Goal: Task Accomplishment & Management: Manage account settings

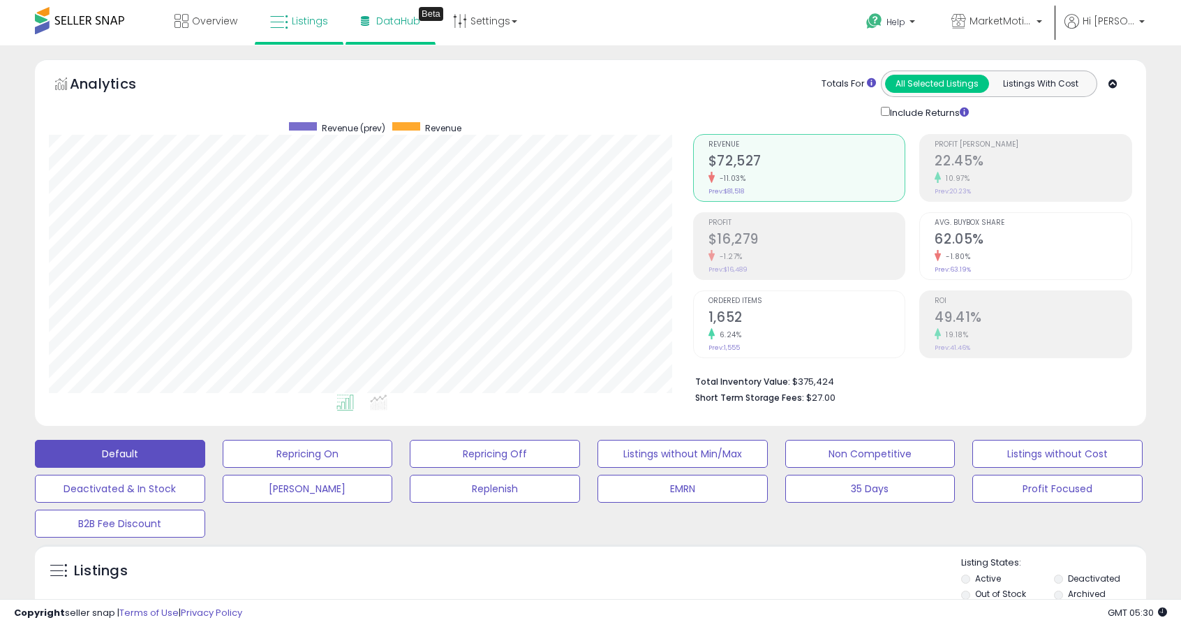
scroll to position [286, 644]
click at [389, 22] on span "DataHub" at bounding box center [398, 21] width 44 height 14
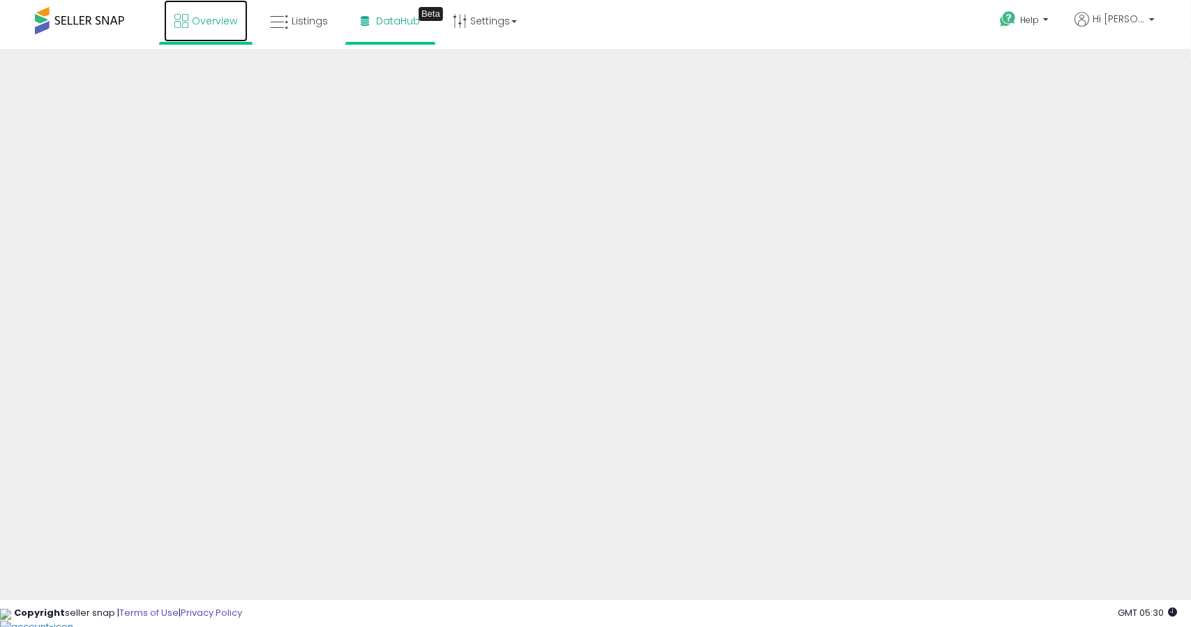
click at [209, 18] on span "Overview" at bounding box center [214, 21] width 45 height 14
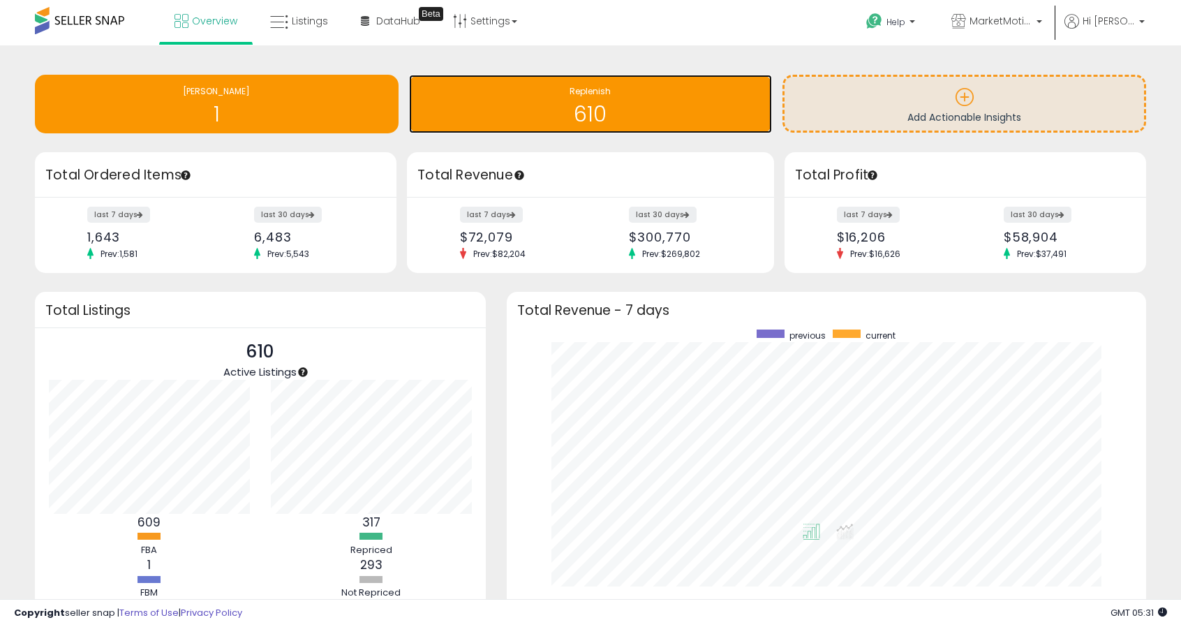
click at [511, 119] on h1 "610" at bounding box center [591, 114] width 350 height 23
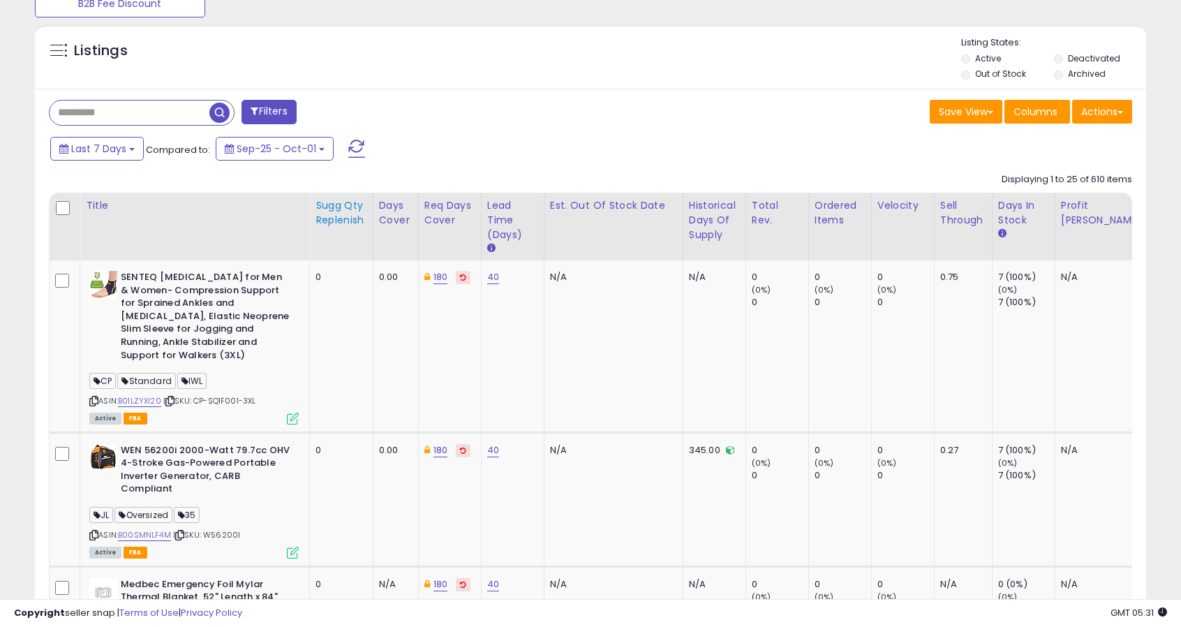
click at [342, 220] on div "Sugg Qty Replenish" at bounding box center [341, 212] width 52 height 29
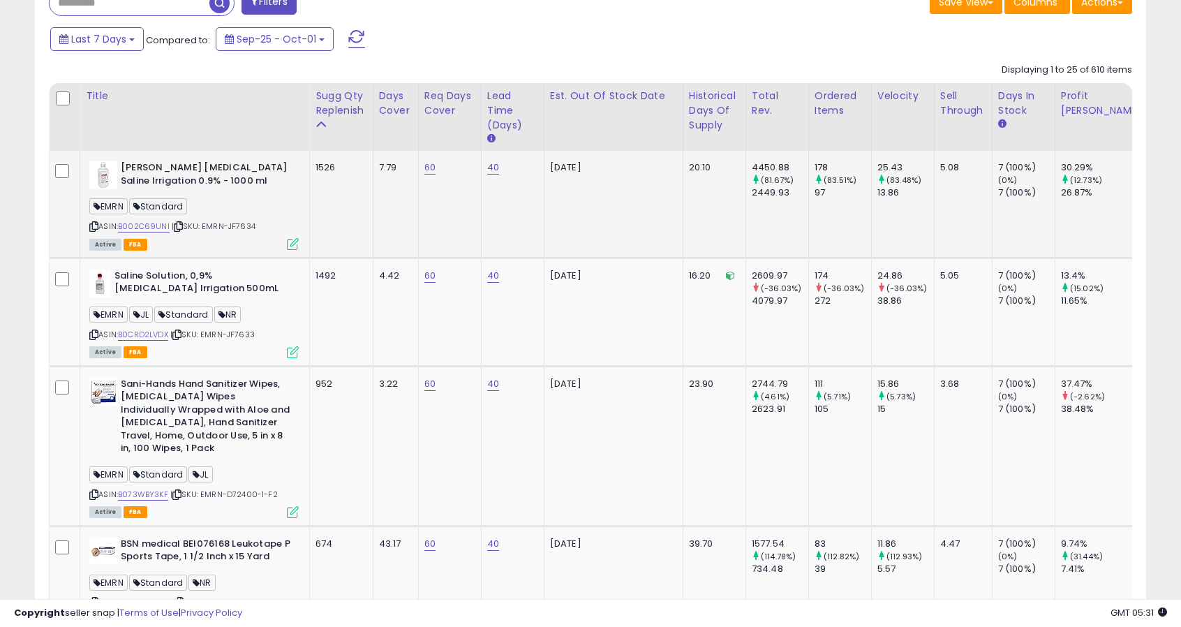
click at [329, 163] on div "1526" at bounding box center [338, 167] width 47 height 13
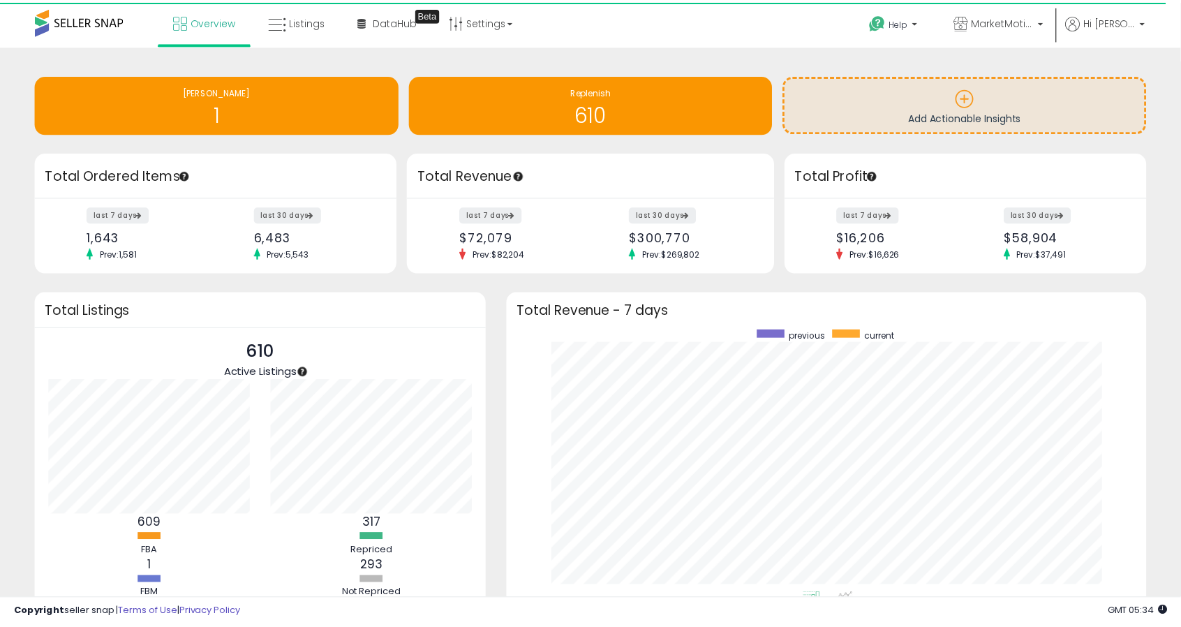
scroll to position [264, 611]
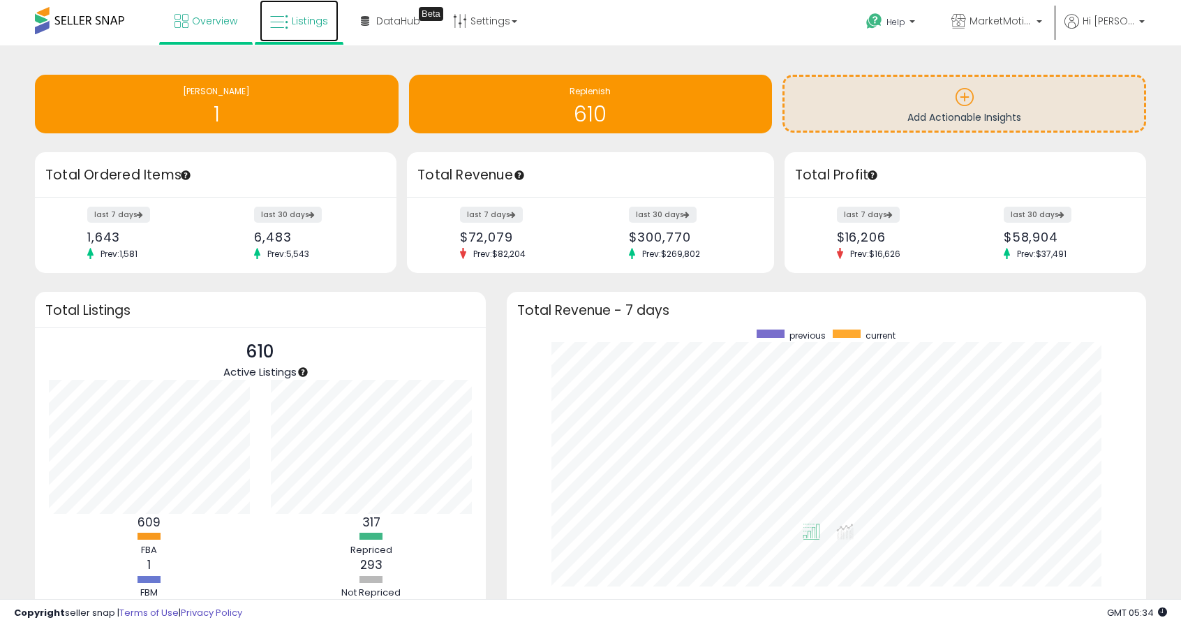
click at [300, 14] on span "Listings" at bounding box center [310, 21] width 36 height 14
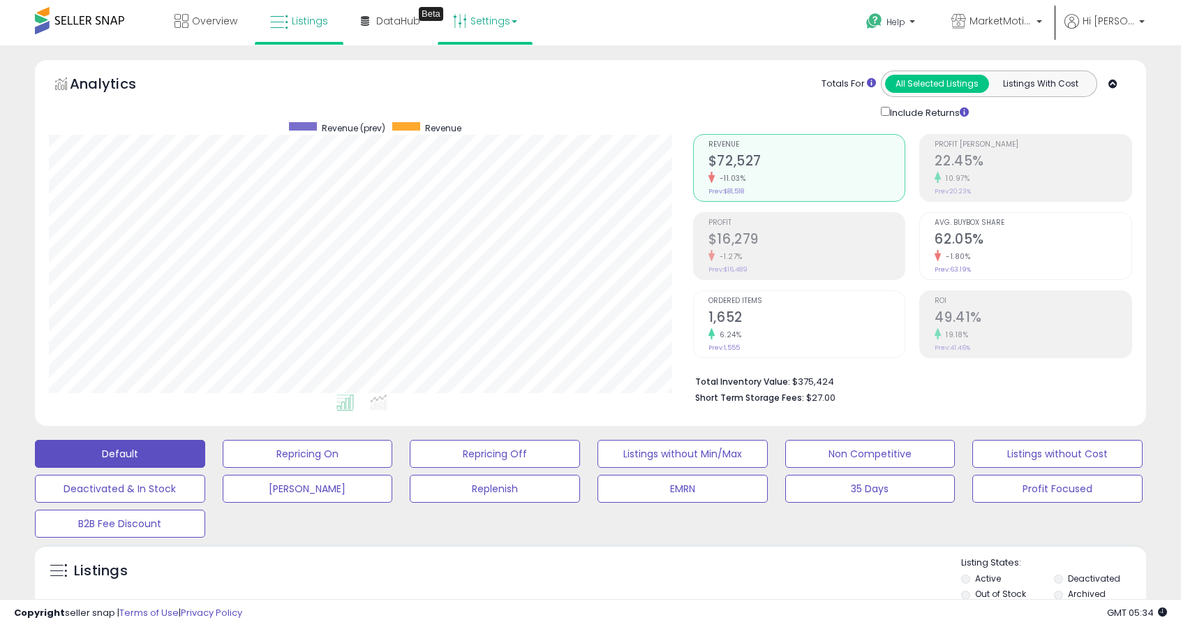
scroll to position [286, 644]
click at [484, 18] on link "Settings" at bounding box center [484, 21] width 85 height 42
click at [482, 75] on link "Store settings" at bounding box center [487, 70] width 63 height 13
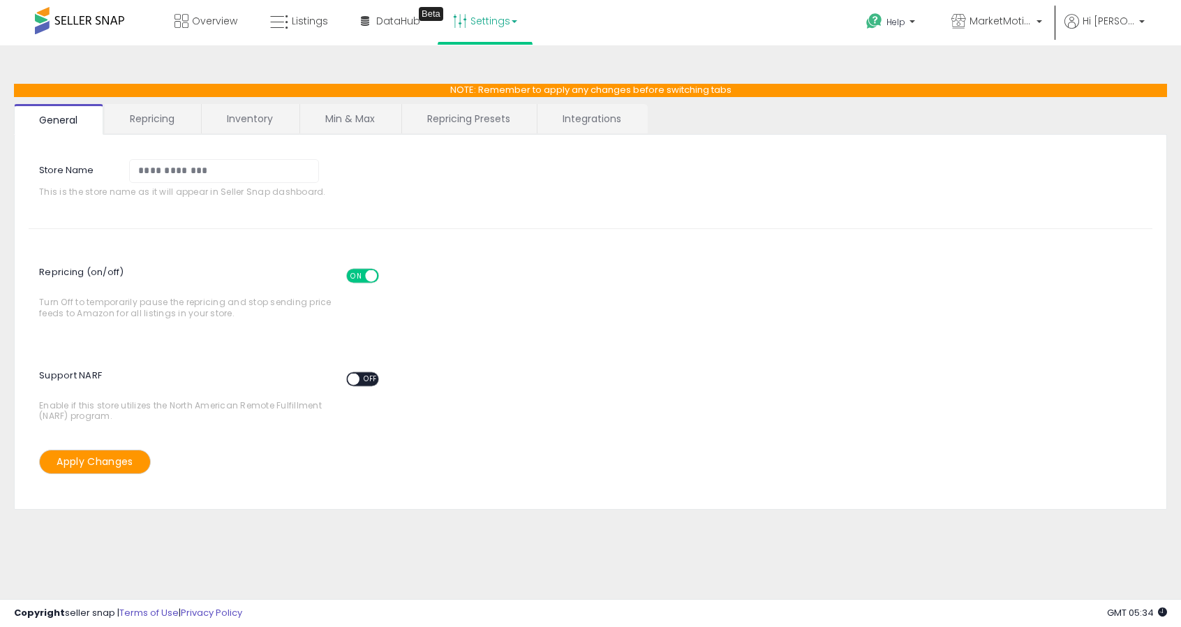
click at [168, 118] on link "Repricing" at bounding box center [152, 118] width 95 height 29
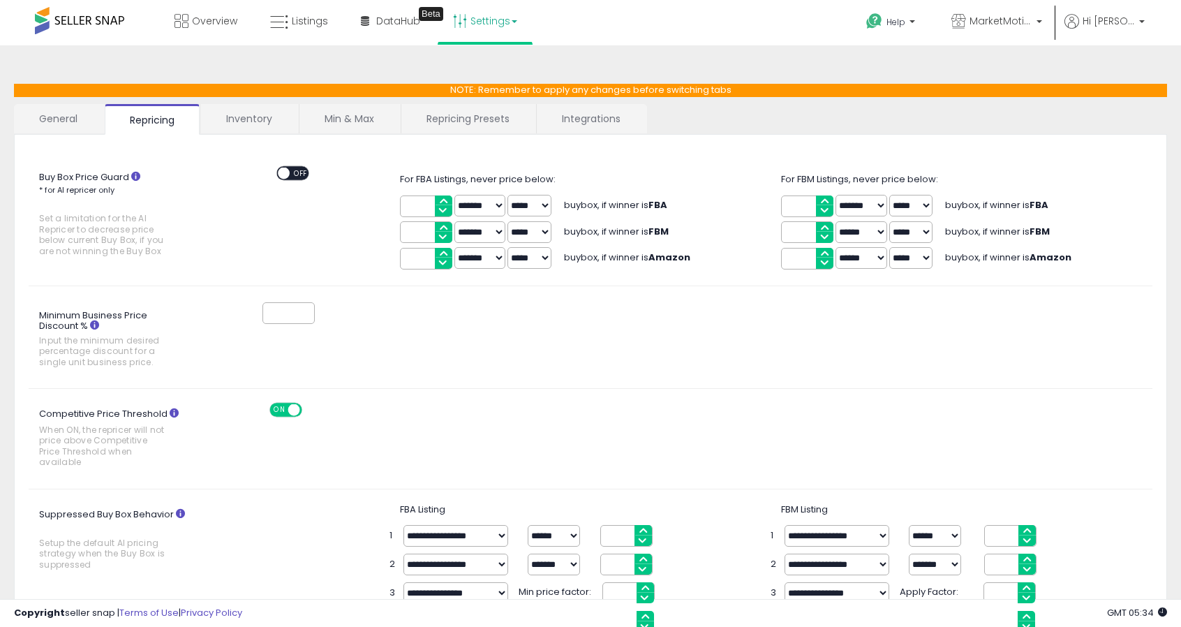
click at [260, 117] on link "Inventory" at bounding box center [249, 118] width 96 height 29
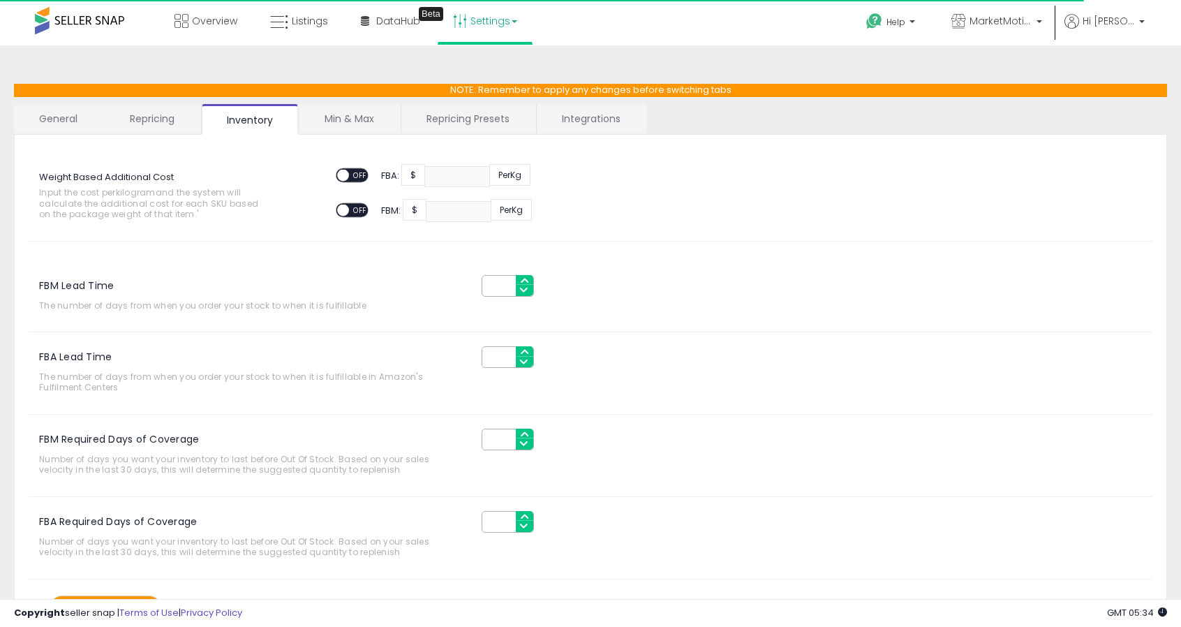
click at [165, 114] on link "Repricing" at bounding box center [152, 118] width 95 height 29
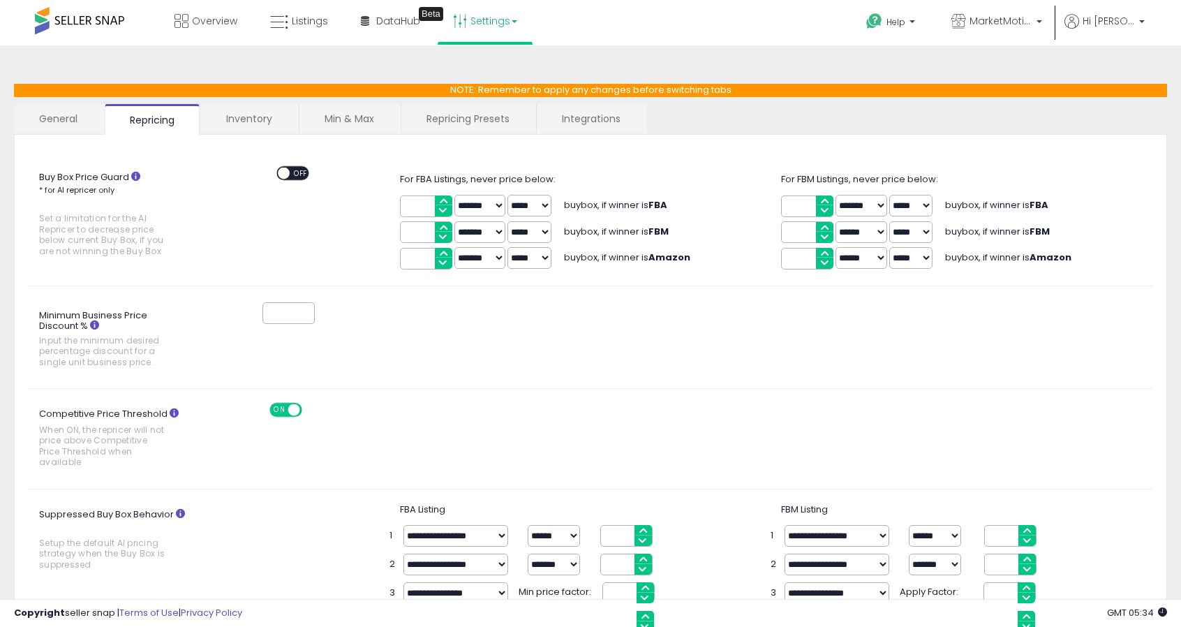
click at [355, 117] on link "Min & Max" at bounding box center [349, 118] width 100 height 29
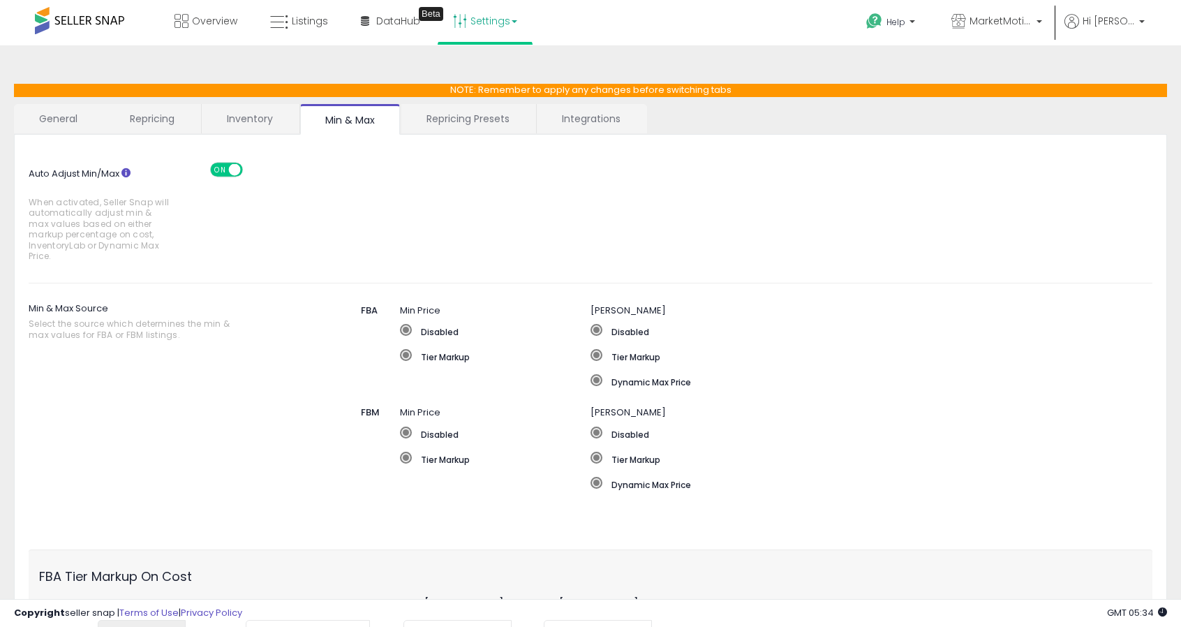
click at [470, 119] on link "Repricing Presets" at bounding box center [467, 118] width 133 height 29
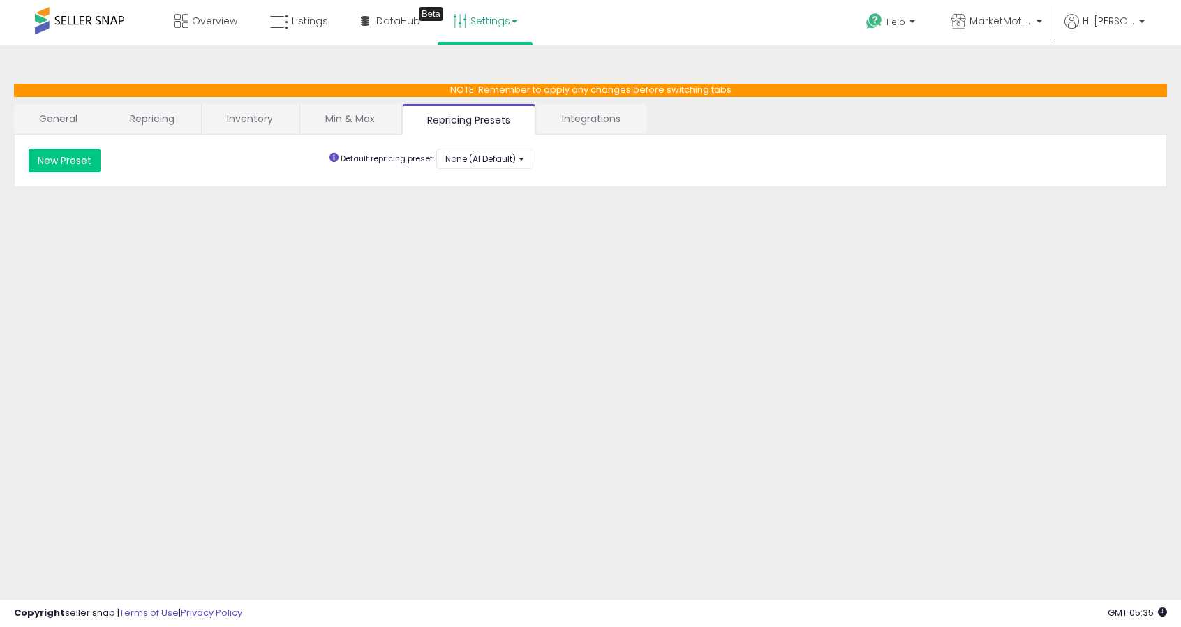
click at [582, 121] on link "Integrations" at bounding box center [591, 118] width 109 height 29
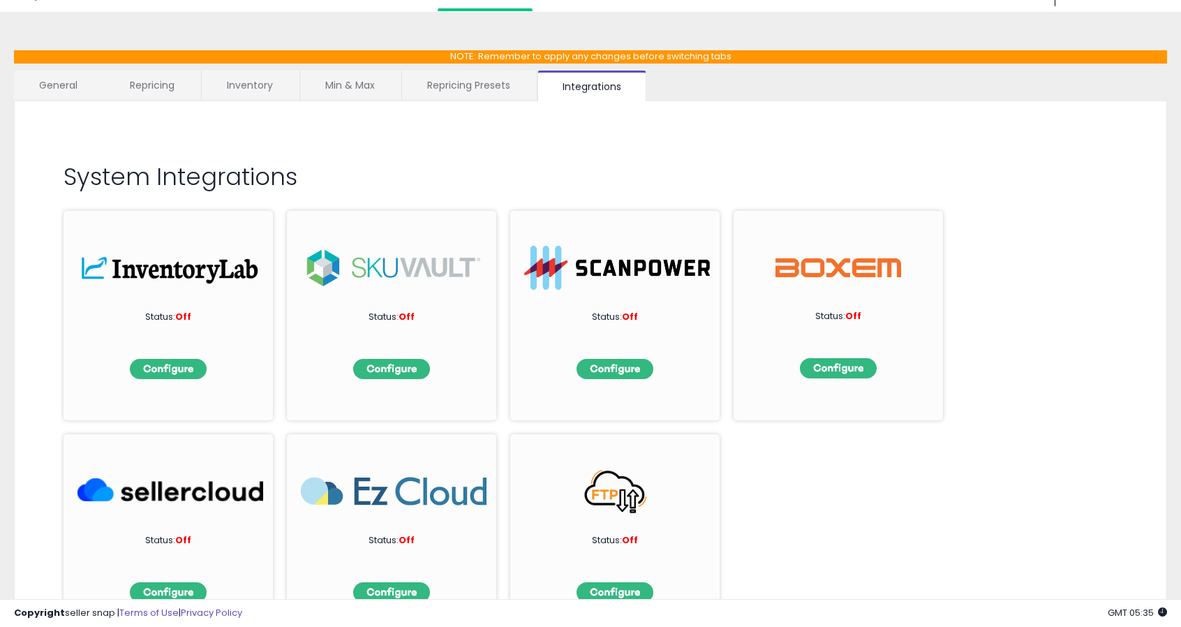
scroll to position [33, 0]
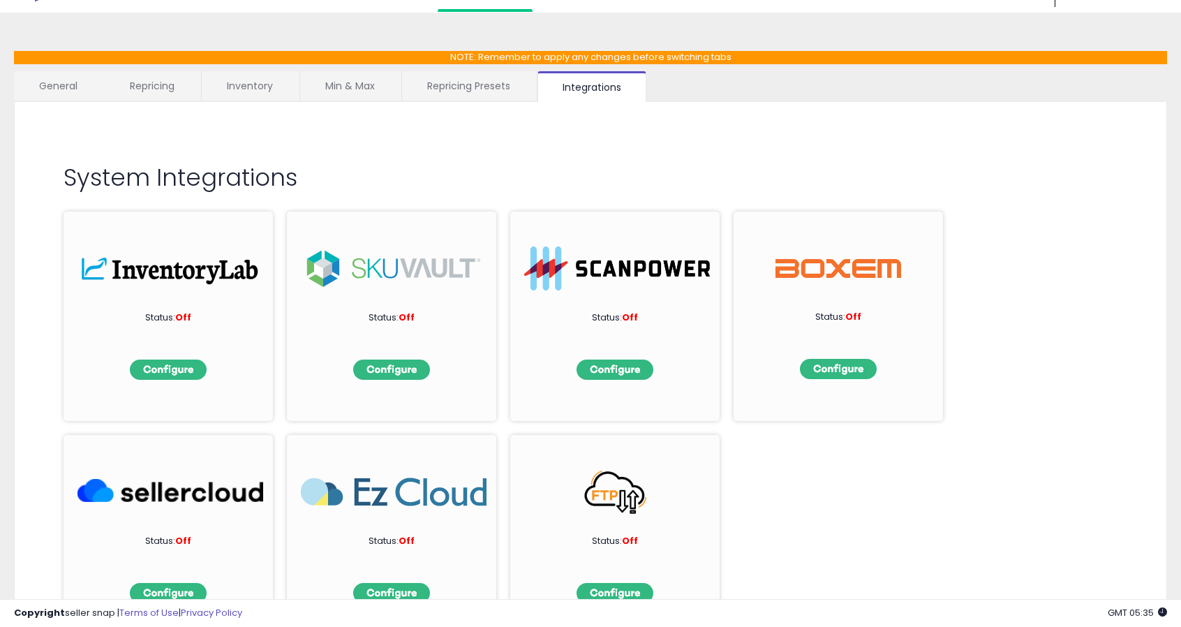
click at [843, 267] on img at bounding box center [838, 268] width 126 height 44
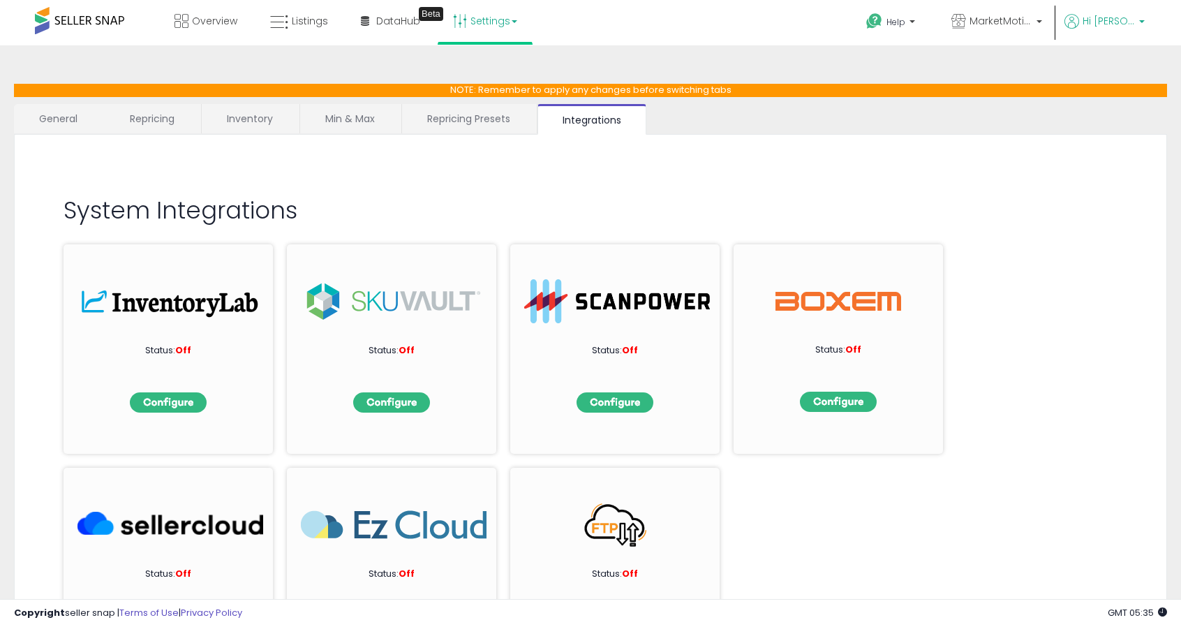
click at [1115, 20] on span "Hi [PERSON_NAME]" at bounding box center [1108, 21] width 52 height 14
click at [1117, 66] on li "Account" at bounding box center [1113, 75] width 58 height 35
click at [1114, 73] on link "Account" at bounding box center [1112, 74] width 37 height 13
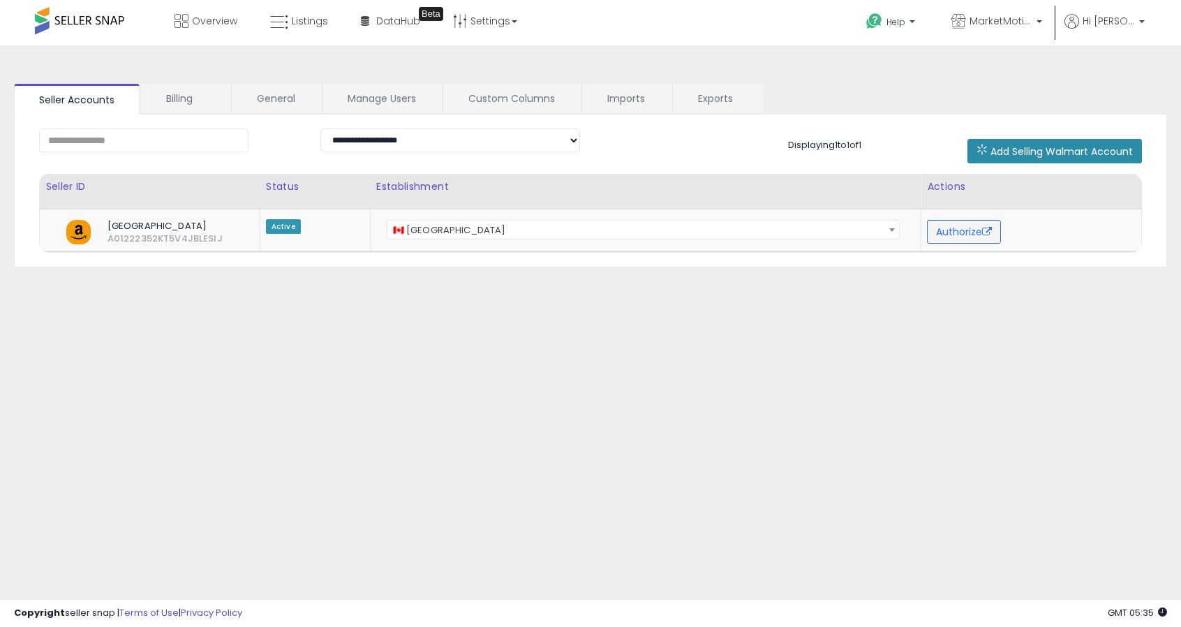
click at [1015, 150] on span "Add Selling Walmart Account" at bounding box center [1061, 151] width 142 height 14
click at [188, 100] on link "Billing" at bounding box center [185, 98] width 89 height 29
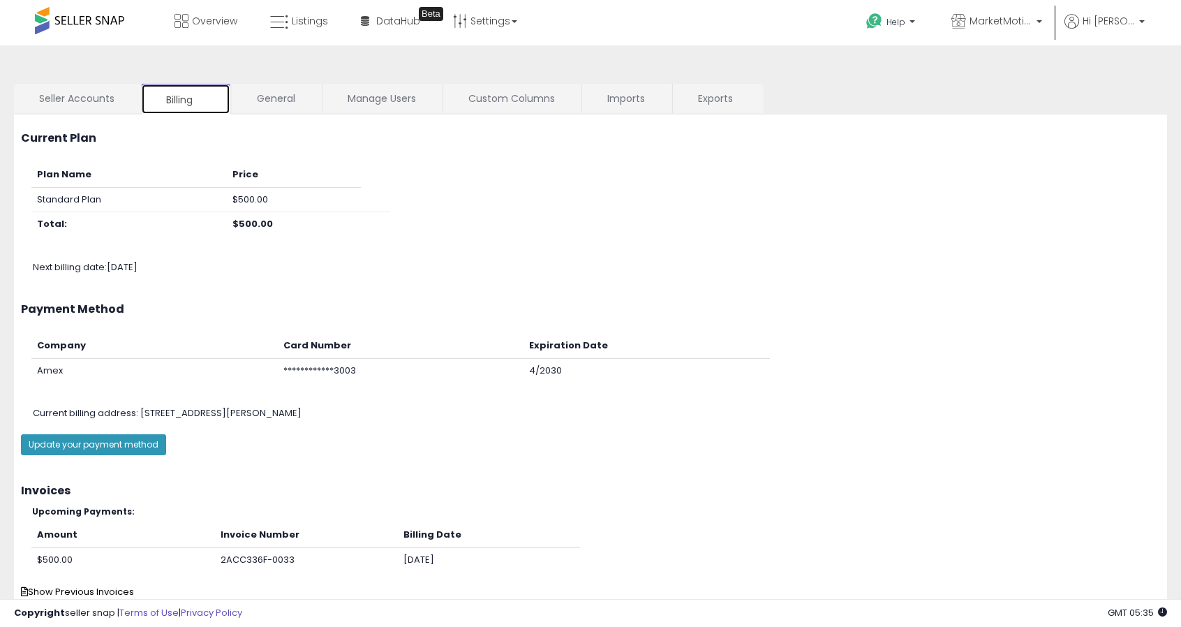
scroll to position [73, 0]
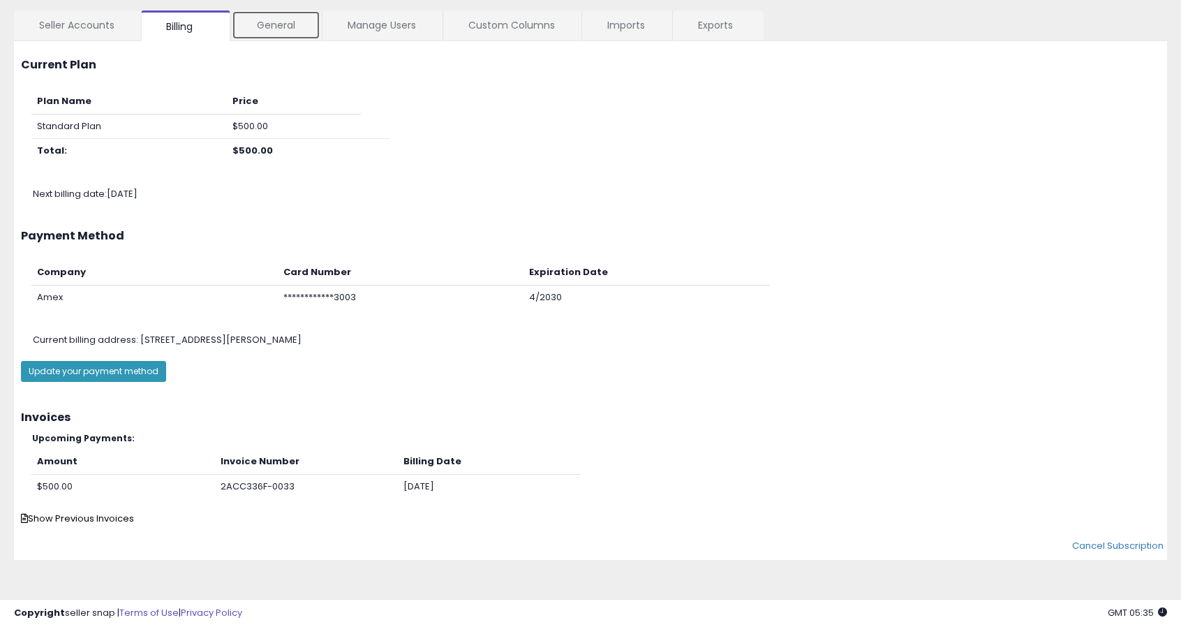
click at [276, 27] on link "General" at bounding box center [276, 24] width 89 height 29
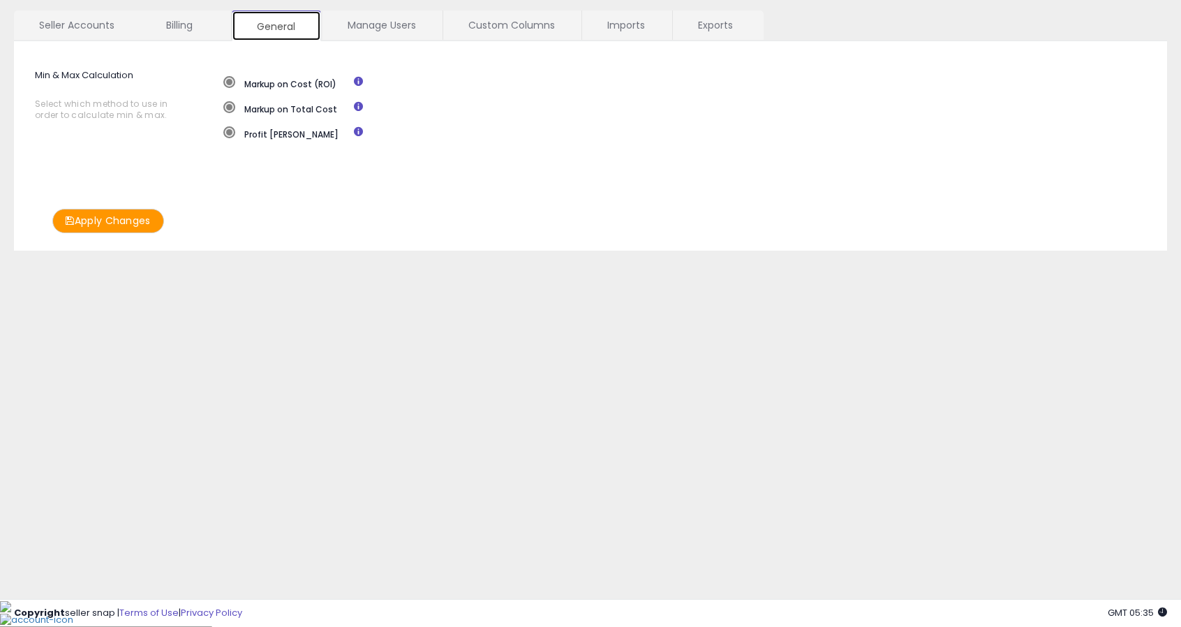
scroll to position [47, 0]
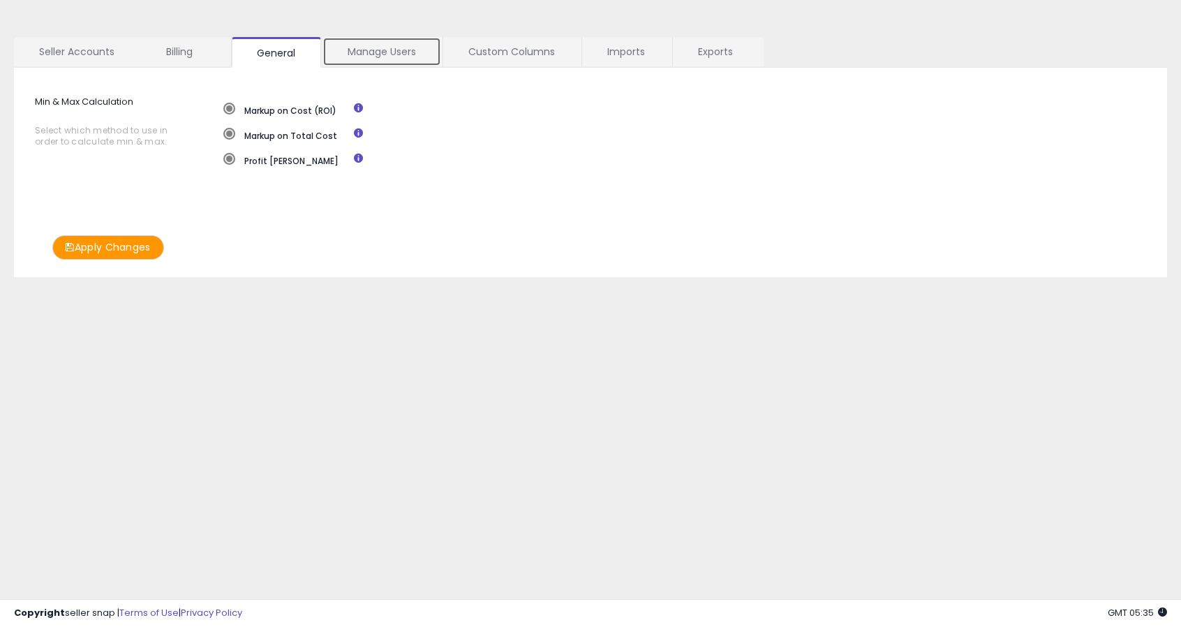
click at [389, 56] on link "Manage Users" at bounding box center [381, 51] width 119 height 29
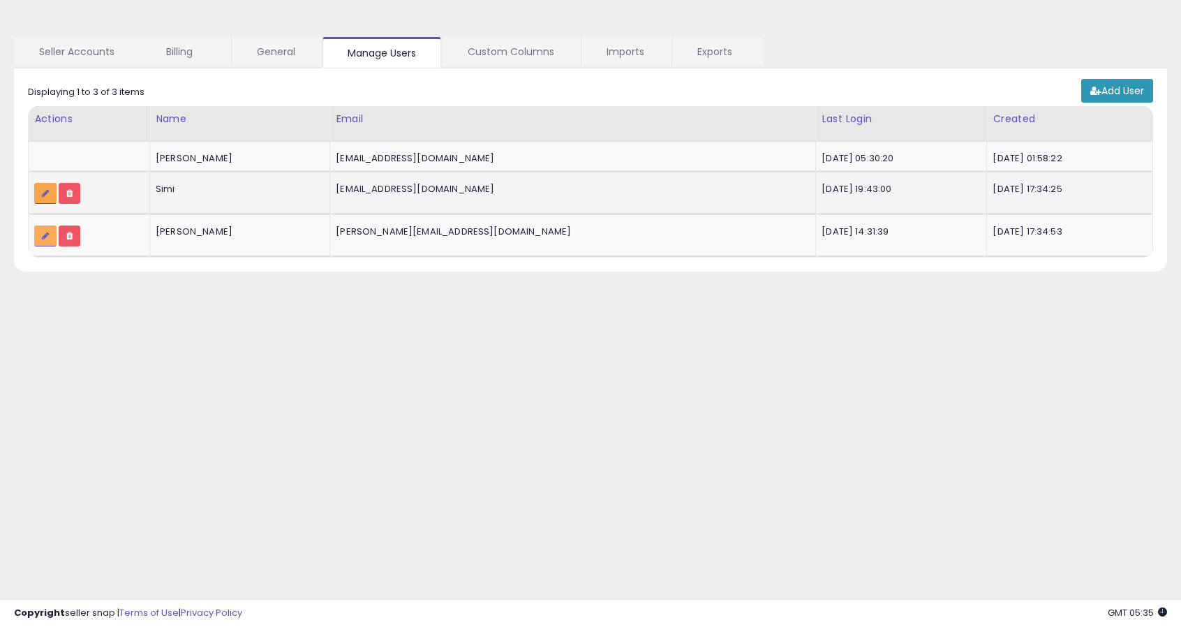
click at [45, 189] on icon at bounding box center [45, 193] width 7 height 8
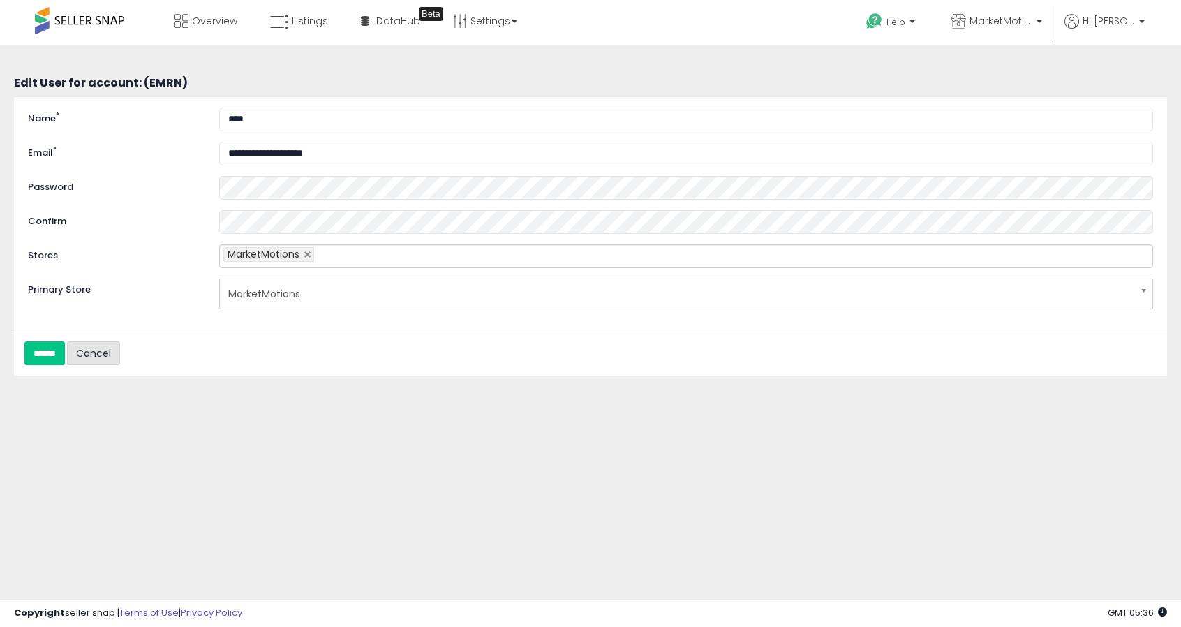
click at [105, 345] on link "Cancel" at bounding box center [93, 353] width 53 height 24
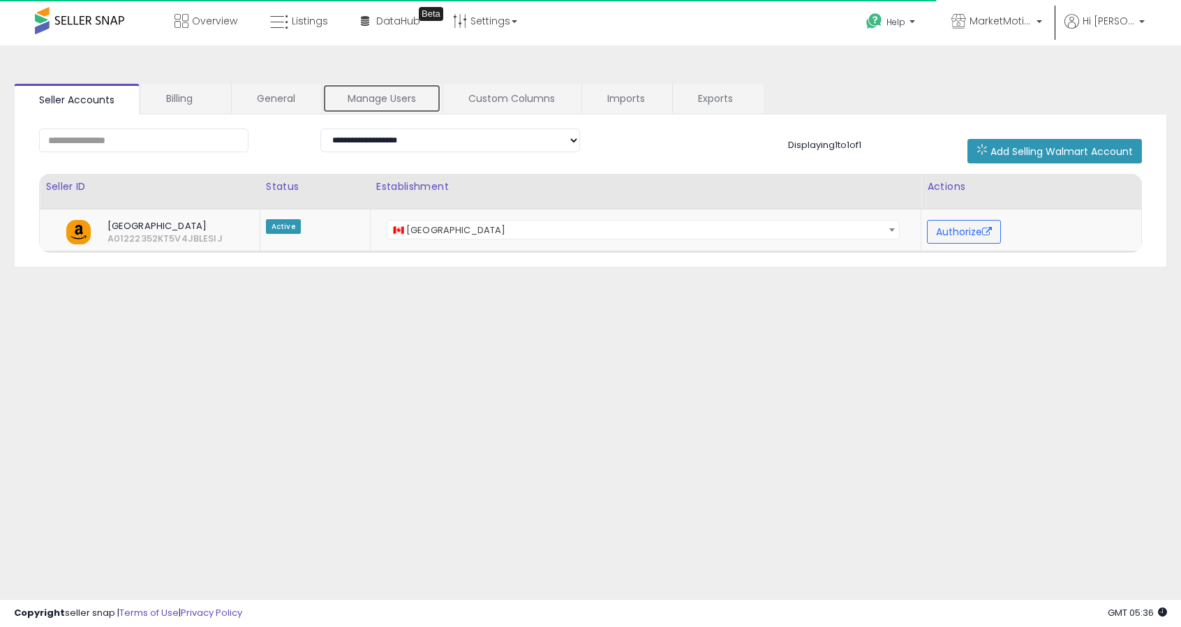
click at [375, 98] on link "Manage Users" at bounding box center [381, 98] width 119 height 29
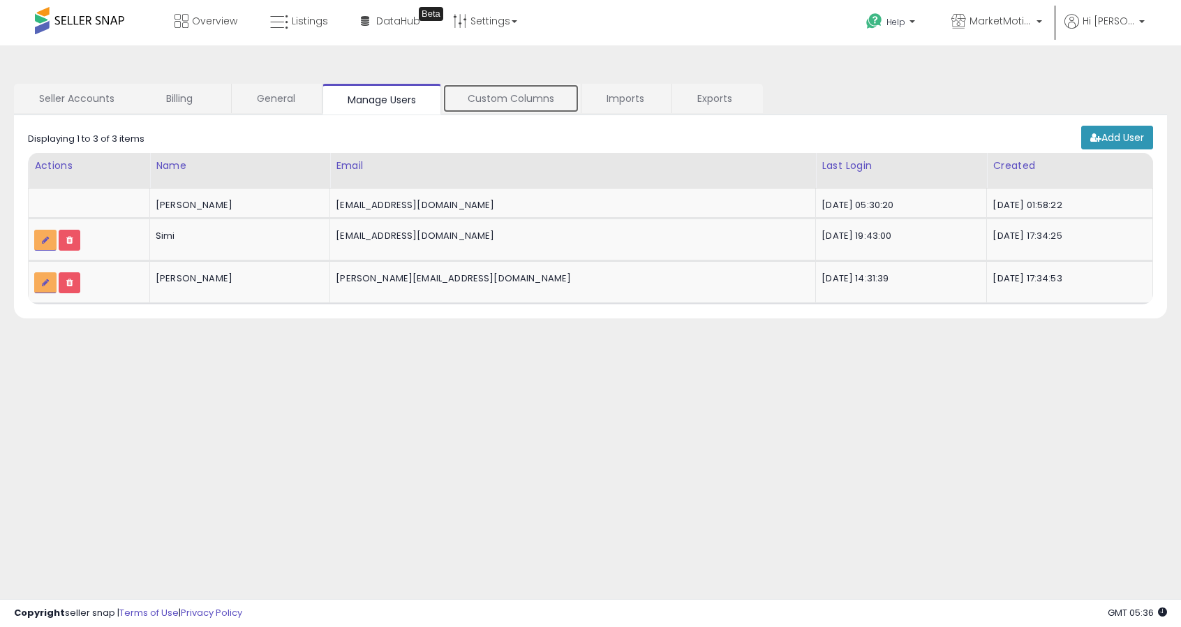
click at [509, 100] on link "Custom Columns" at bounding box center [510, 98] width 137 height 29
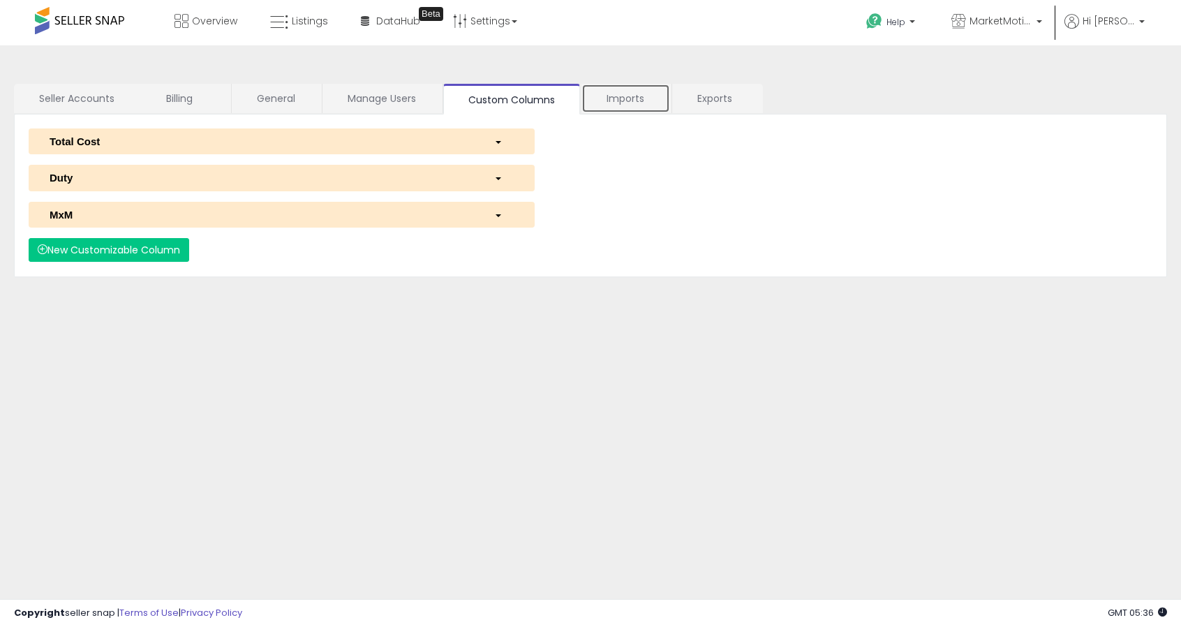
click at [616, 101] on link "Imports" at bounding box center [625, 98] width 89 height 29
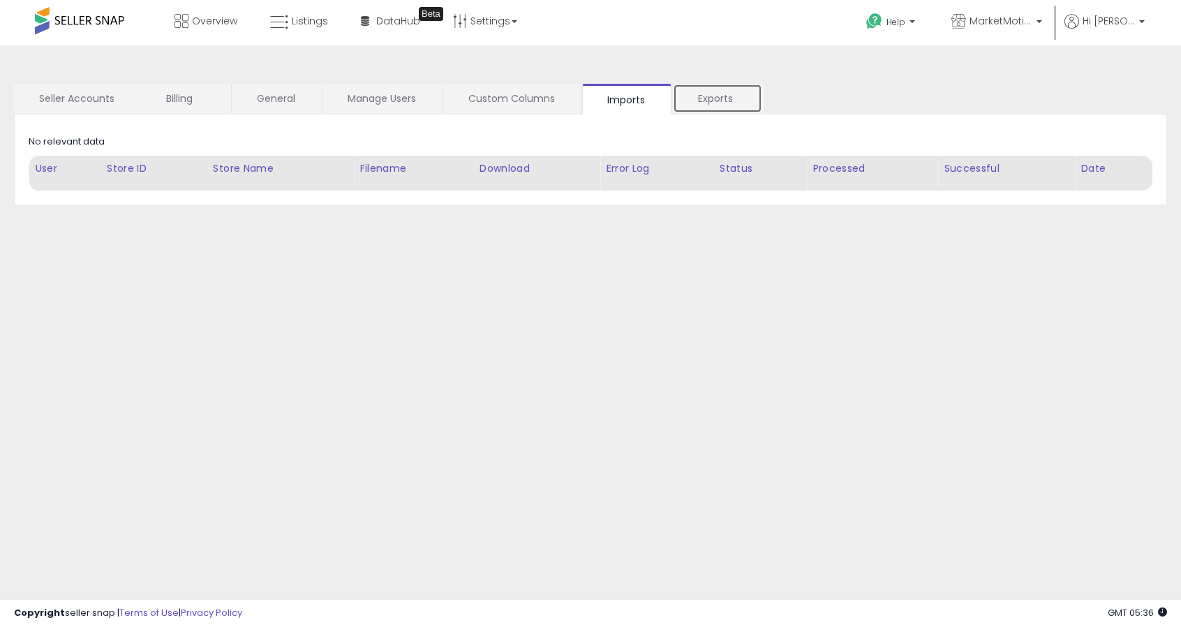
click at [707, 104] on link "Exports" at bounding box center [717, 98] width 89 height 29
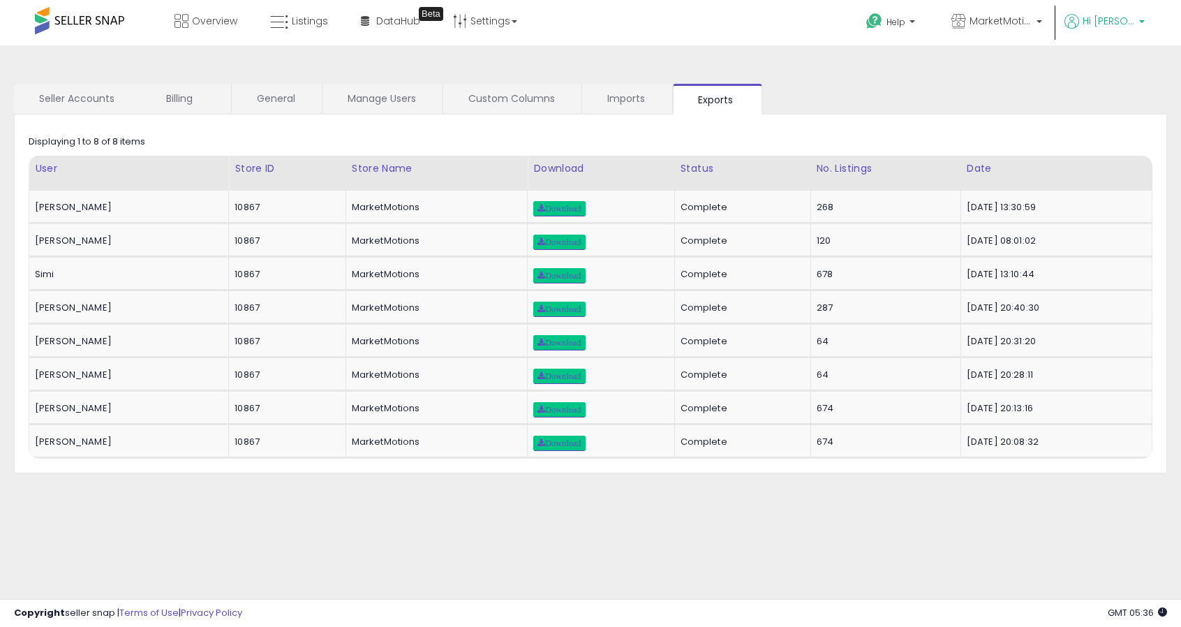
click at [1118, 23] on span "Hi [PERSON_NAME]" at bounding box center [1108, 21] width 52 height 14
click at [1110, 66] on li "Account" at bounding box center [1113, 75] width 58 height 35
click at [1113, 78] on link "Account" at bounding box center [1112, 74] width 37 height 13
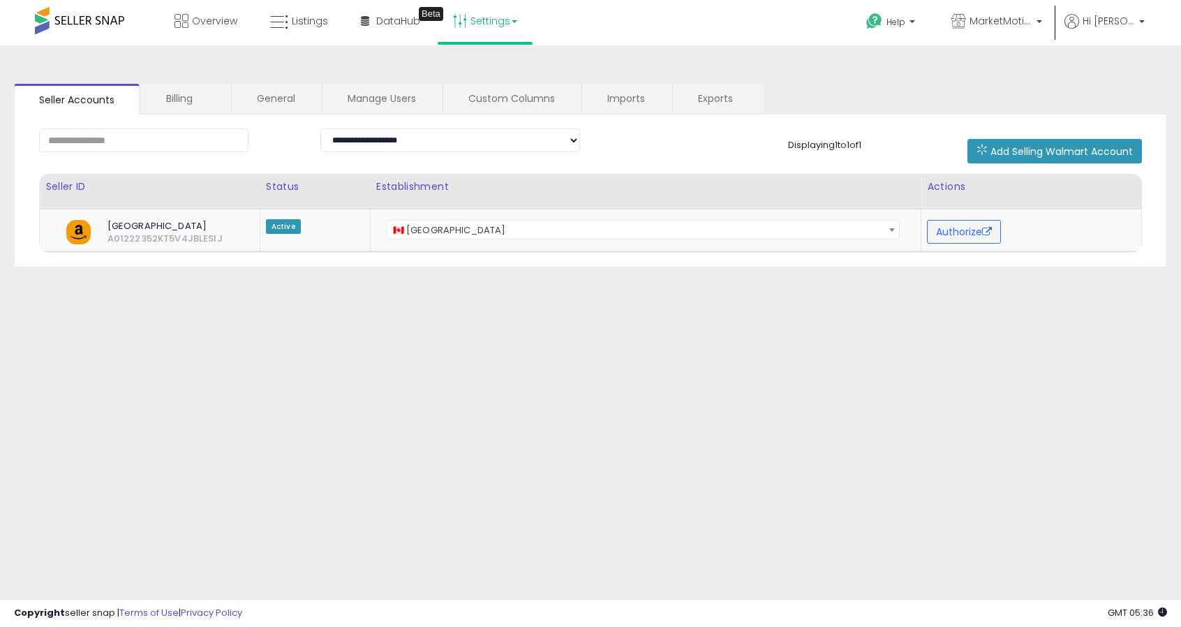
click at [490, 22] on link "Settings" at bounding box center [484, 21] width 85 height 42
click at [485, 105] on link "User settings" at bounding box center [485, 107] width 59 height 13
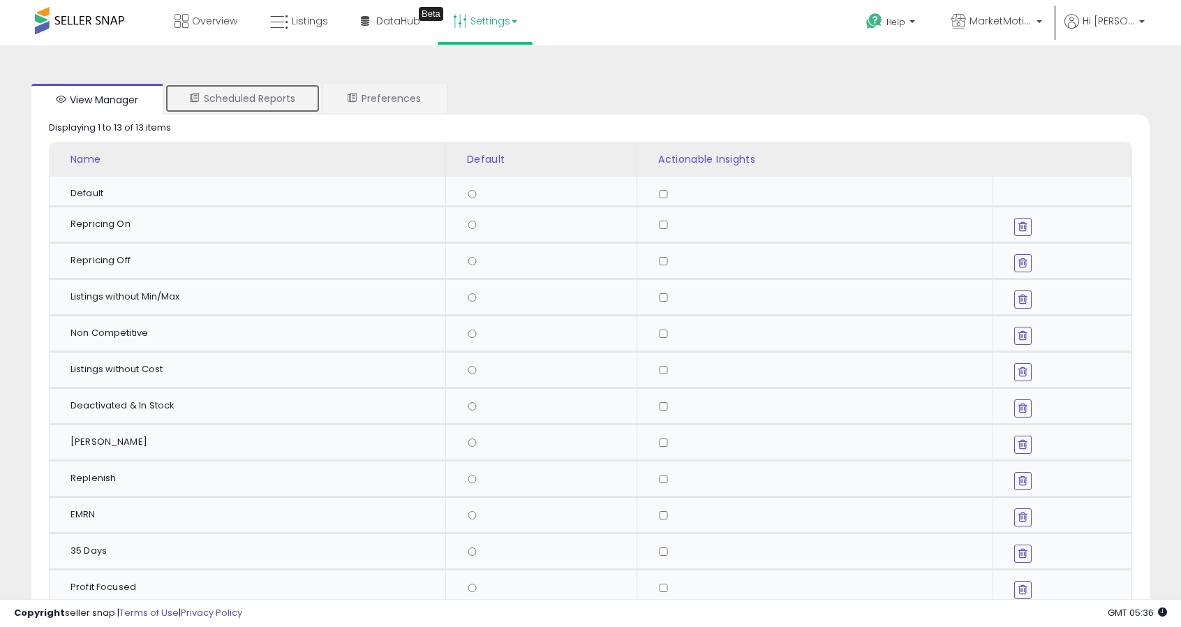
click at [257, 98] on link "Scheduled Reports" at bounding box center [243, 98] width 156 height 29
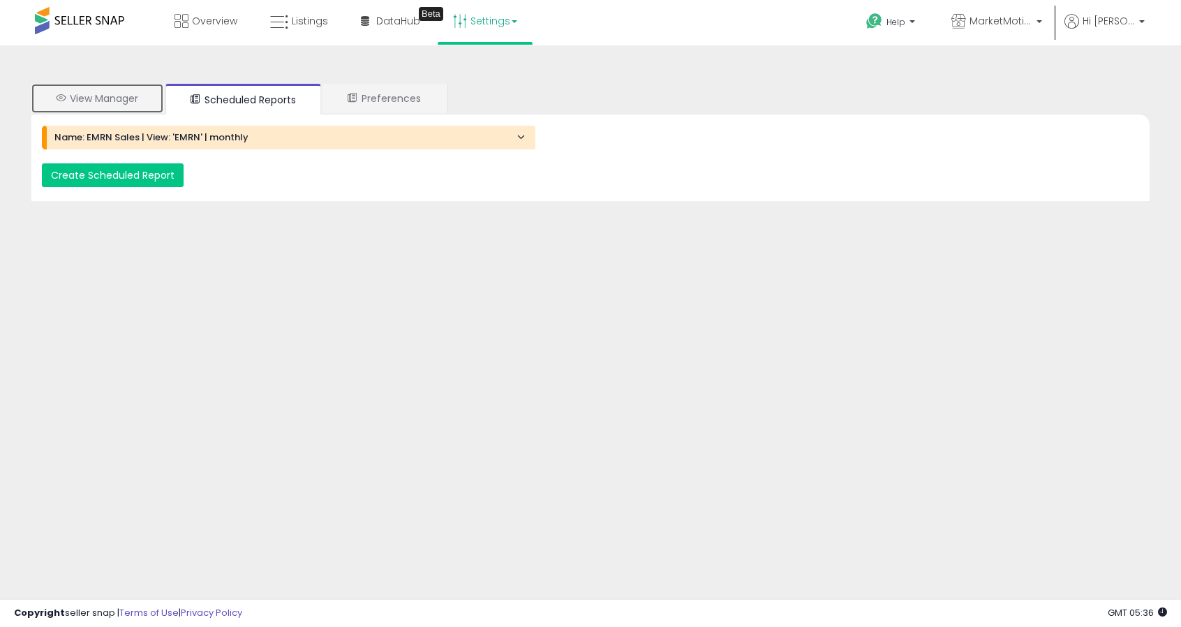
click at [117, 96] on link "View Manager" at bounding box center [97, 98] width 132 height 29
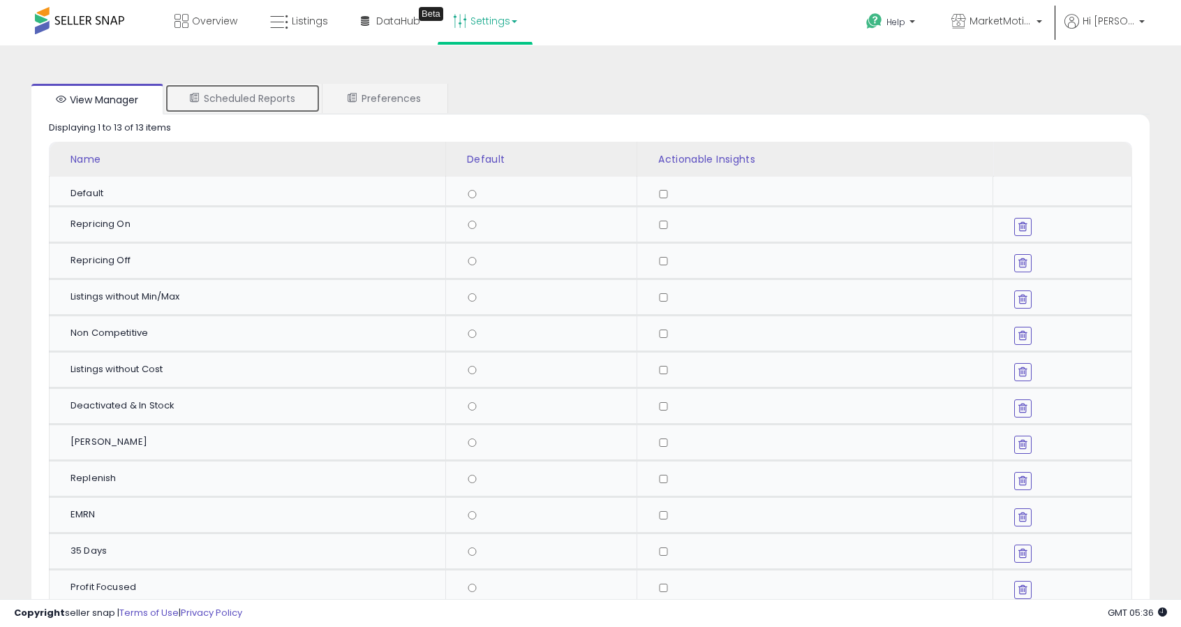
click at [247, 94] on link "Scheduled Reports" at bounding box center [243, 98] width 156 height 29
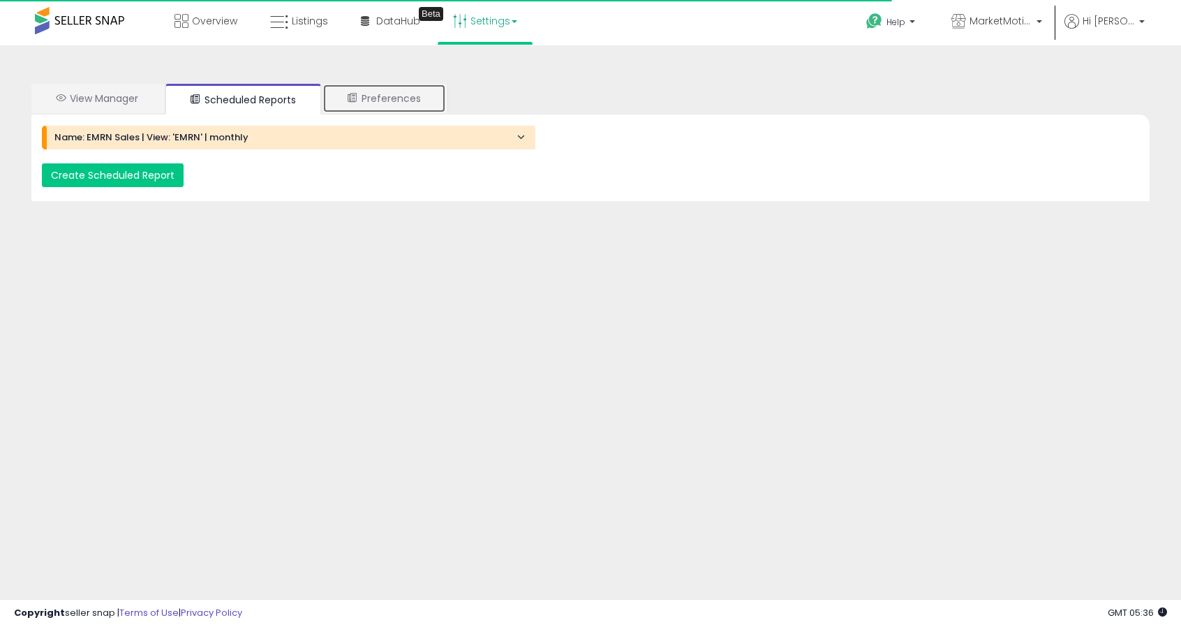
click at [378, 86] on link "Preferences" at bounding box center [384, 98] width 124 height 29
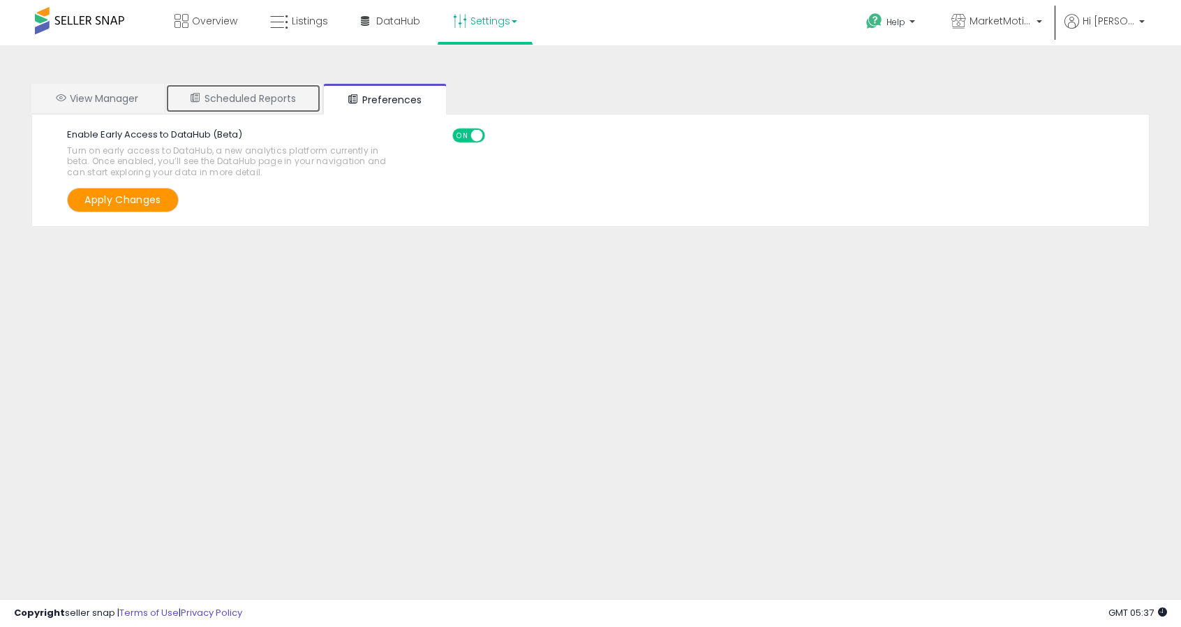
click at [254, 97] on link "Scheduled Reports" at bounding box center [243, 98] width 156 height 29
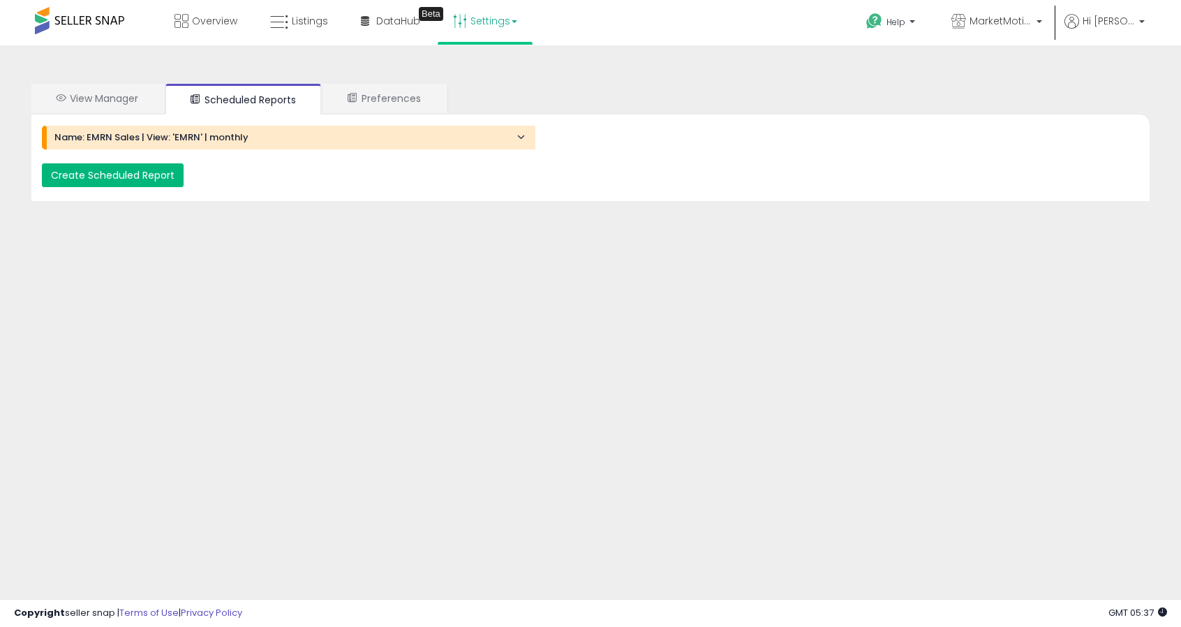
click at [109, 174] on button "Create Scheduled Report" at bounding box center [113, 175] width 142 height 24
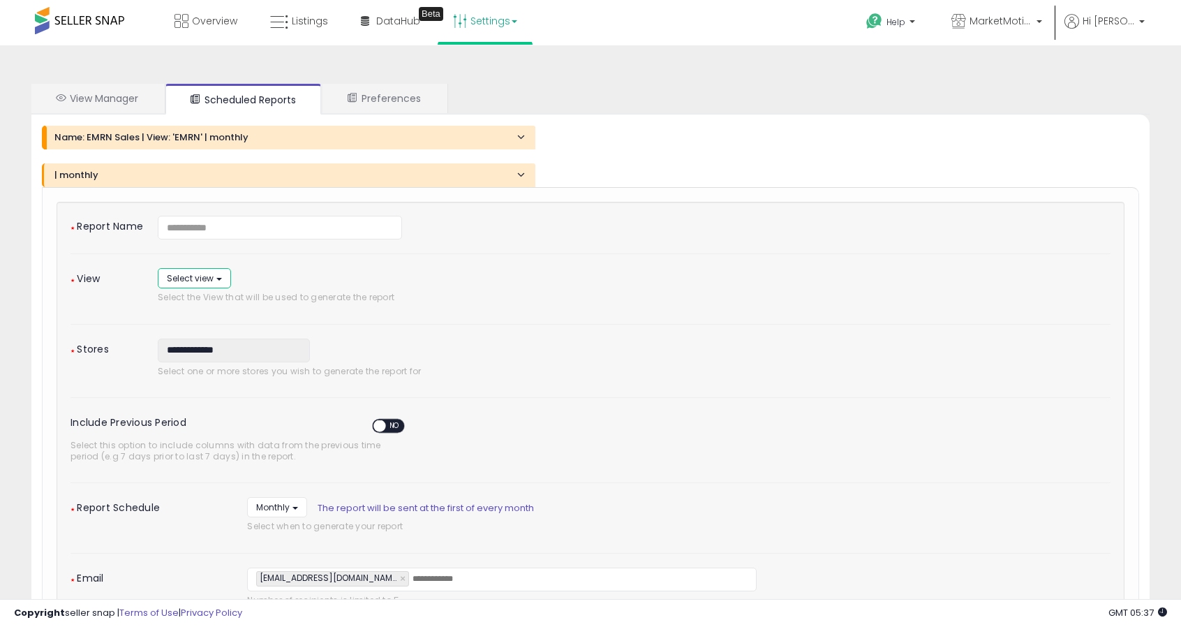
click at [179, 274] on span "Select view" at bounding box center [190, 278] width 47 height 12
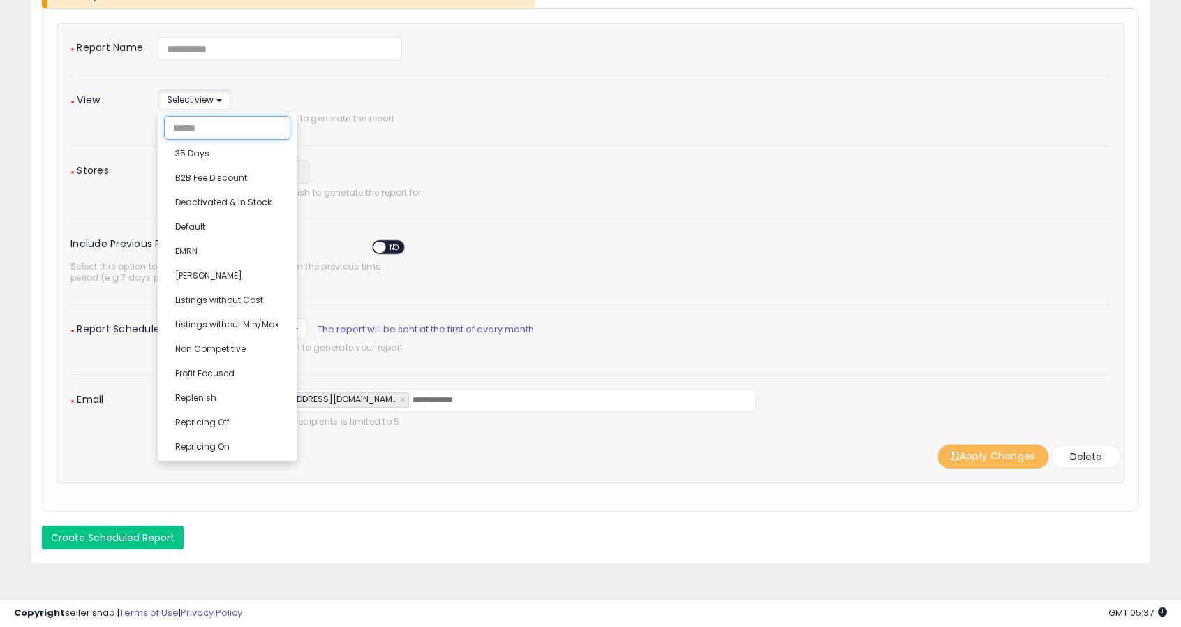
scroll to position [186, 0]
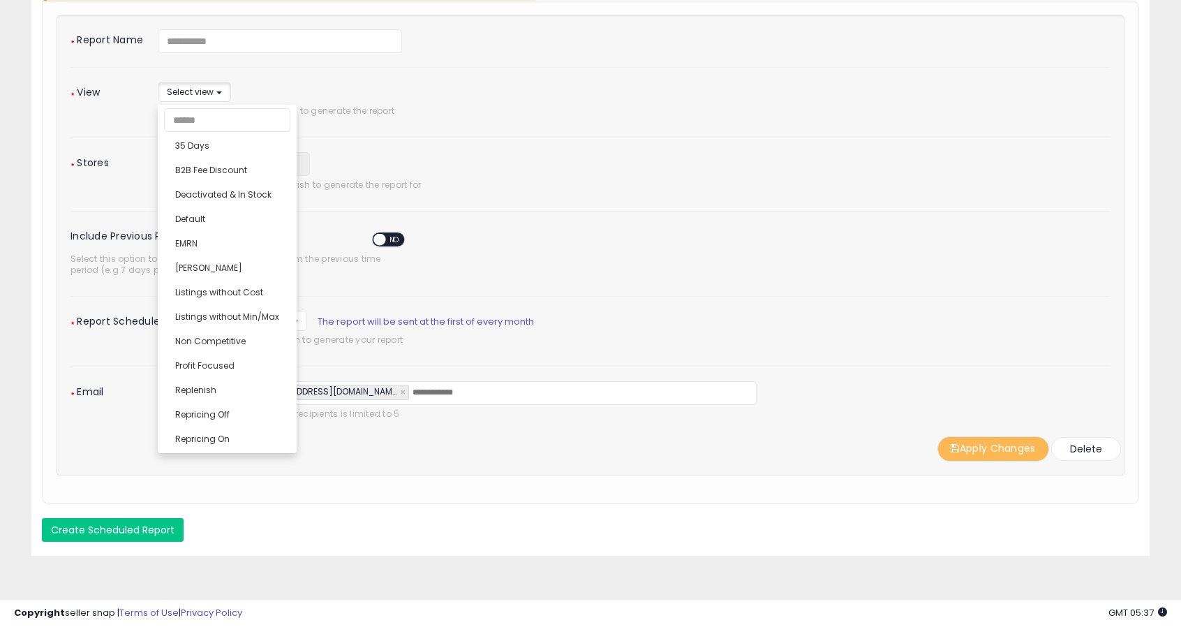
click at [487, 164] on div "**********" at bounding box center [412, 174] width 530 height 45
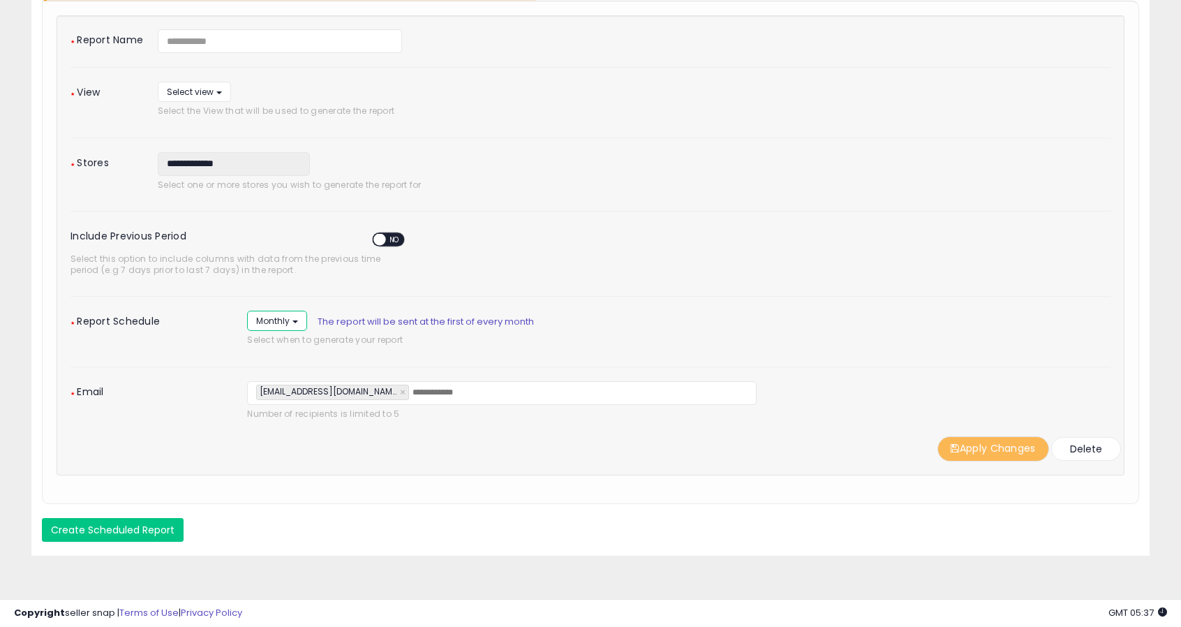
click at [269, 321] on span "Monthly" at bounding box center [272, 321] width 33 height 12
click at [182, 345] on div "★ Report Schedule Monthly ***** ******* Daily Monthly The report will be sent a…" at bounding box center [590, 332] width 1061 height 42
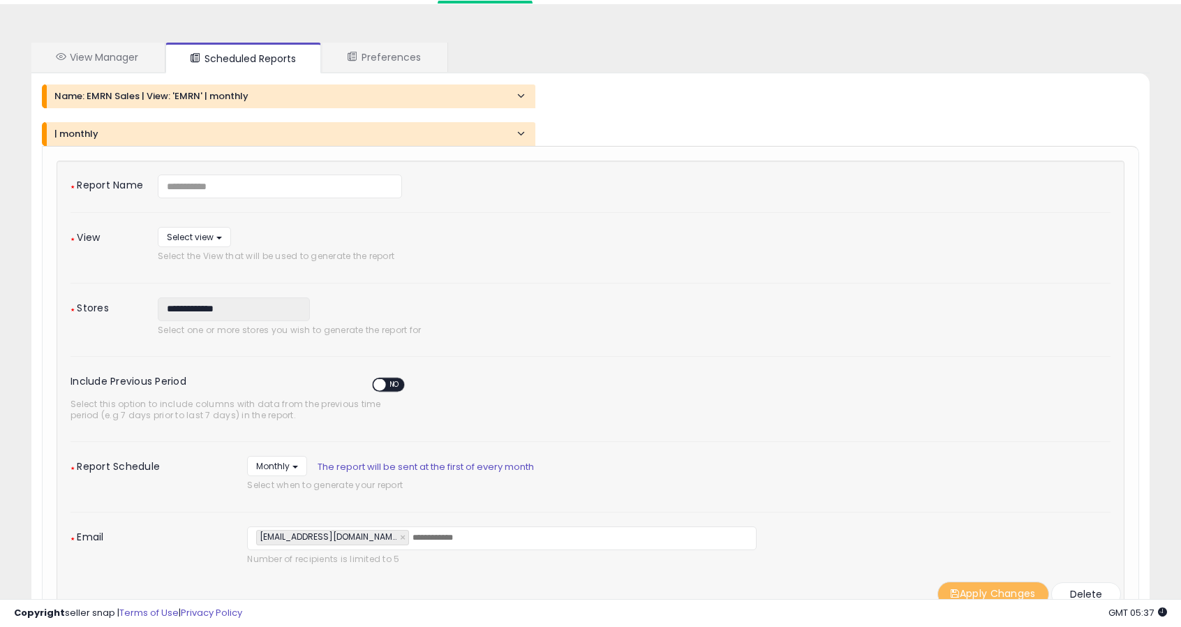
scroll to position [40, 0]
click at [193, 235] on span "Select view" at bounding box center [190, 238] width 47 height 12
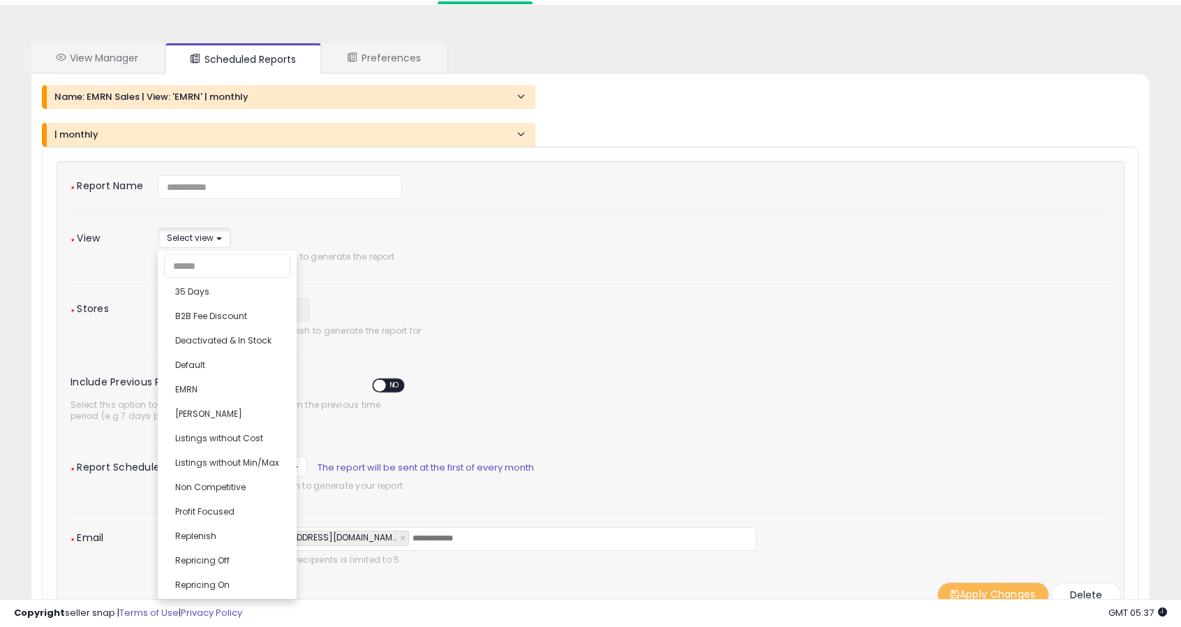
click at [448, 237] on div "**********" at bounding box center [456, 249] width 619 height 42
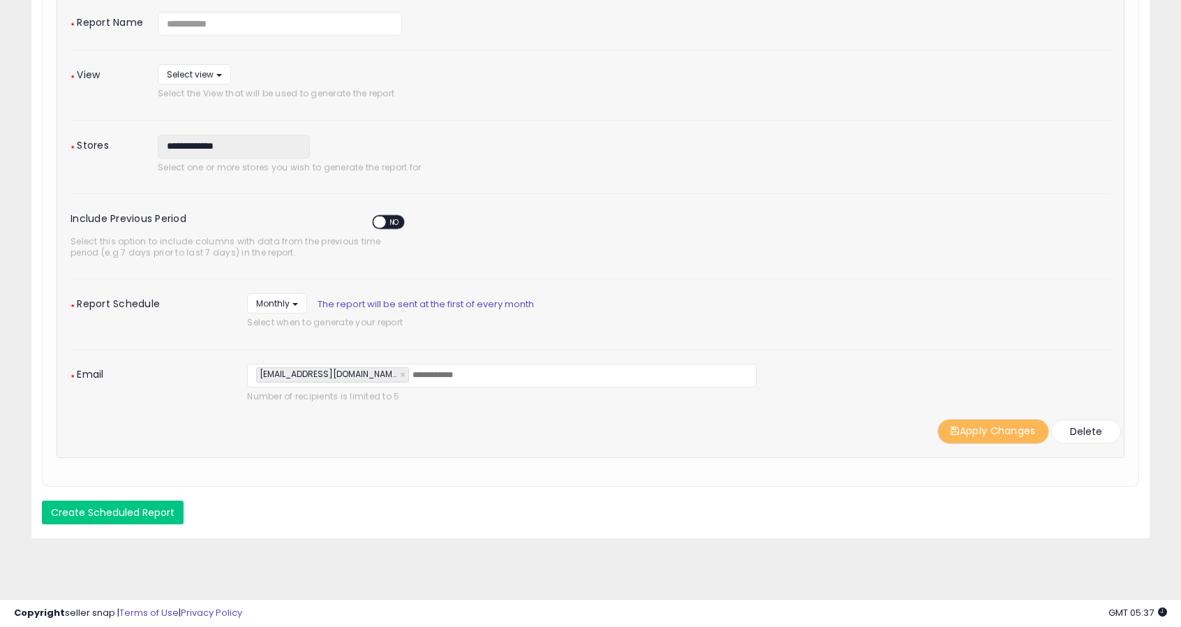
scroll to position [0, 0]
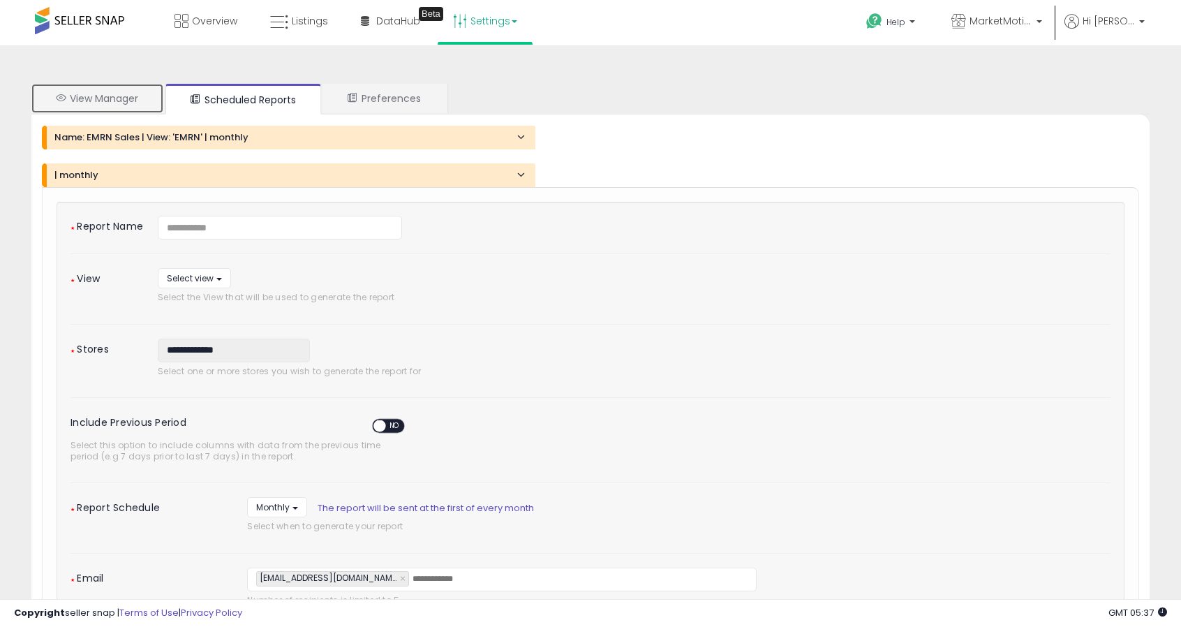
click at [126, 96] on link "View Manager" at bounding box center [97, 98] width 132 height 29
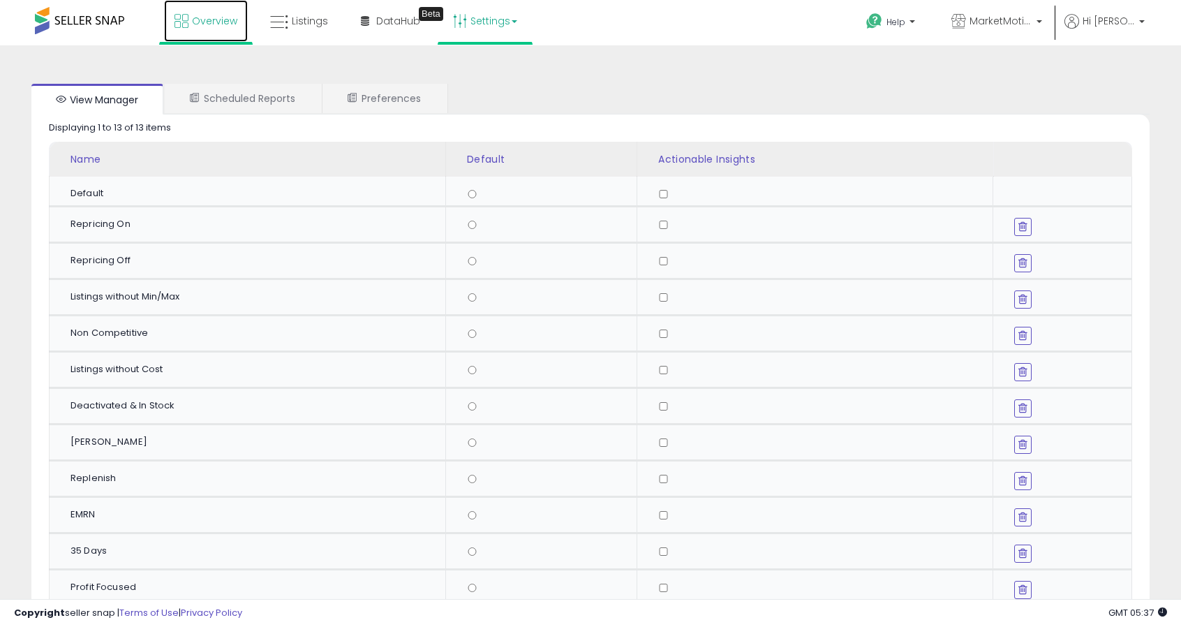
click at [203, 15] on span "Overview" at bounding box center [214, 21] width 45 height 14
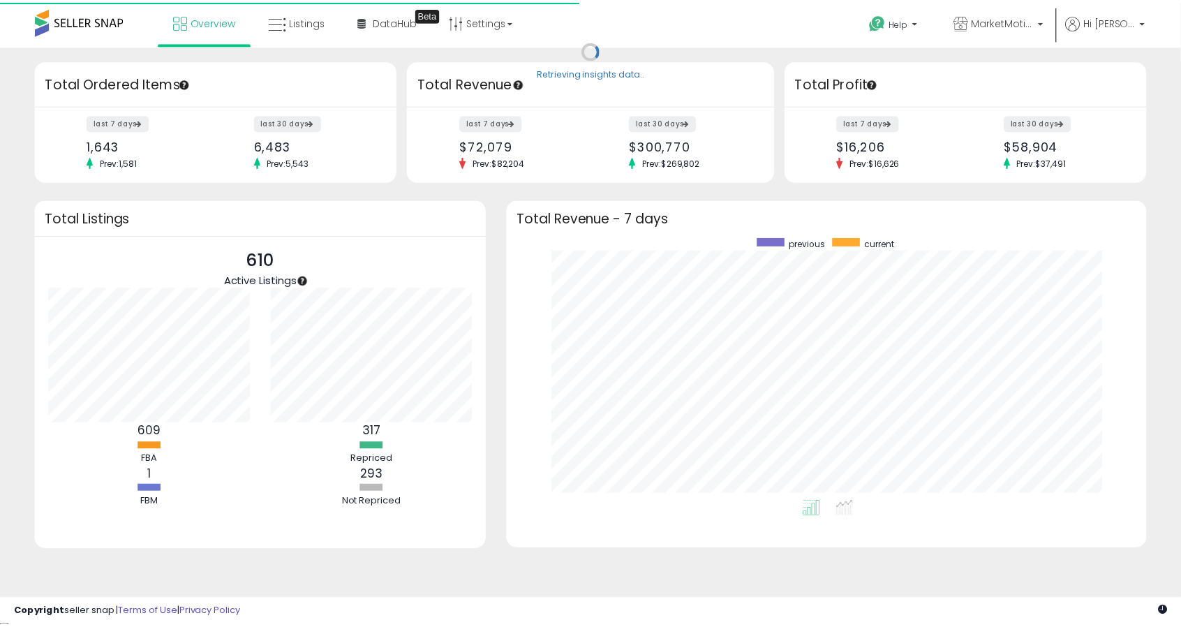
scroll to position [264, 611]
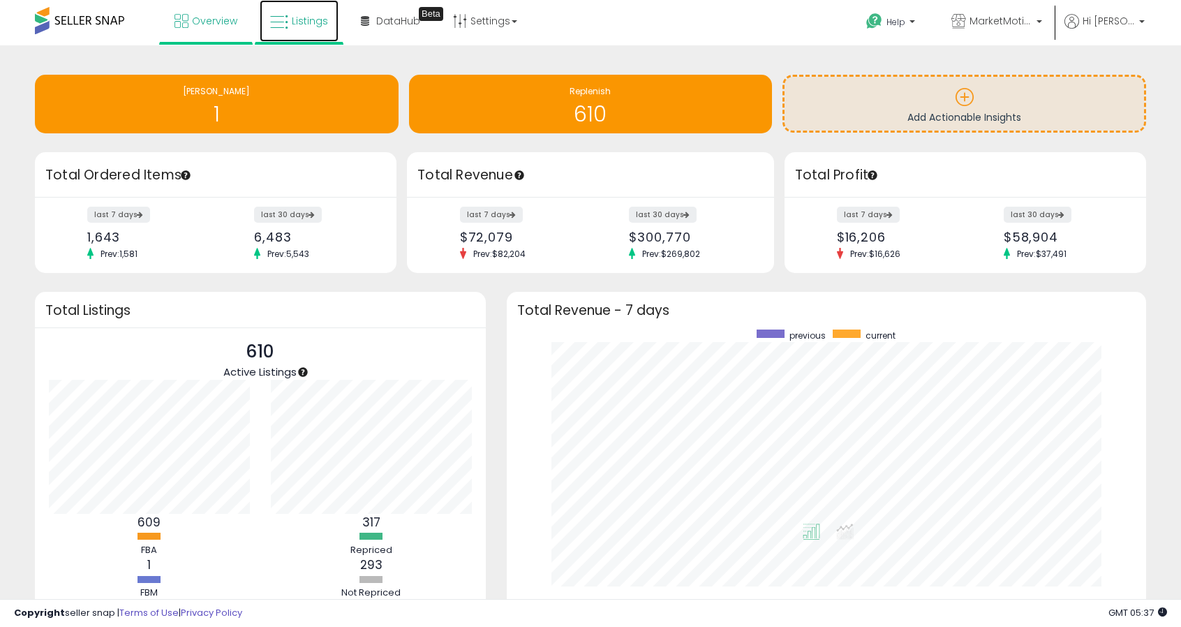
click at [292, 26] on span "Listings" at bounding box center [310, 21] width 36 height 14
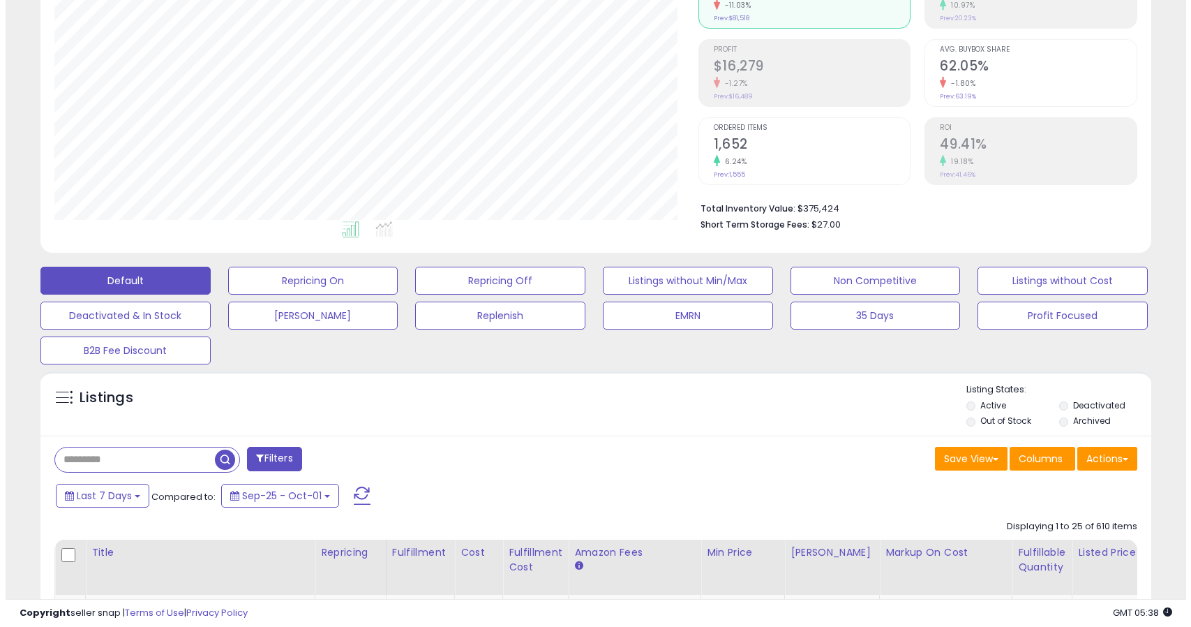
scroll to position [179, 0]
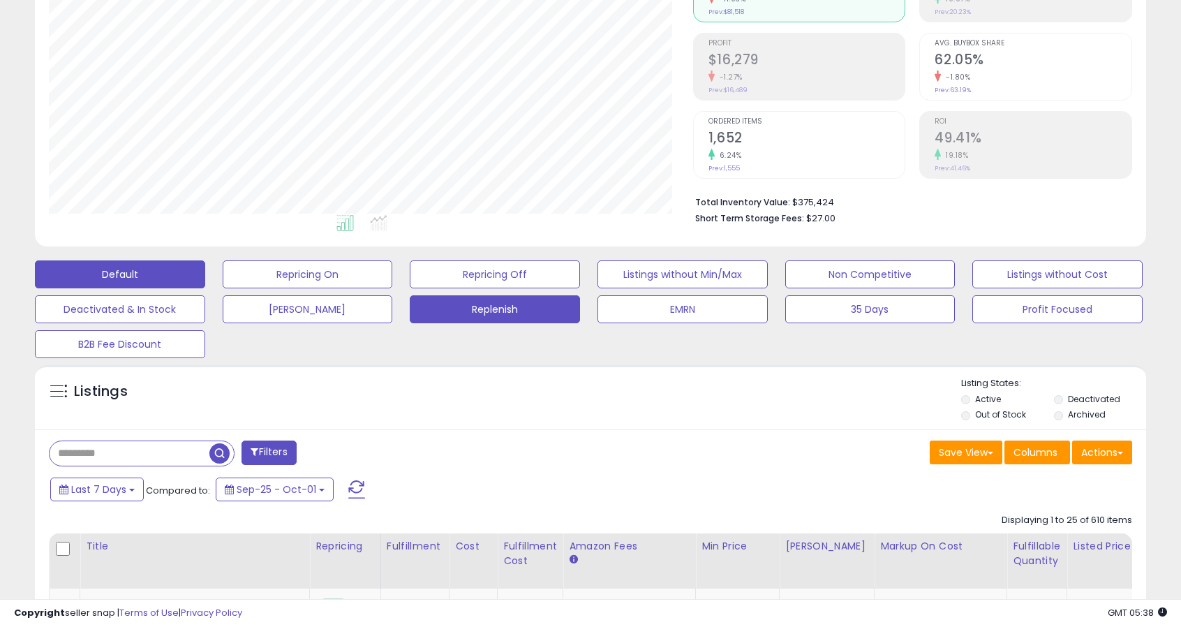
click at [495, 308] on button "Replenish" at bounding box center [495, 309] width 170 height 28
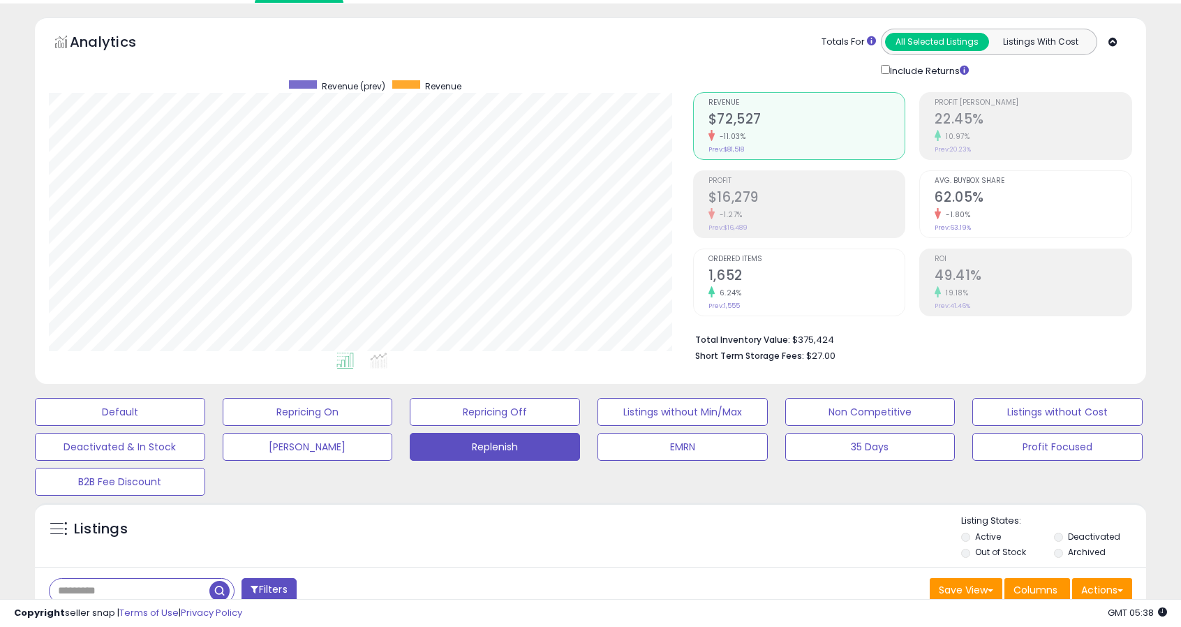
scroll to position [0, 0]
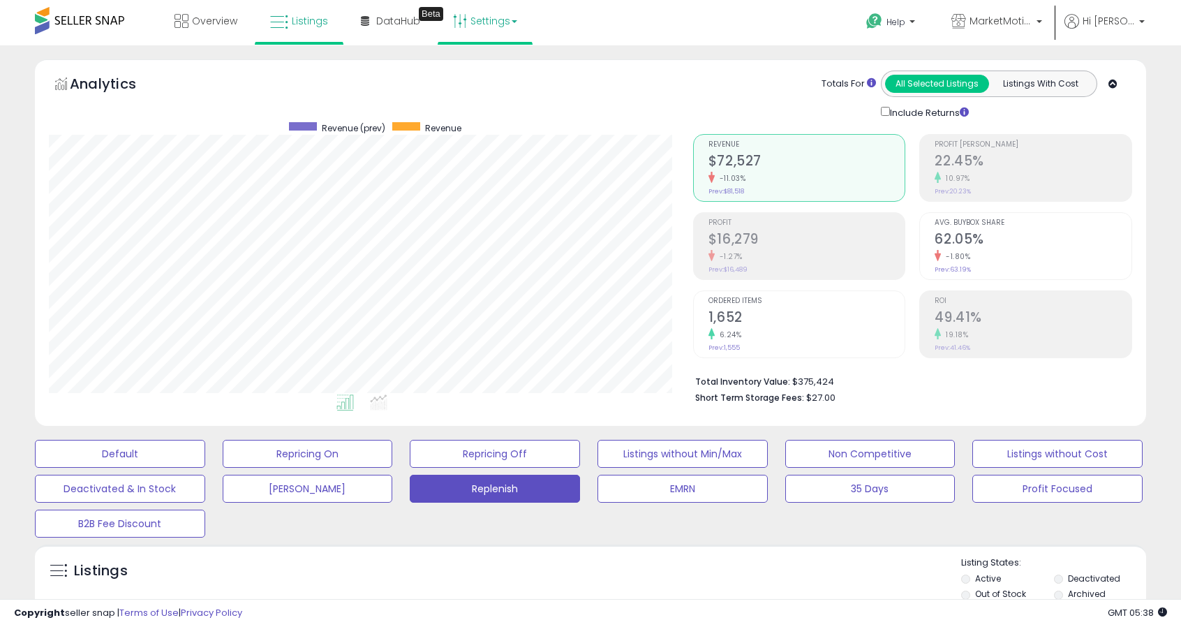
click at [491, 24] on link "Settings" at bounding box center [484, 21] width 85 height 42
click at [475, 106] on link "User settings" at bounding box center [485, 107] width 59 height 13
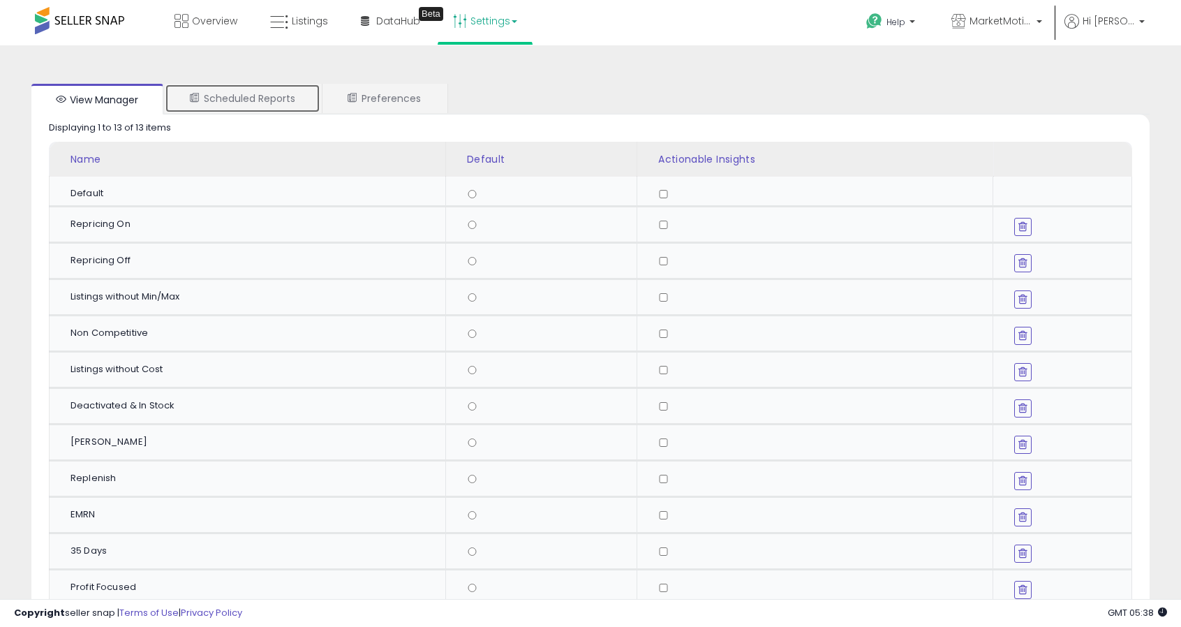
click at [290, 103] on link "Scheduled Reports" at bounding box center [243, 98] width 156 height 29
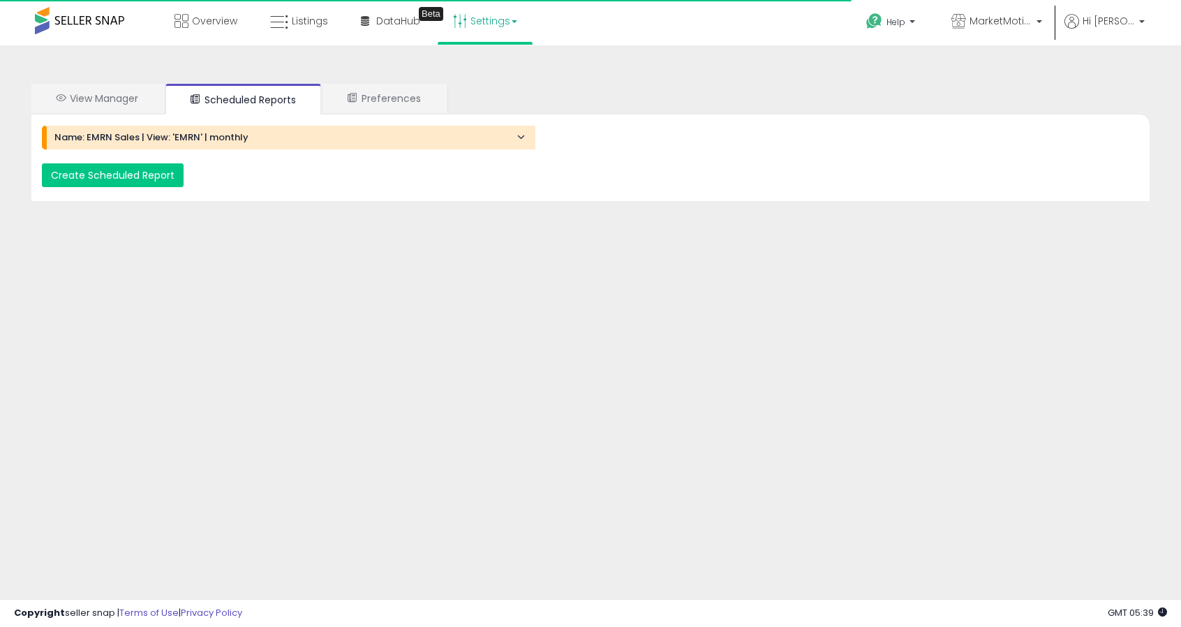
click at [283, 140] on h4 "Name: EMRN Sales | View: 'EMRN' | monthly" at bounding box center [289, 138] width 470 height 10
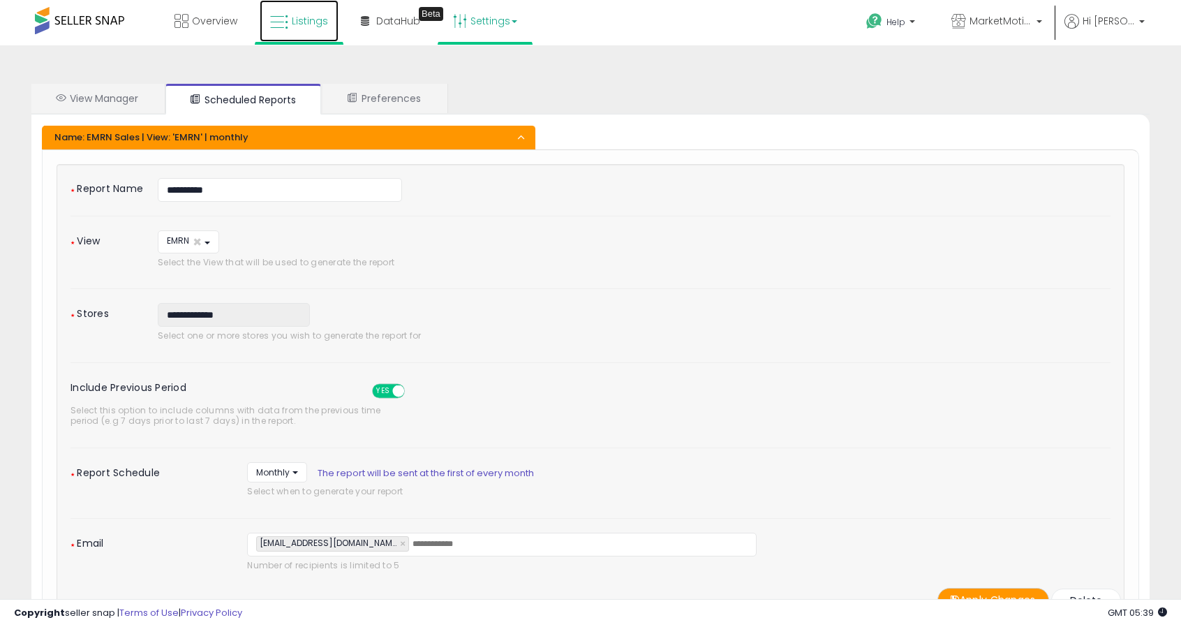
click at [304, 21] on span "Listings" at bounding box center [310, 21] width 36 height 14
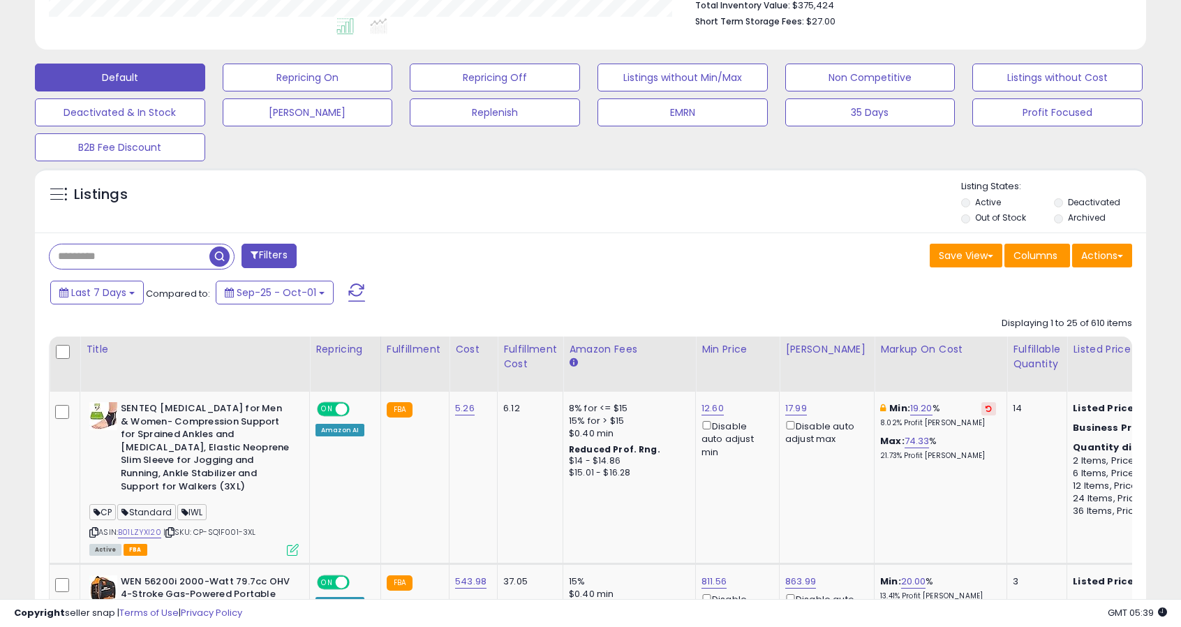
scroll to position [368, 0]
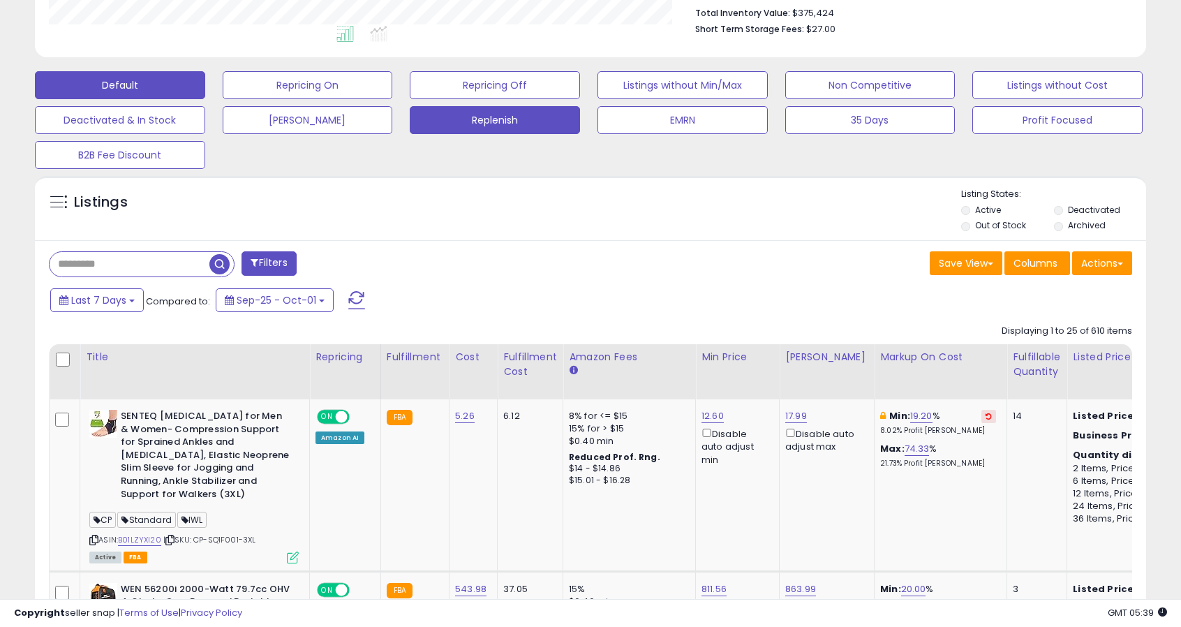
click at [434, 121] on button "Replenish" at bounding box center [495, 120] width 170 height 28
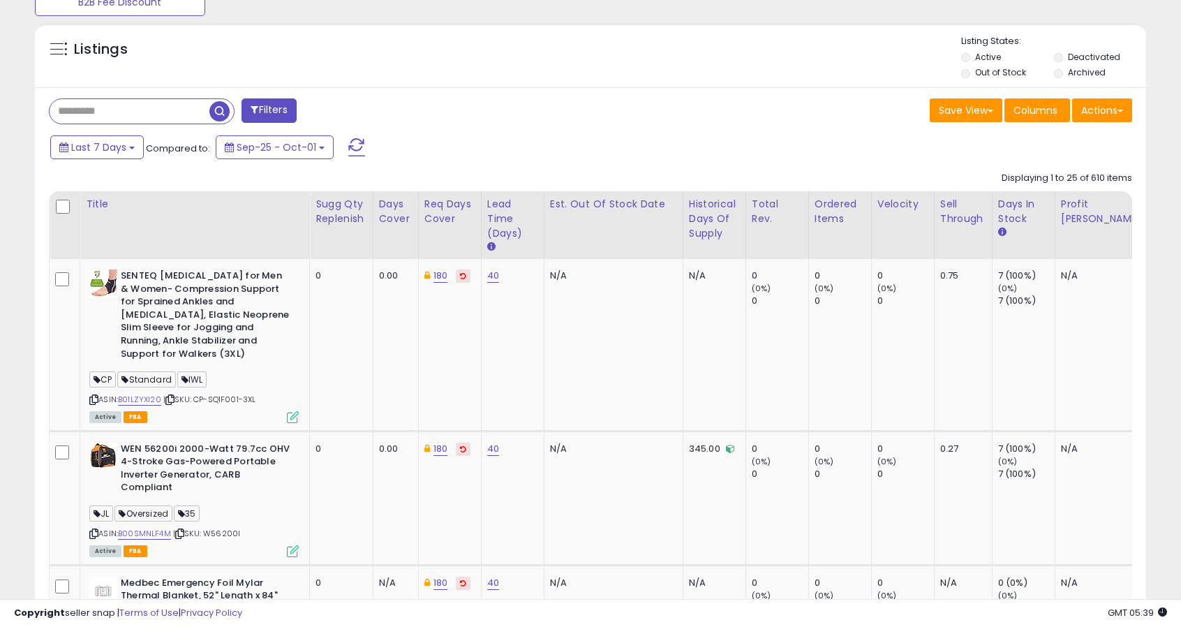
scroll to position [522, 0]
click at [343, 200] on div "Sugg Qty Replenish" at bounding box center [341, 210] width 52 height 29
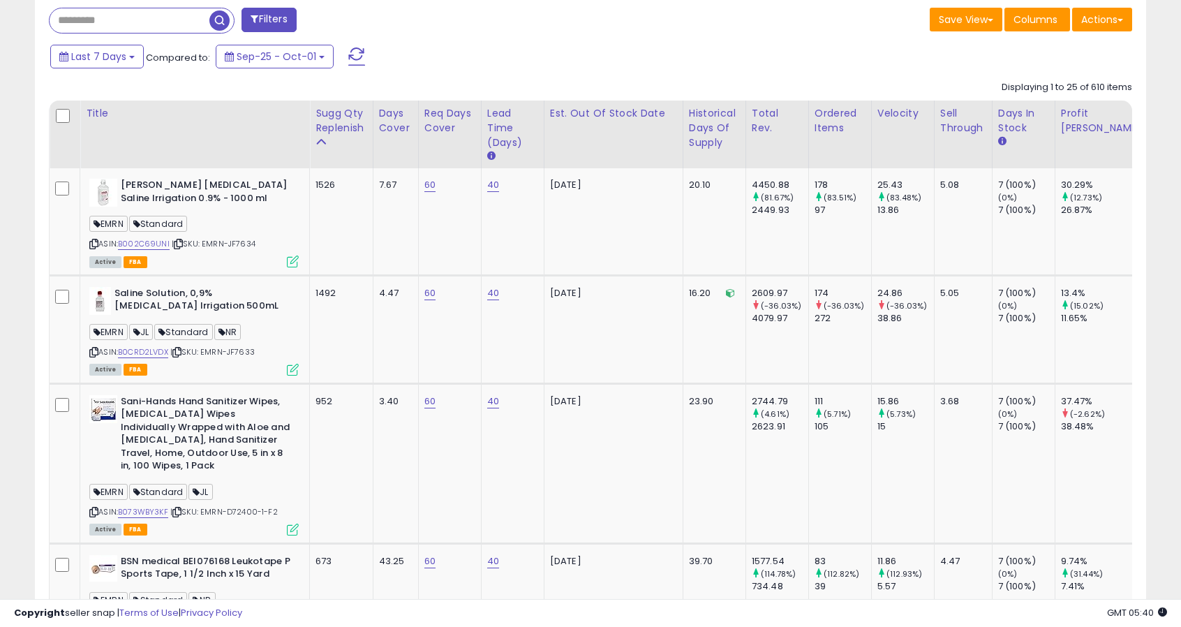
scroll to position [613, 0]
click at [336, 126] on div "Sugg Qty Replenish" at bounding box center [341, 119] width 52 height 29
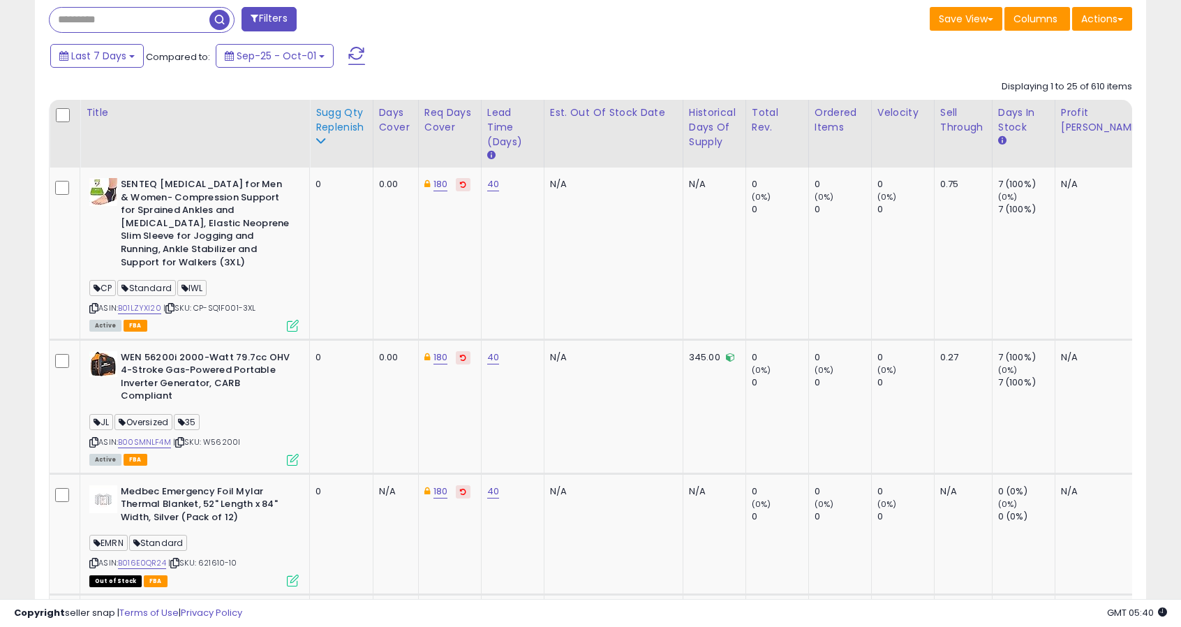
click at [339, 128] on div "Sugg Qty Replenish" at bounding box center [341, 119] width 52 height 29
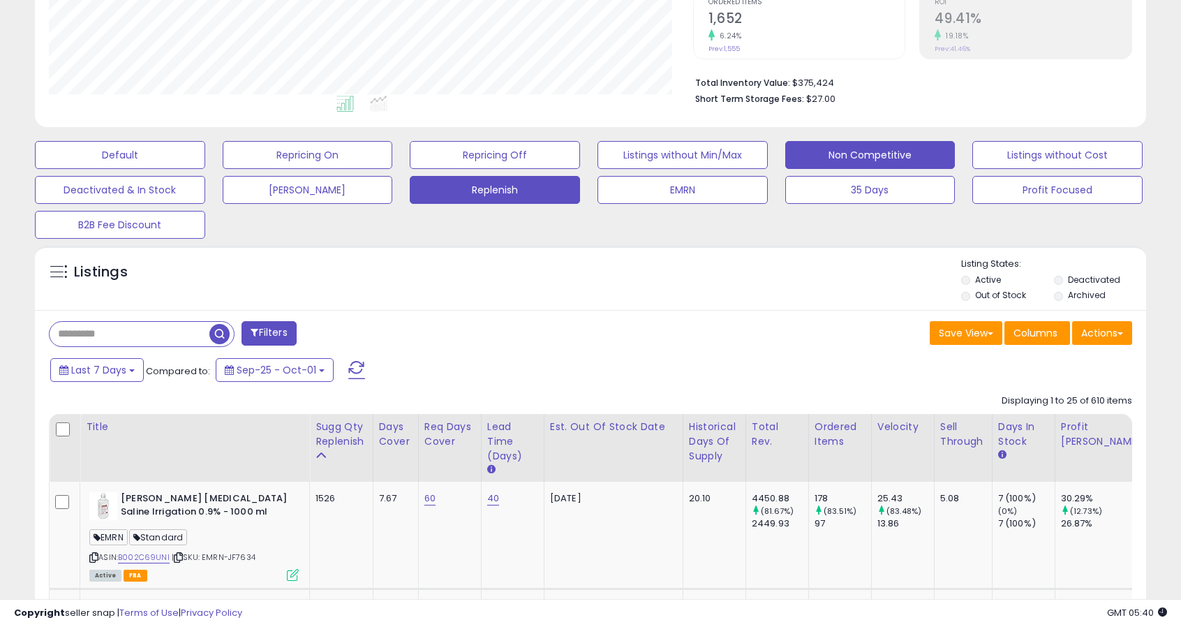
scroll to position [0, 0]
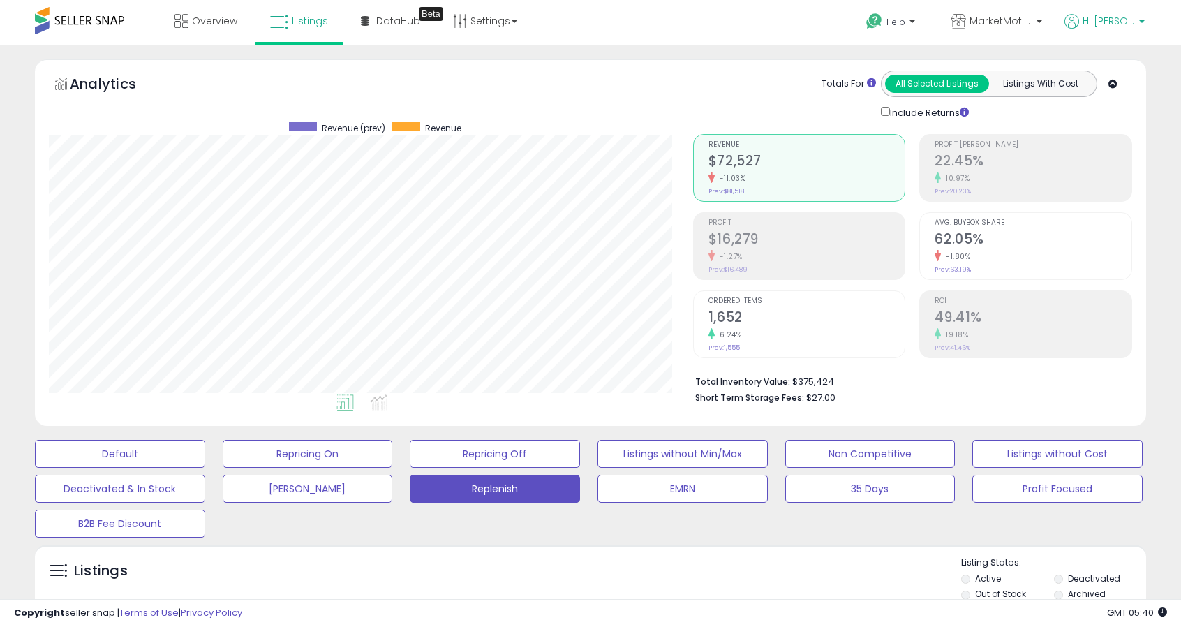
click at [1119, 17] on span "Hi [PERSON_NAME]" at bounding box center [1108, 21] width 52 height 14
click at [905, 26] on span "Help" at bounding box center [895, 22] width 19 height 12
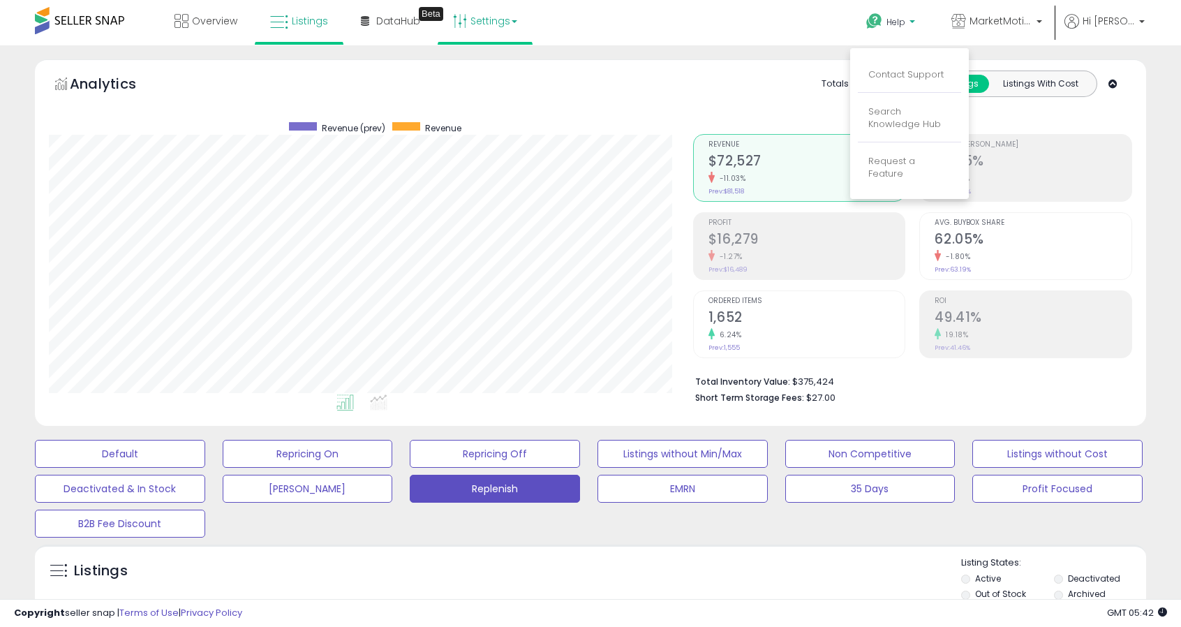
click at [492, 22] on link "Settings" at bounding box center [484, 21] width 85 height 42
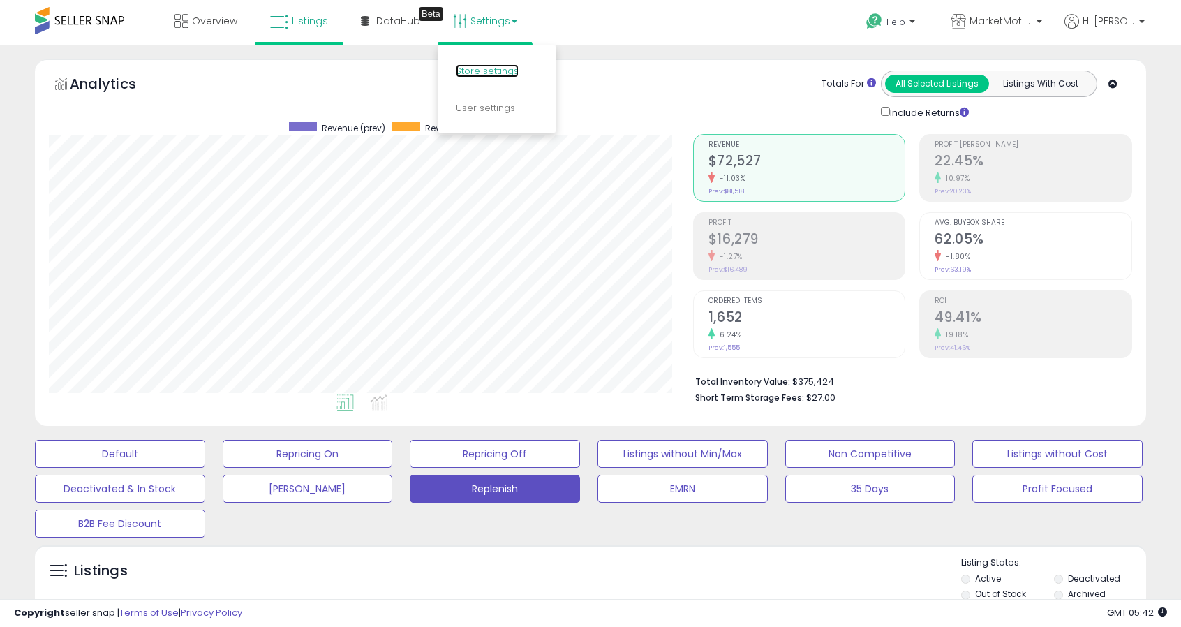
click at [484, 72] on link "Store settings" at bounding box center [487, 70] width 63 height 13
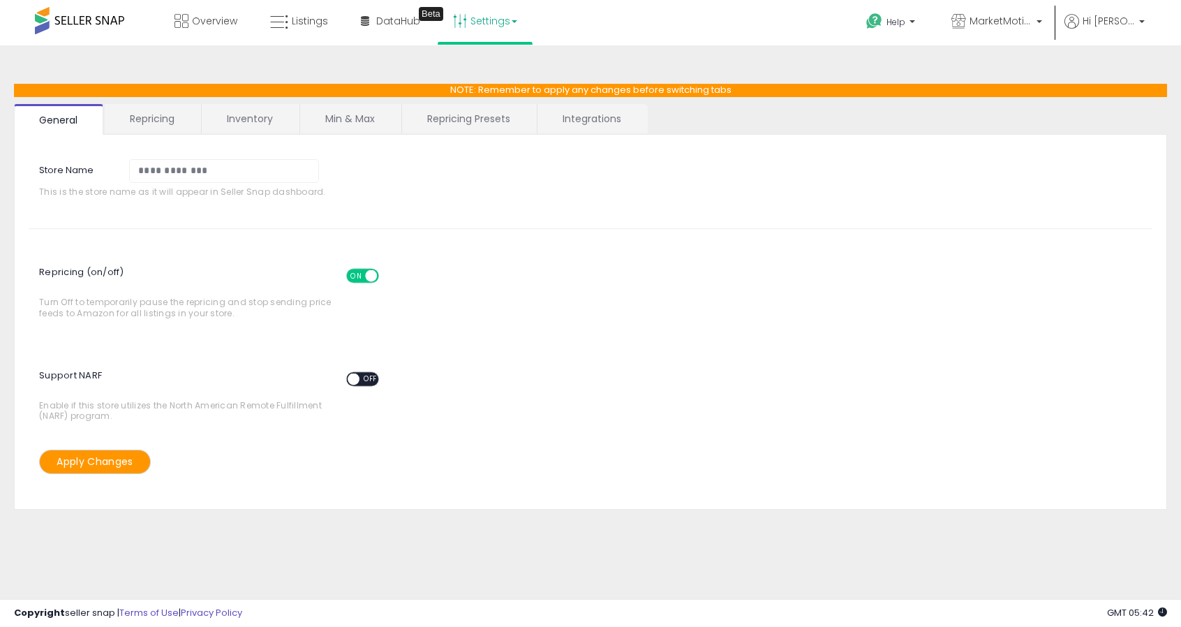
click at [251, 120] on link "Inventory" at bounding box center [250, 118] width 96 height 29
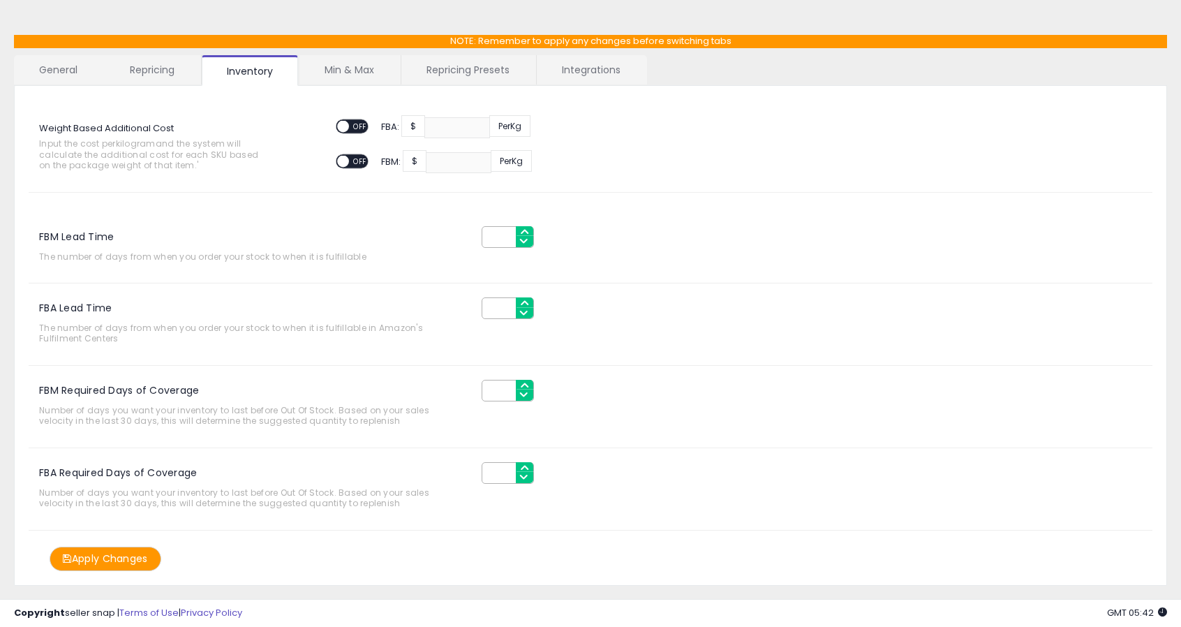
scroll to position [75, 0]
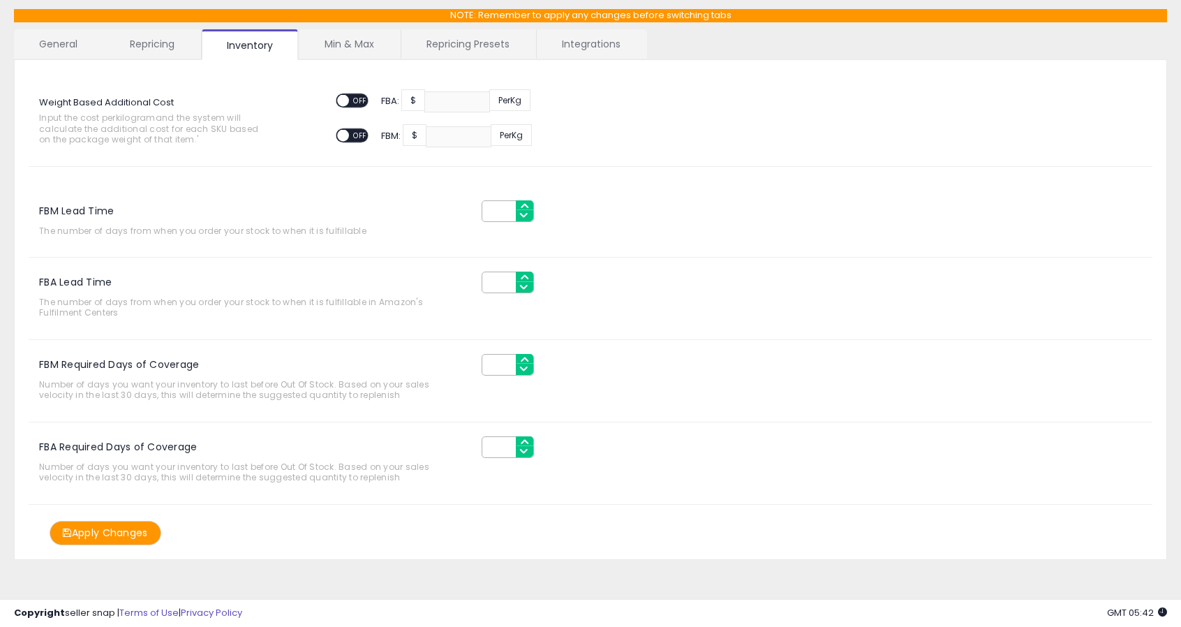
click at [491, 206] on input "FBM Lead Time" at bounding box center [508, 211] width 52 height 22
drag, startPoint x: 500, startPoint y: 279, endPoint x: 479, endPoint y: 278, distance: 21.0
click at [479, 278] on div "**" at bounding box center [544, 282] width 147 height 22
type input "**"
click at [137, 536] on button "Apply Changes" at bounding box center [106, 533] width 112 height 24
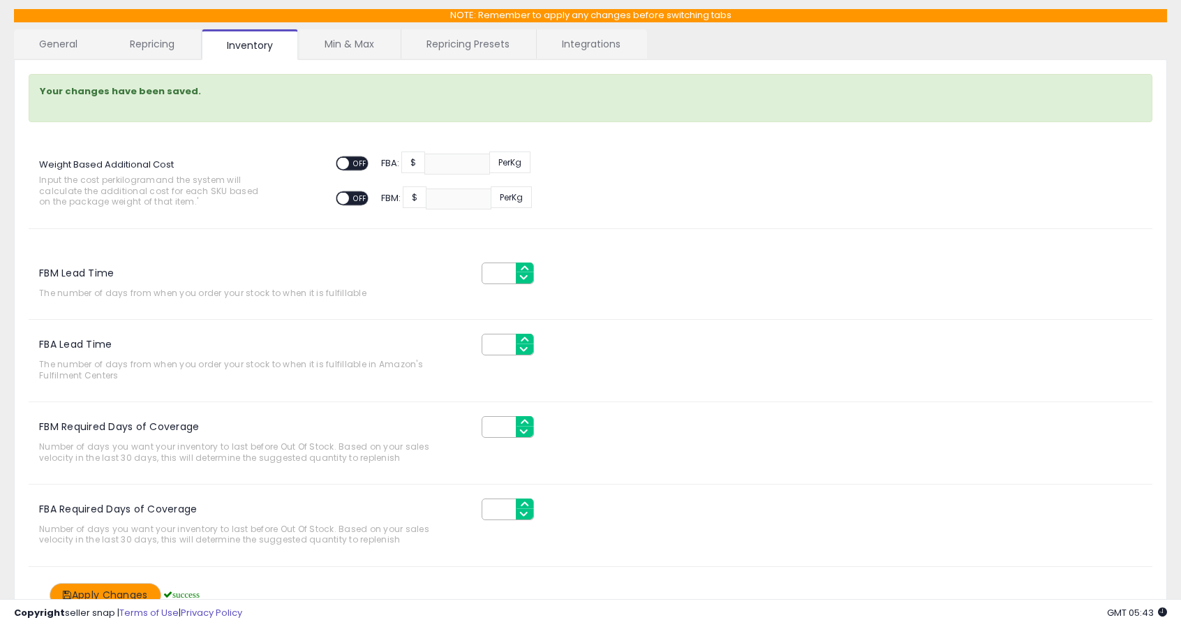
scroll to position [0, 0]
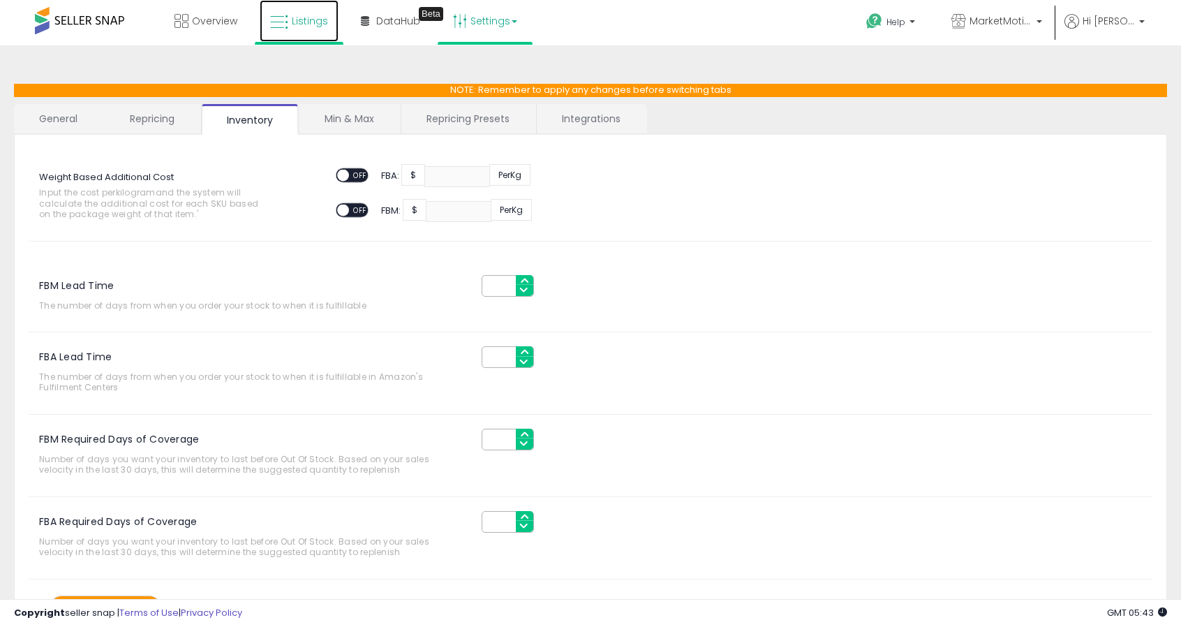
click at [308, 23] on span "Listings" at bounding box center [310, 21] width 36 height 14
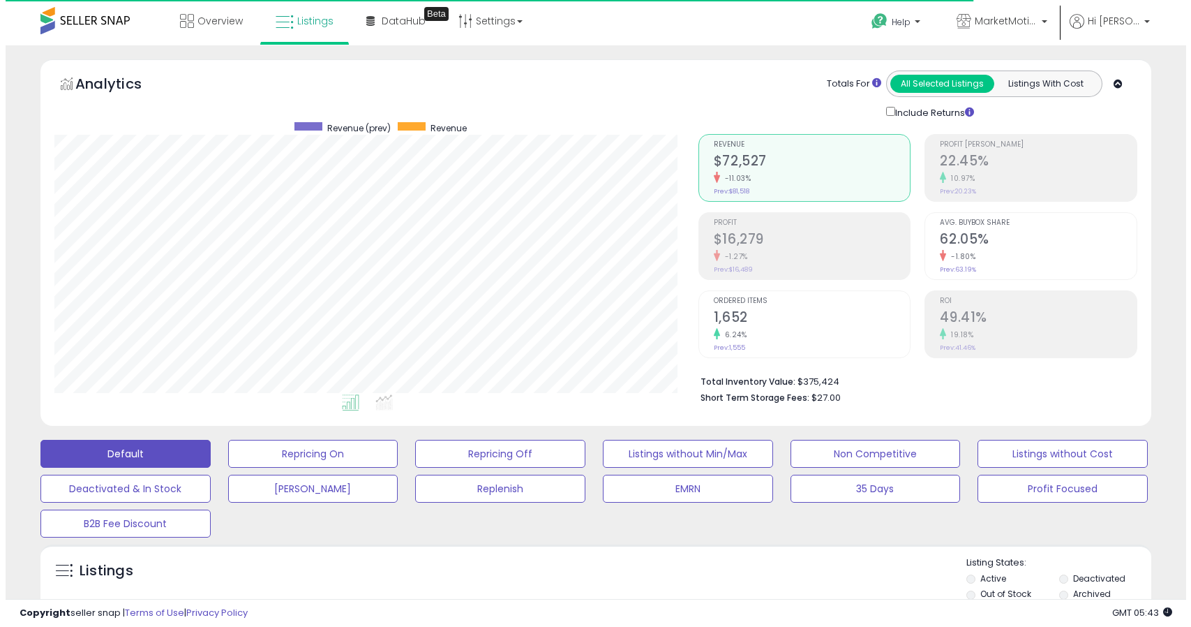
scroll to position [286, 644]
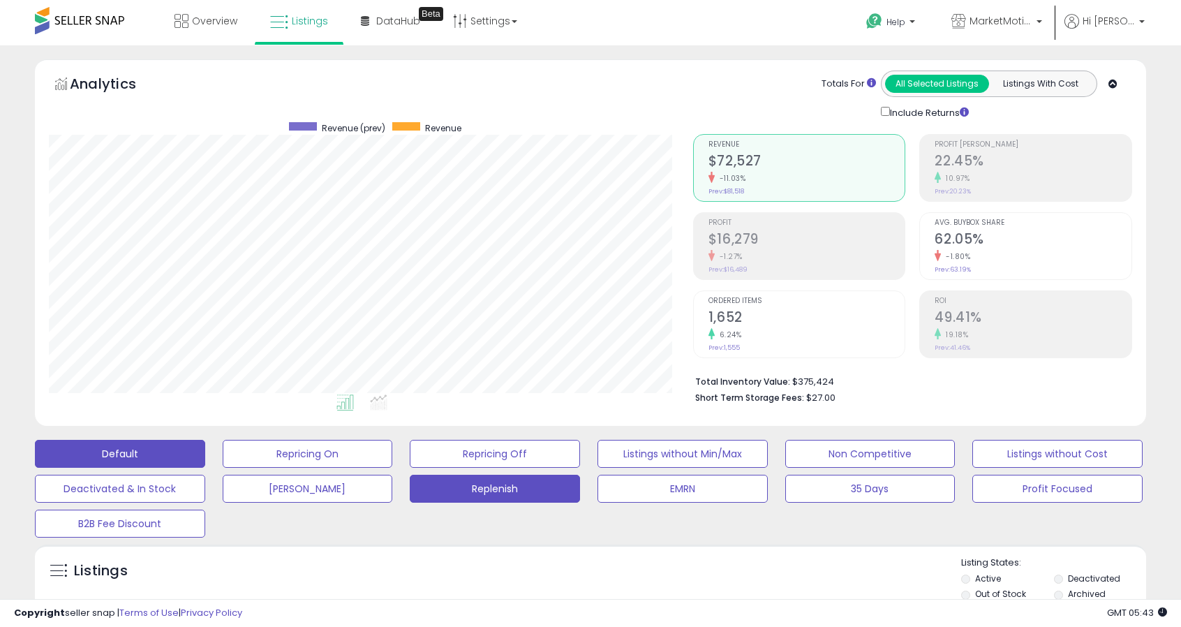
click at [475, 484] on button "Replenish" at bounding box center [495, 489] width 170 height 28
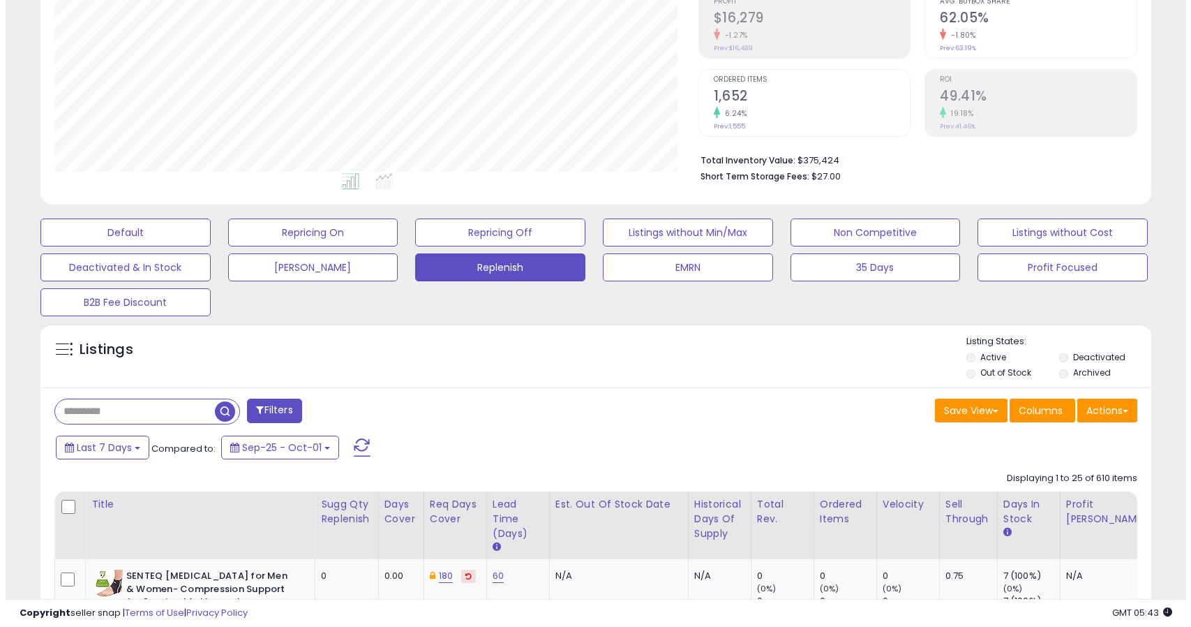
scroll to position [221, 0]
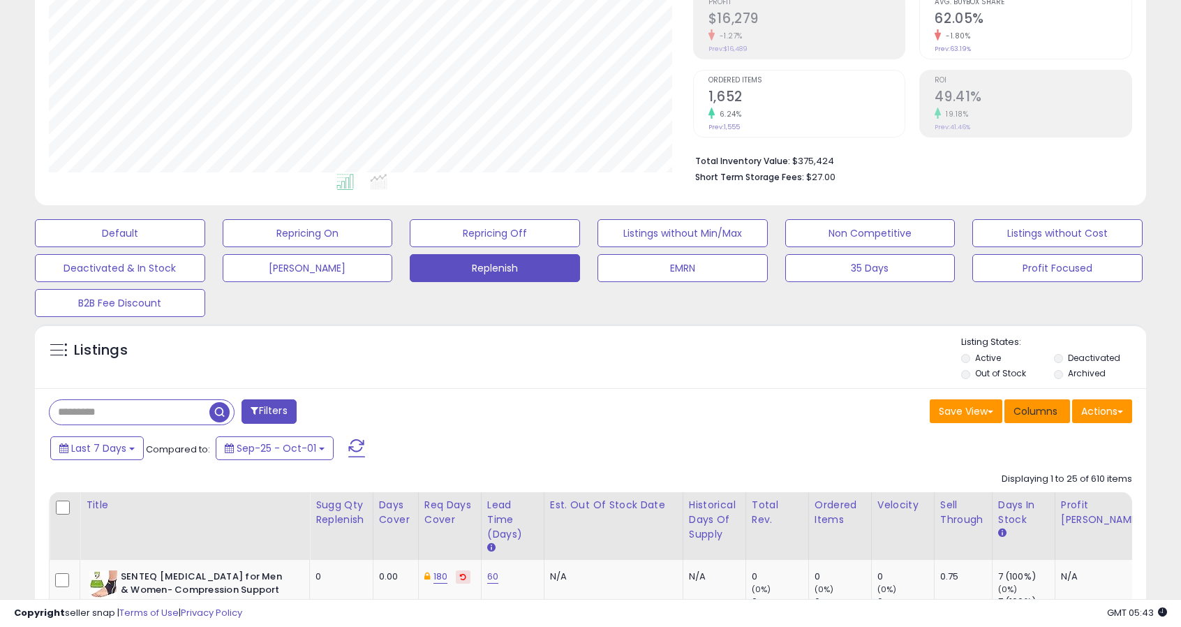
click at [1020, 404] on span "Columns" at bounding box center [1035, 411] width 44 height 14
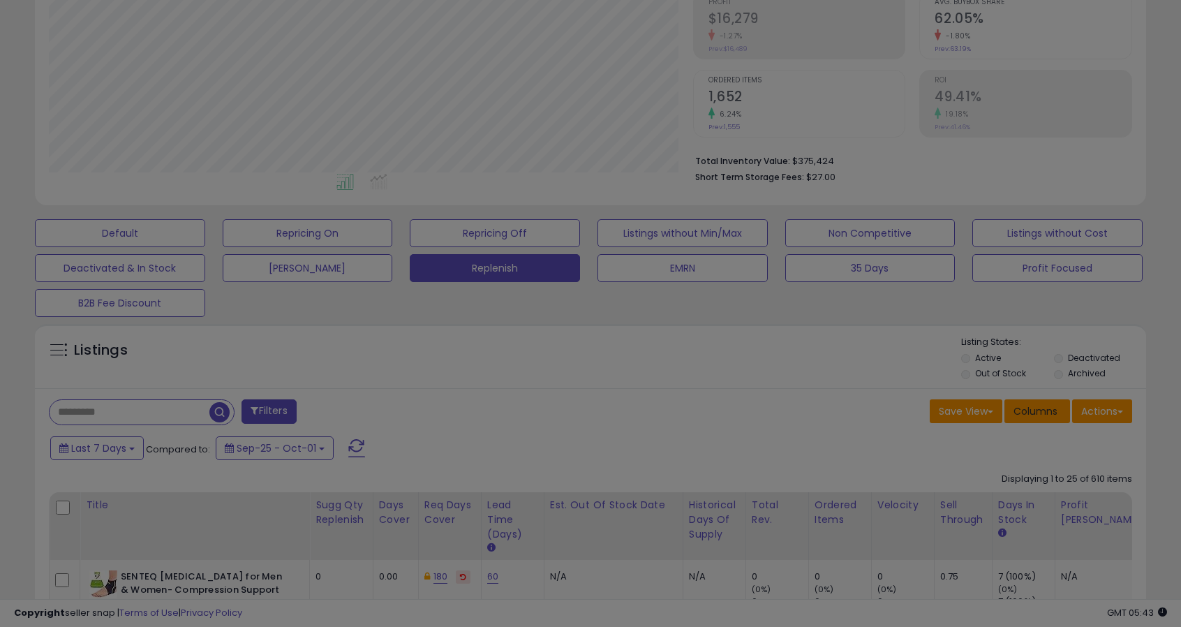
scroll to position [286, 650]
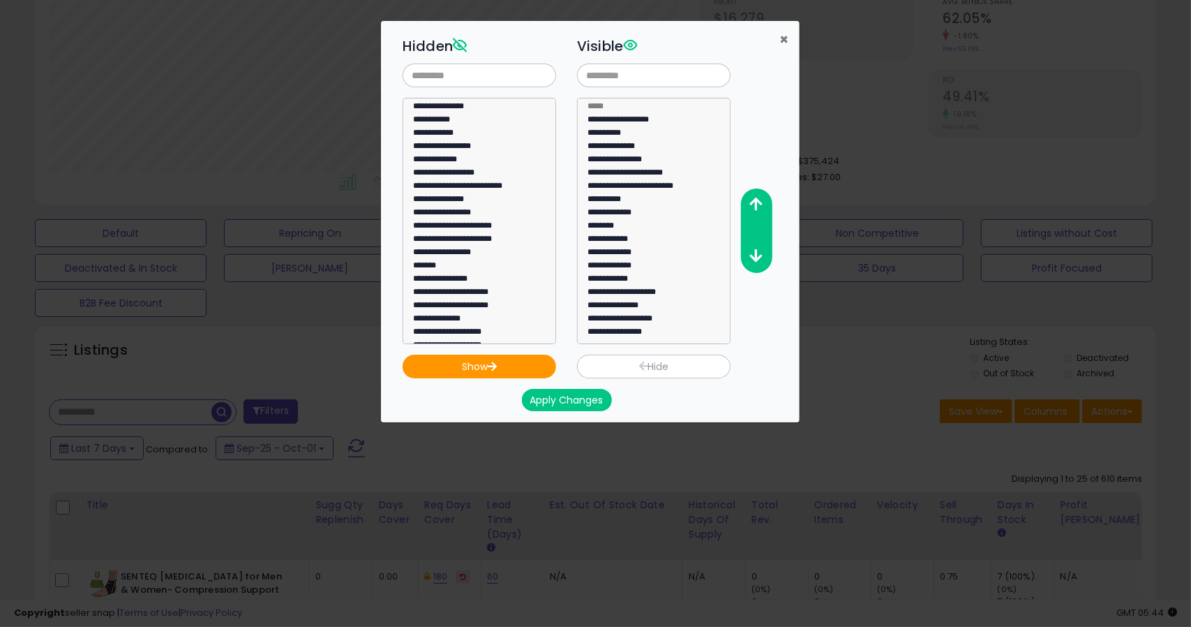
click at [786, 38] on span "×" at bounding box center [784, 39] width 9 height 20
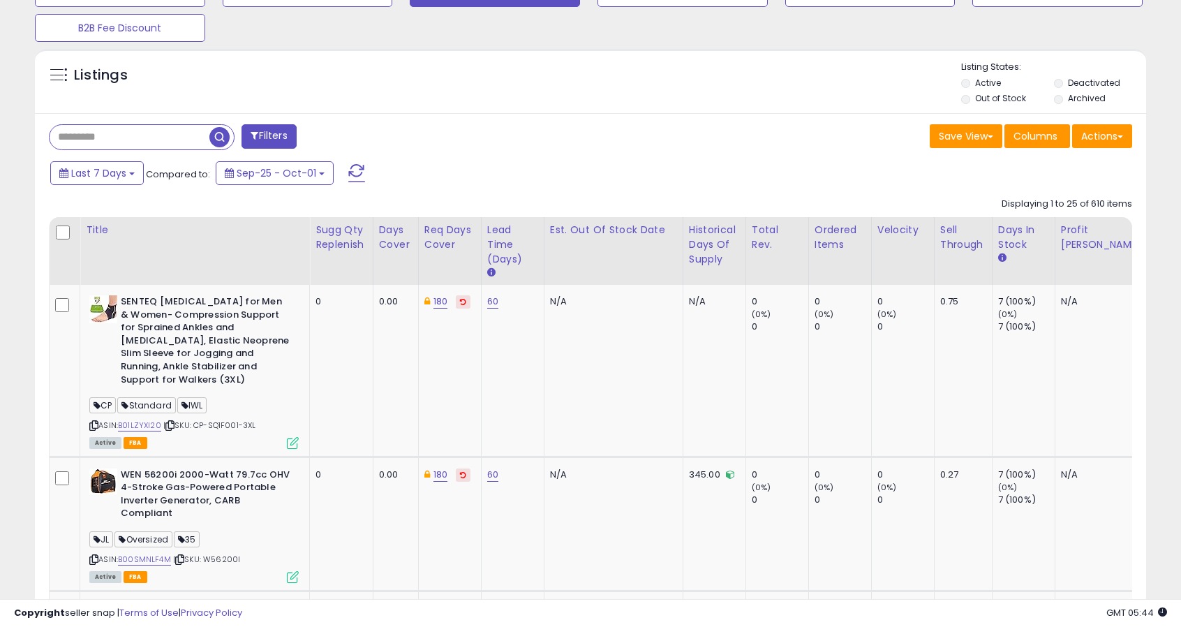
scroll to position [507, 0]
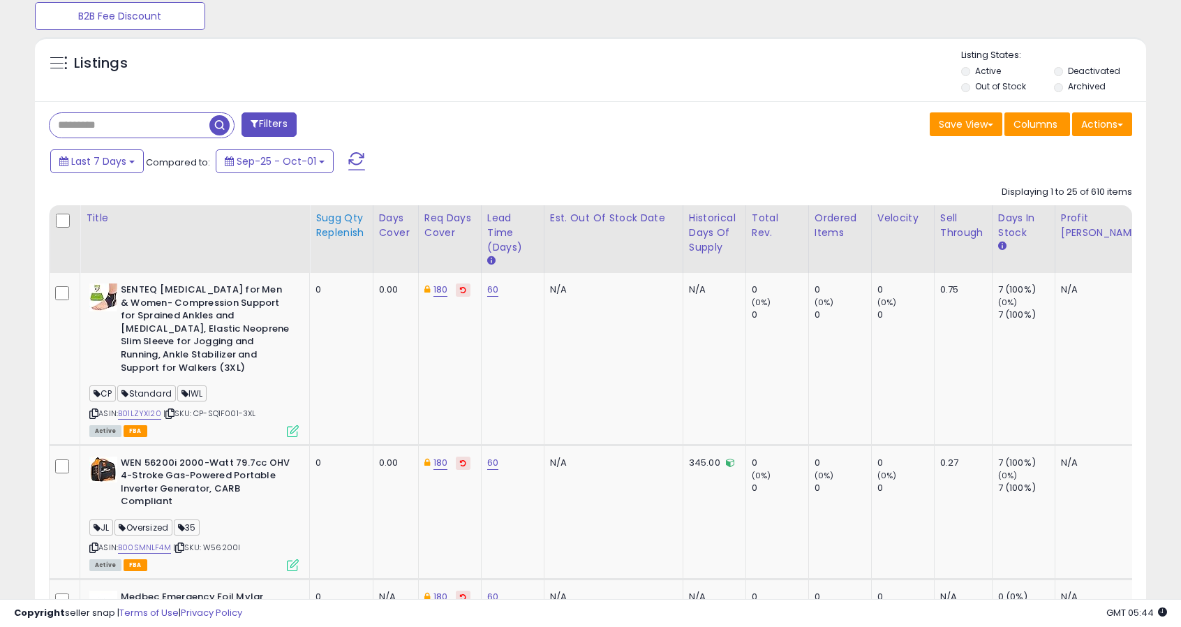
click at [343, 230] on div "Sugg Qty Replenish" at bounding box center [341, 225] width 52 height 29
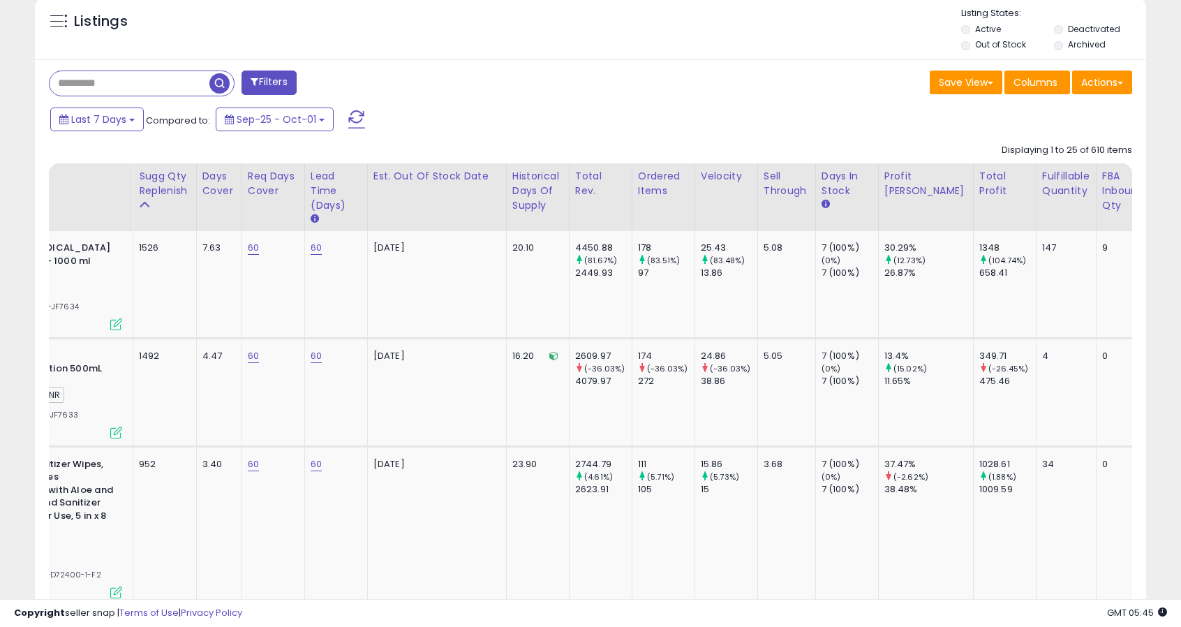
scroll to position [0, 0]
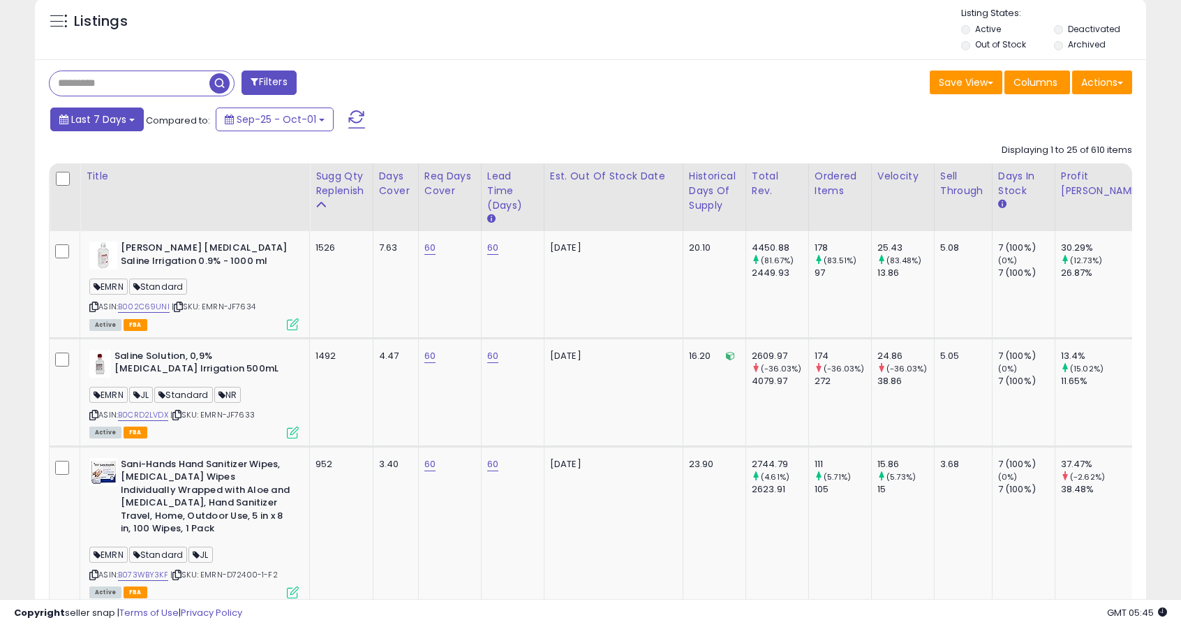
click at [135, 121] on button "Last 7 Days" at bounding box center [97, 119] width 94 height 24
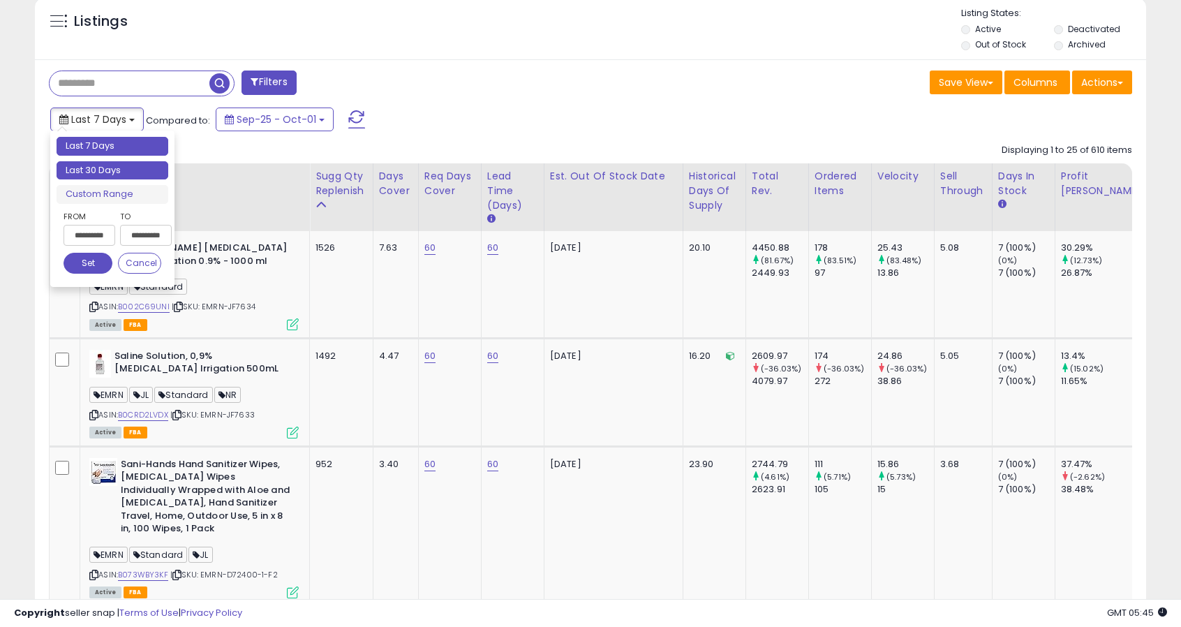
type input "**********"
click at [120, 168] on li "Last 30 Days" at bounding box center [113, 170] width 112 height 19
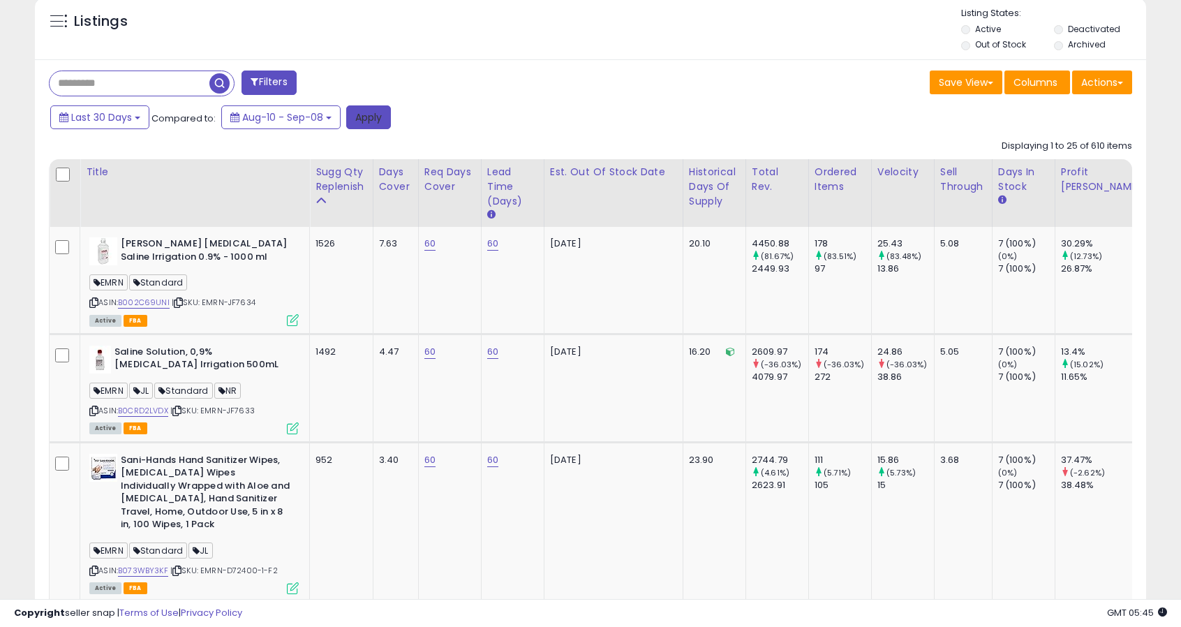
click at [360, 112] on button "Apply" at bounding box center [368, 117] width 45 height 24
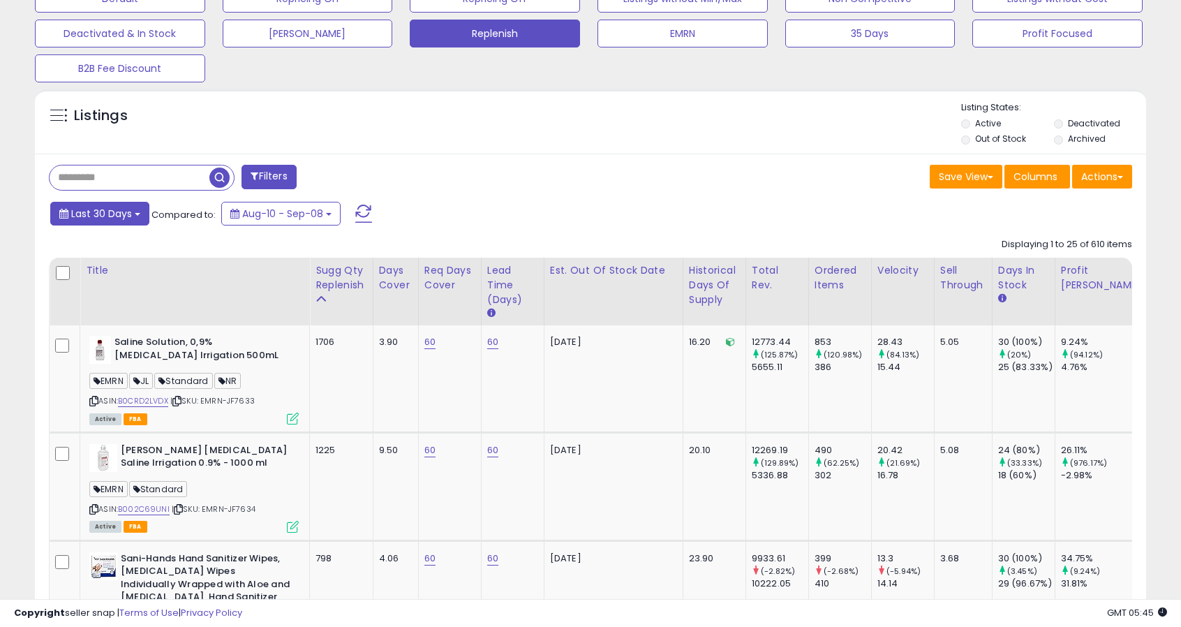
click at [128, 211] on span "Last 30 Days" at bounding box center [101, 214] width 61 height 14
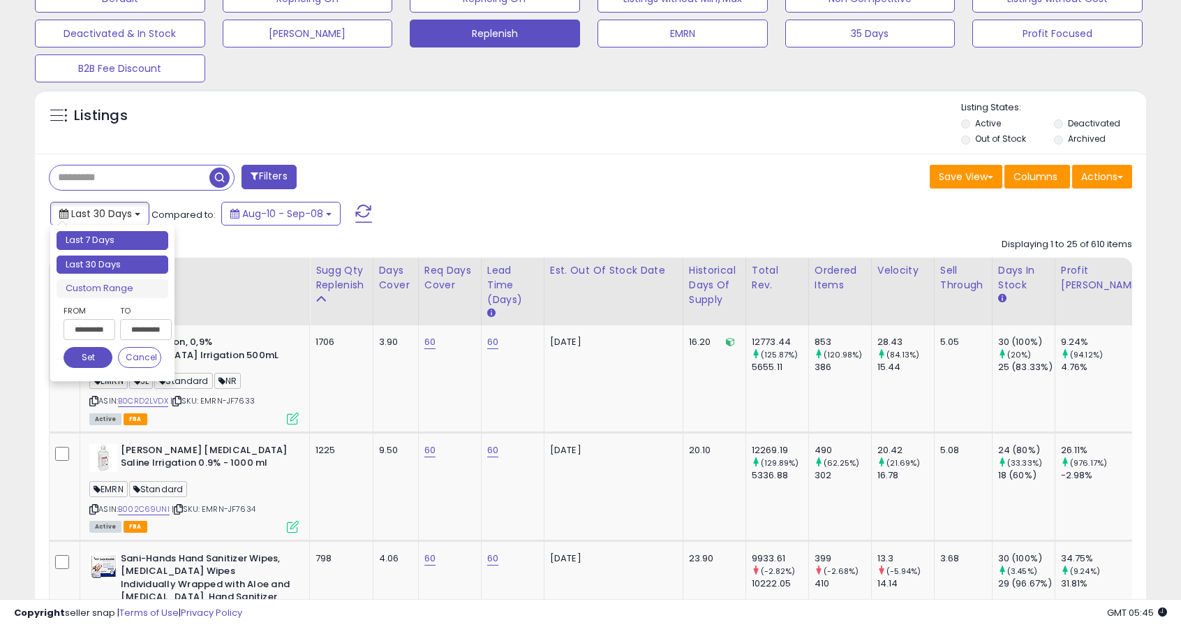
type input "**********"
click at [99, 240] on li "Last 7 Days" at bounding box center [113, 240] width 112 height 19
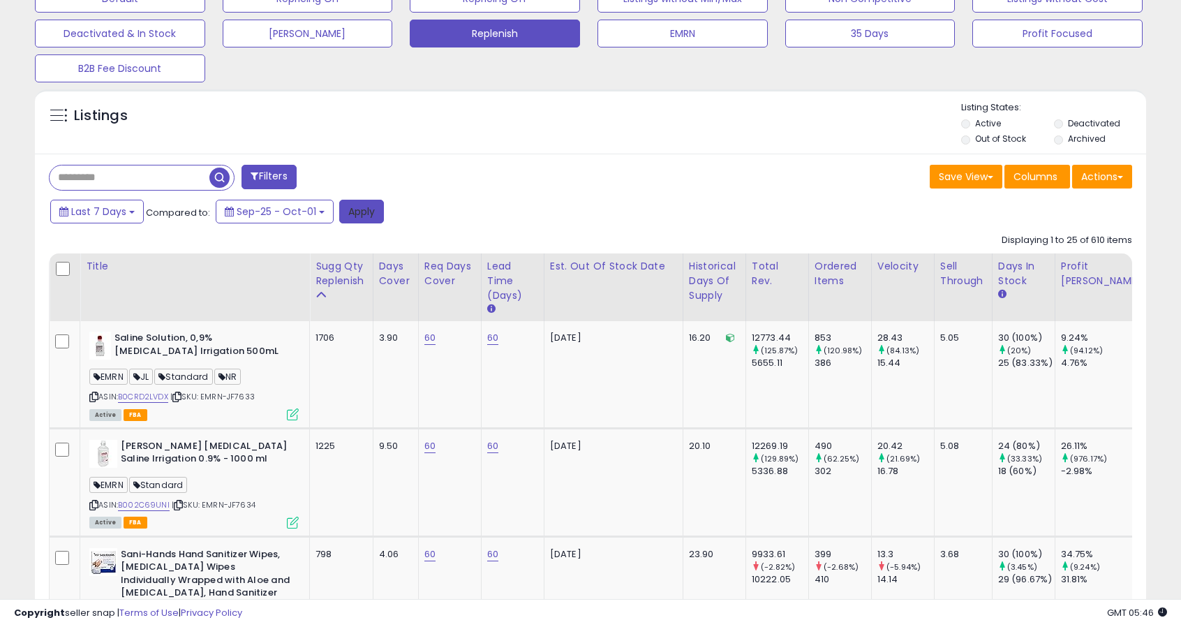
click at [353, 200] on button "Apply" at bounding box center [361, 212] width 45 height 24
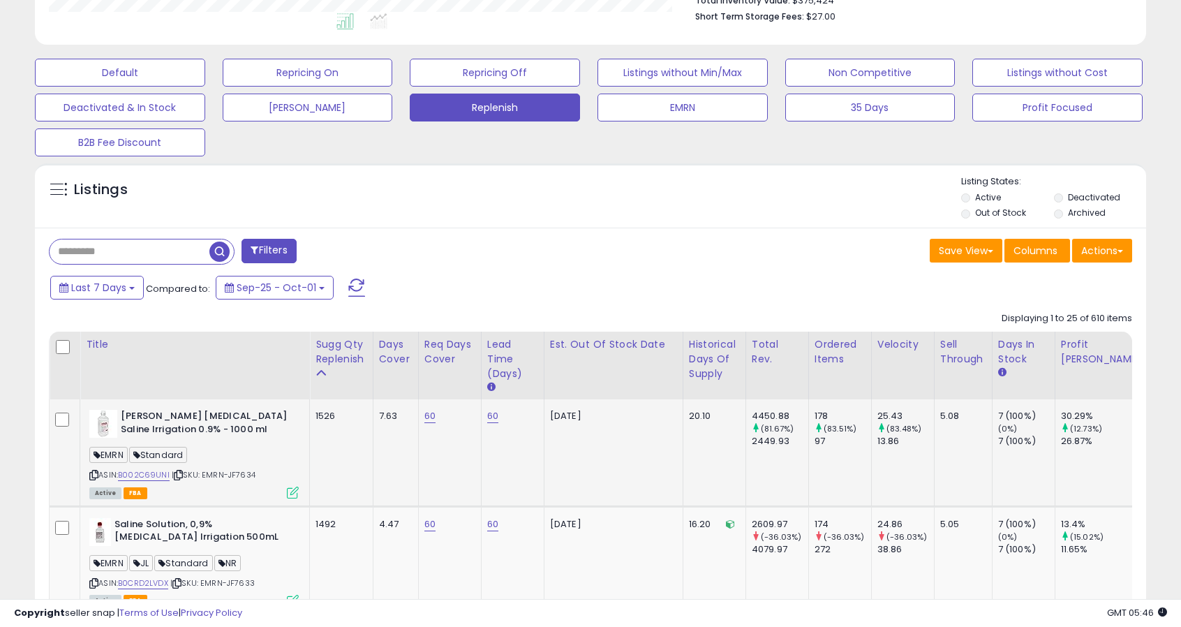
click at [289, 491] on icon at bounding box center [293, 492] width 12 height 12
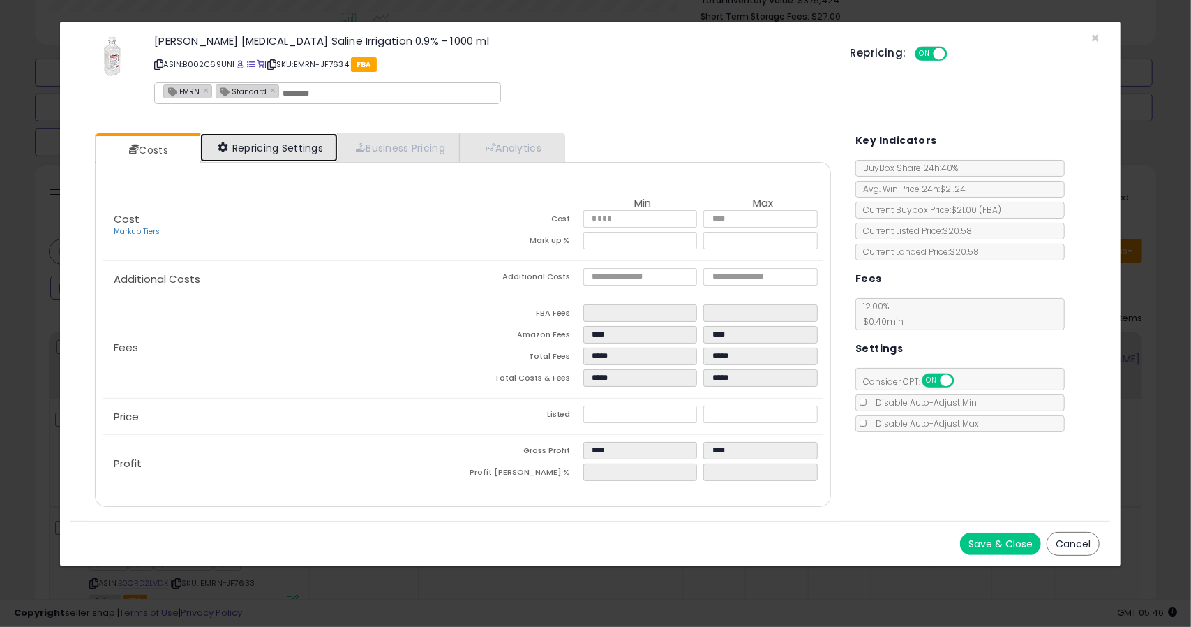
click at [285, 146] on link "Repricing Settings" at bounding box center [269, 147] width 138 height 29
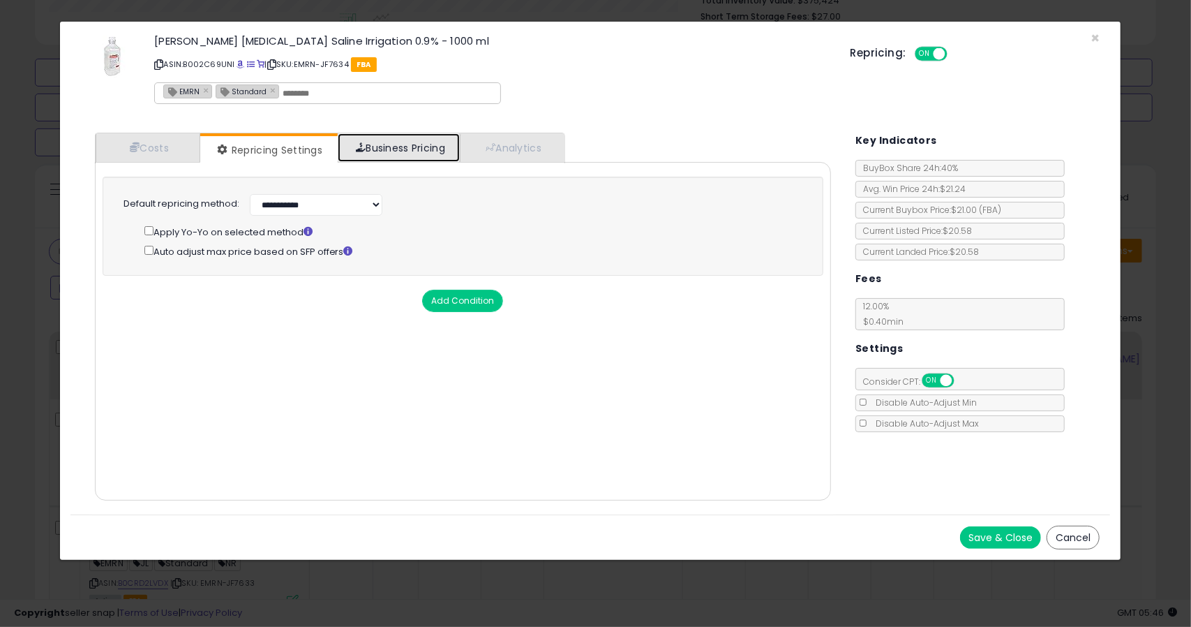
click at [379, 144] on link "Business Pricing" at bounding box center [399, 147] width 122 height 29
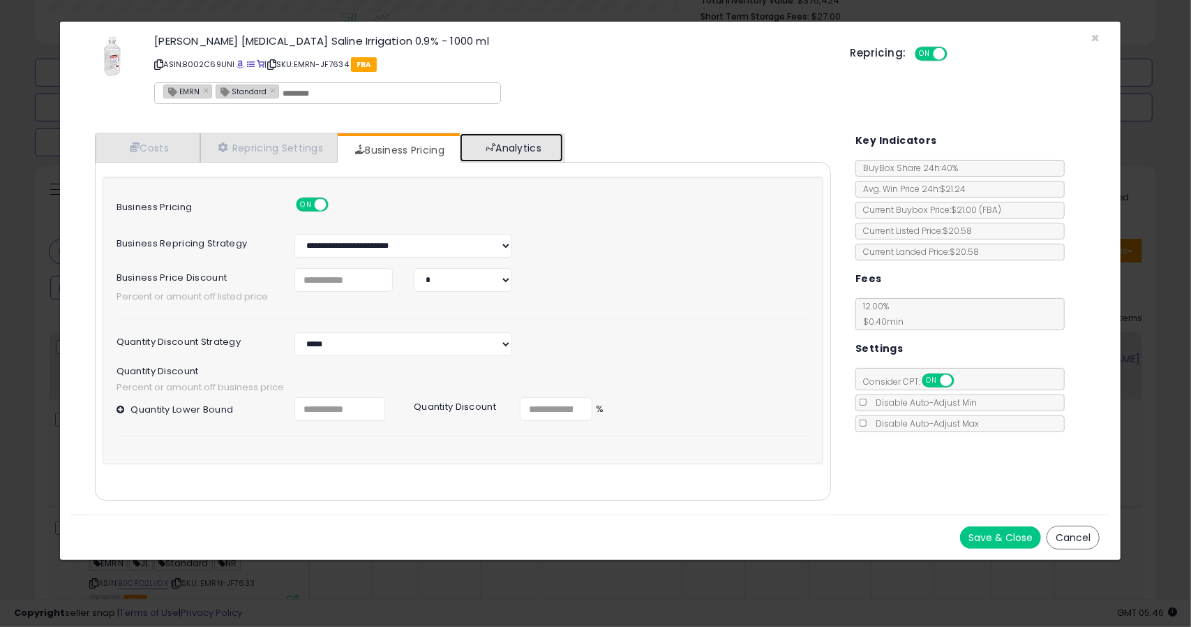
click at [491, 149] on span at bounding box center [491, 147] width 10 height 10
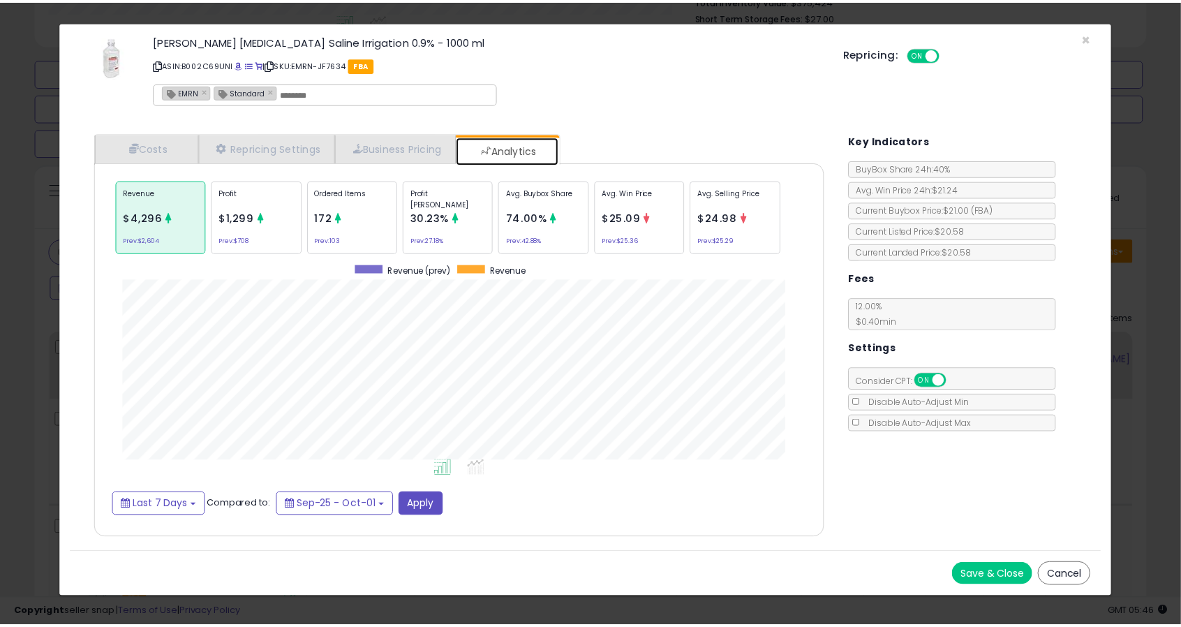
scroll to position [429, 765]
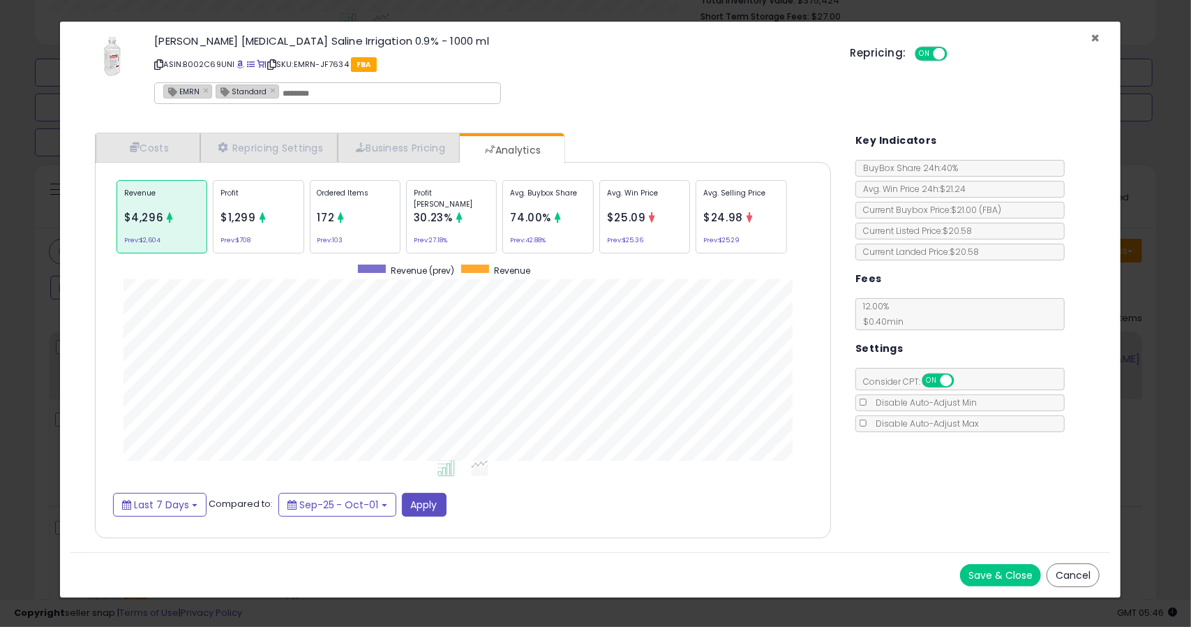
click at [1097, 39] on span "×" at bounding box center [1095, 38] width 9 height 20
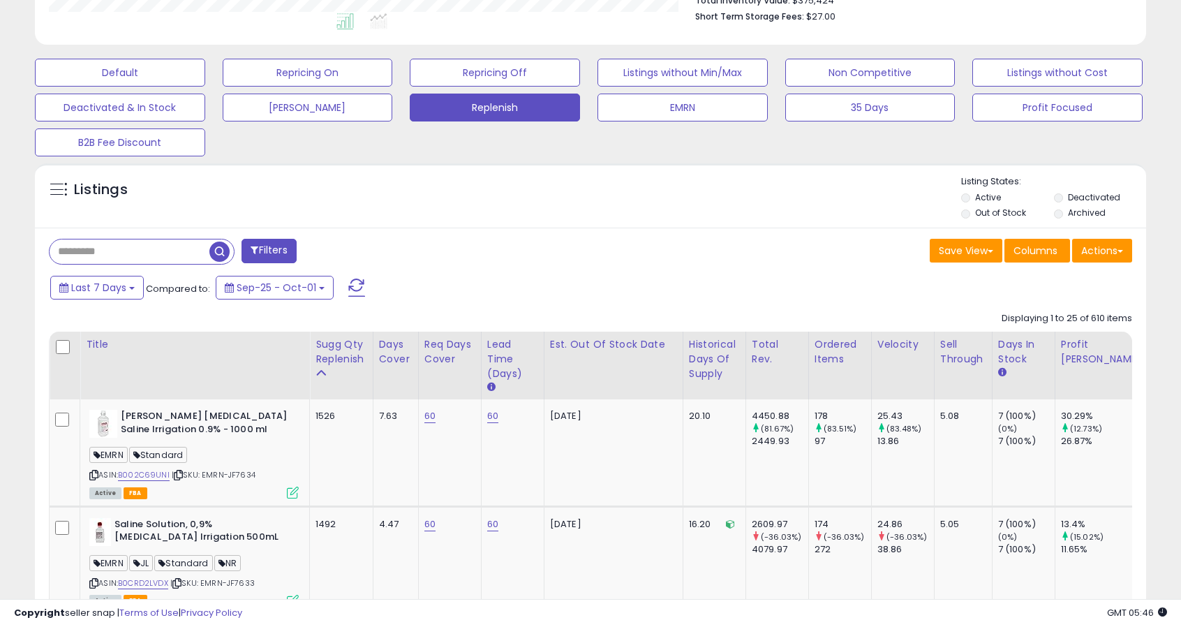
scroll to position [286, 644]
click at [494, 412] on link "60" at bounding box center [492, 416] width 11 height 14
click at [563, 379] on icon "button" at bounding box center [559, 381] width 8 height 8
click at [669, 110] on button "EMRN" at bounding box center [682, 108] width 170 height 28
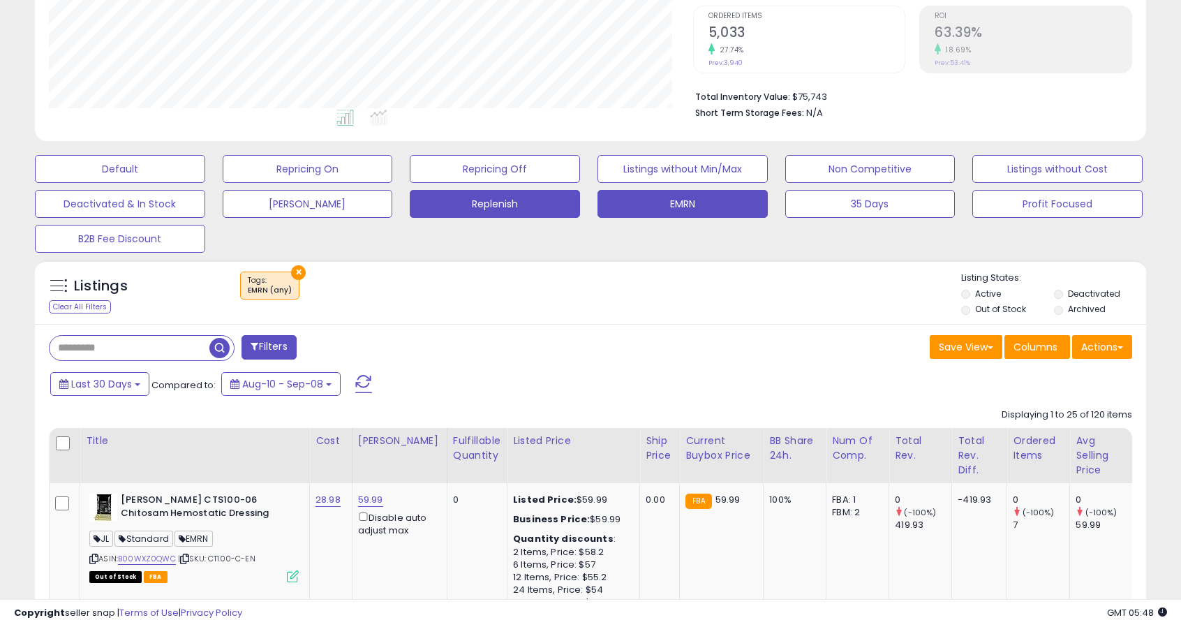
click at [496, 203] on button "Replenish" at bounding box center [495, 204] width 170 height 28
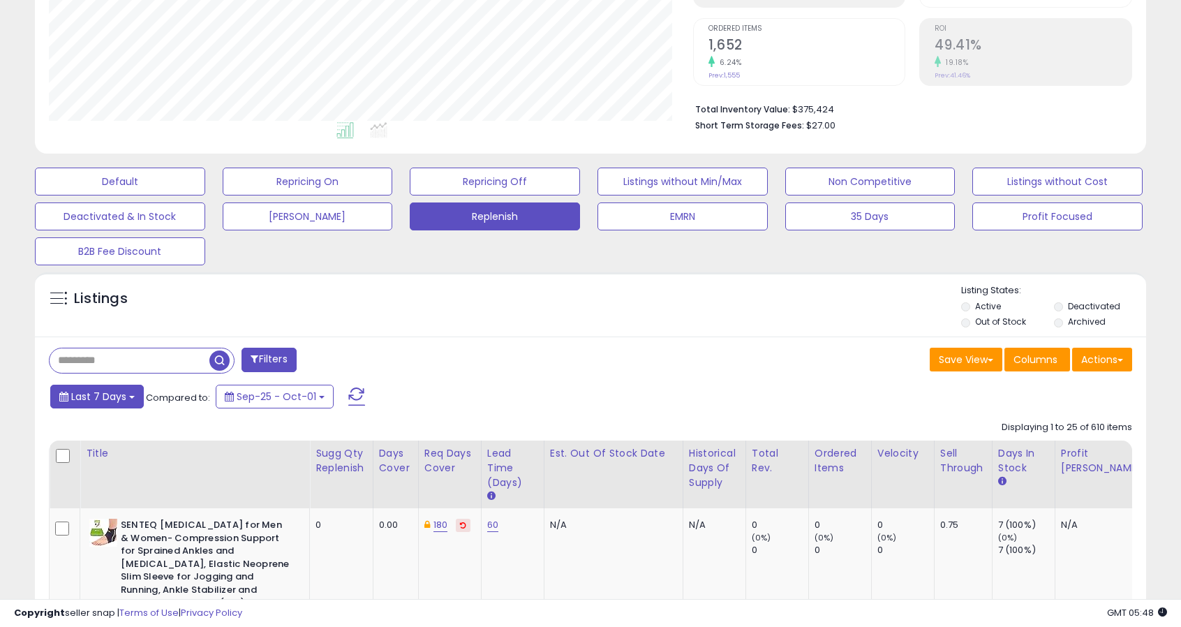
click at [102, 398] on span "Last 7 Days" at bounding box center [98, 396] width 55 height 14
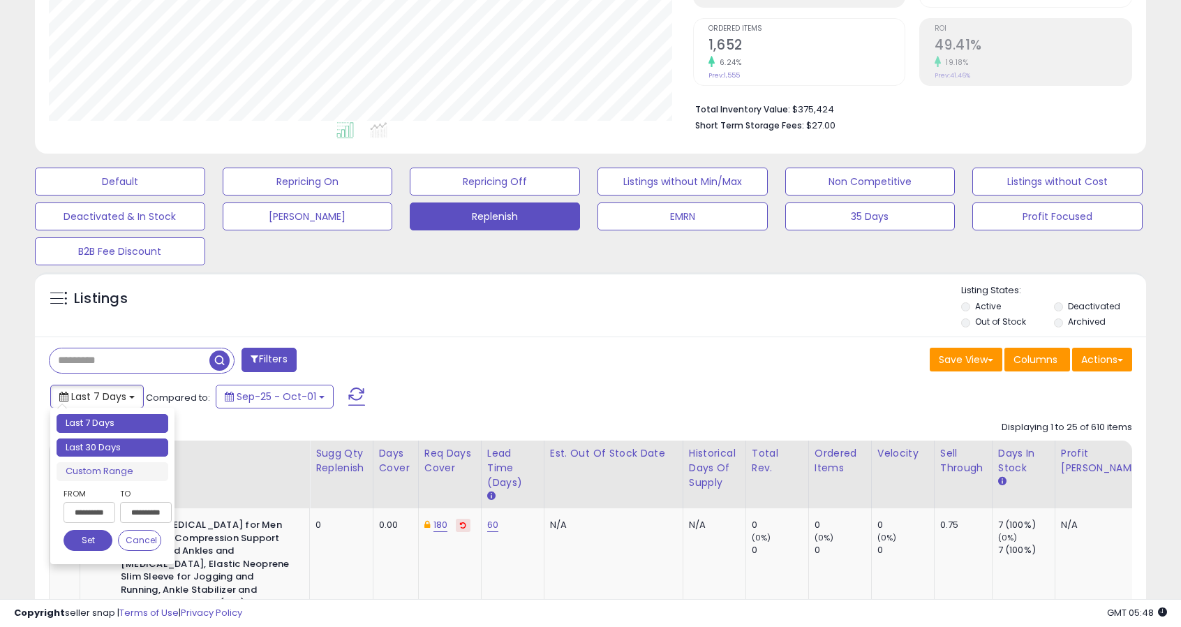
type input "**********"
click at [93, 445] on li "Last 30 Days" at bounding box center [113, 447] width 112 height 19
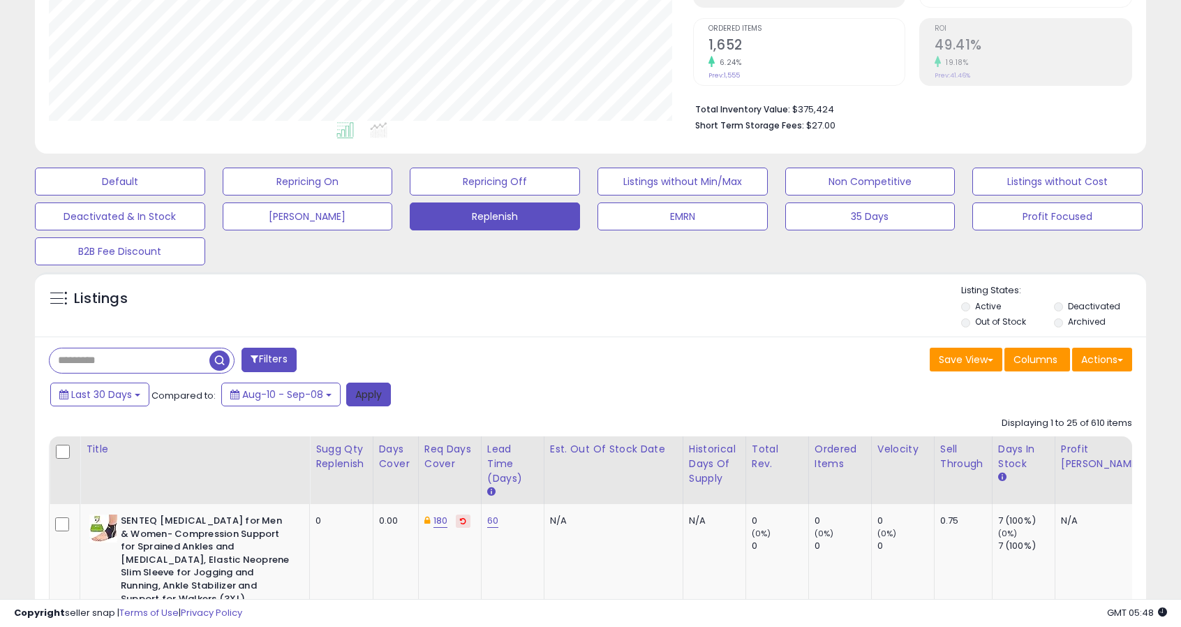
click at [380, 398] on button "Apply" at bounding box center [368, 394] width 45 height 24
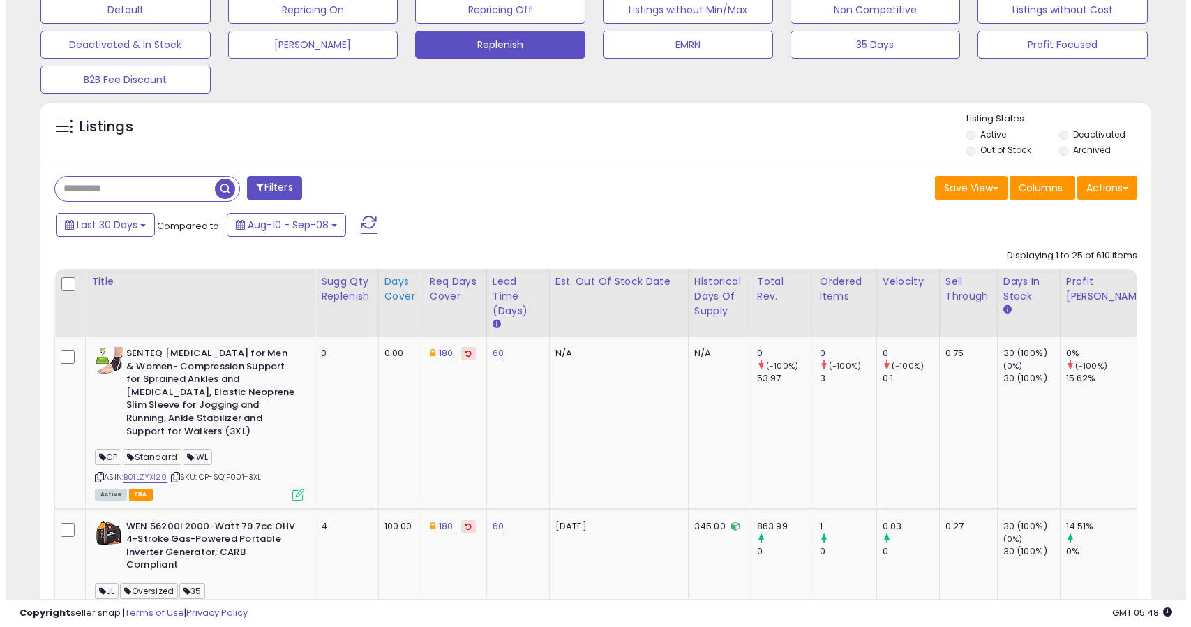
scroll to position [360, 0]
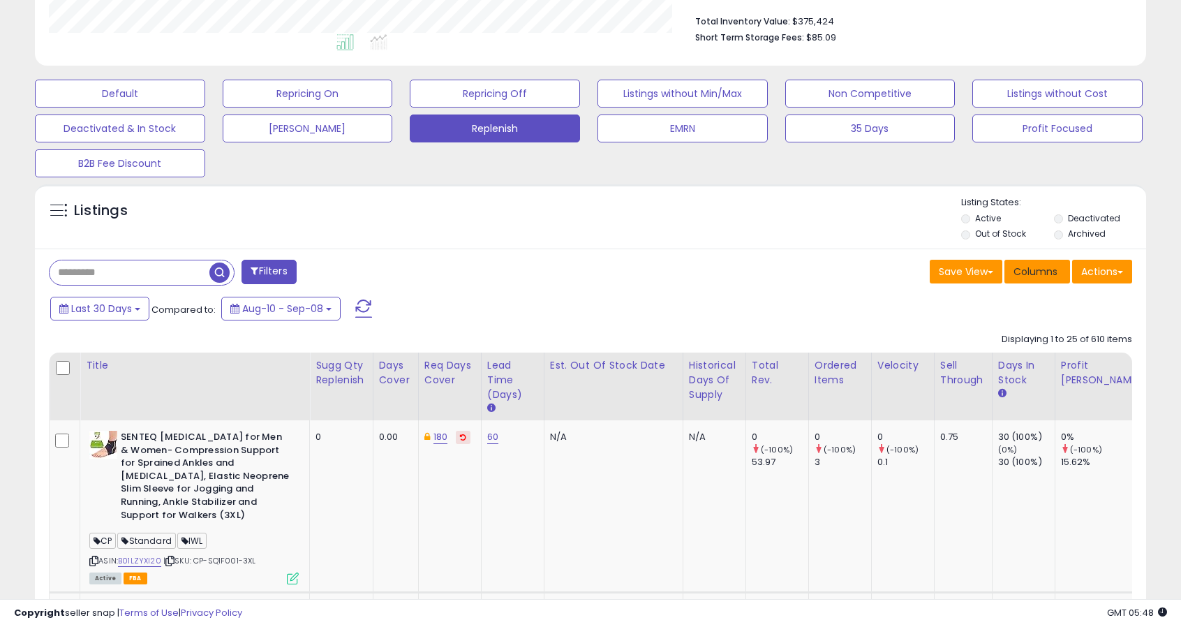
click at [1029, 267] on span "Columns" at bounding box center [1035, 272] width 44 height 14
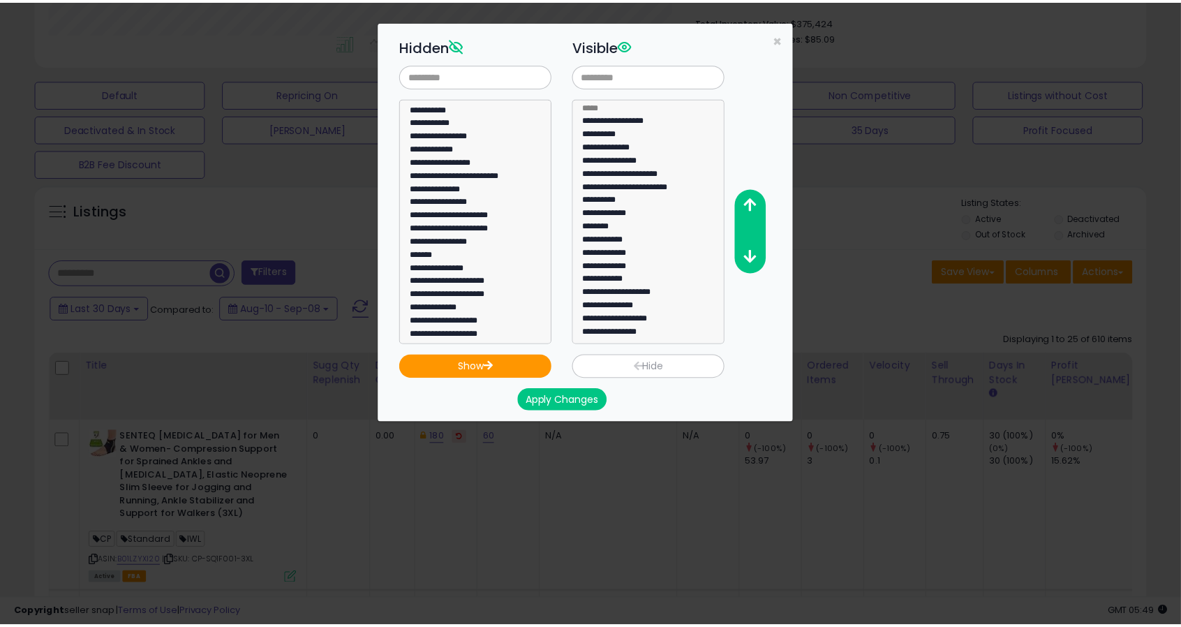
scroll to position [0, 0]
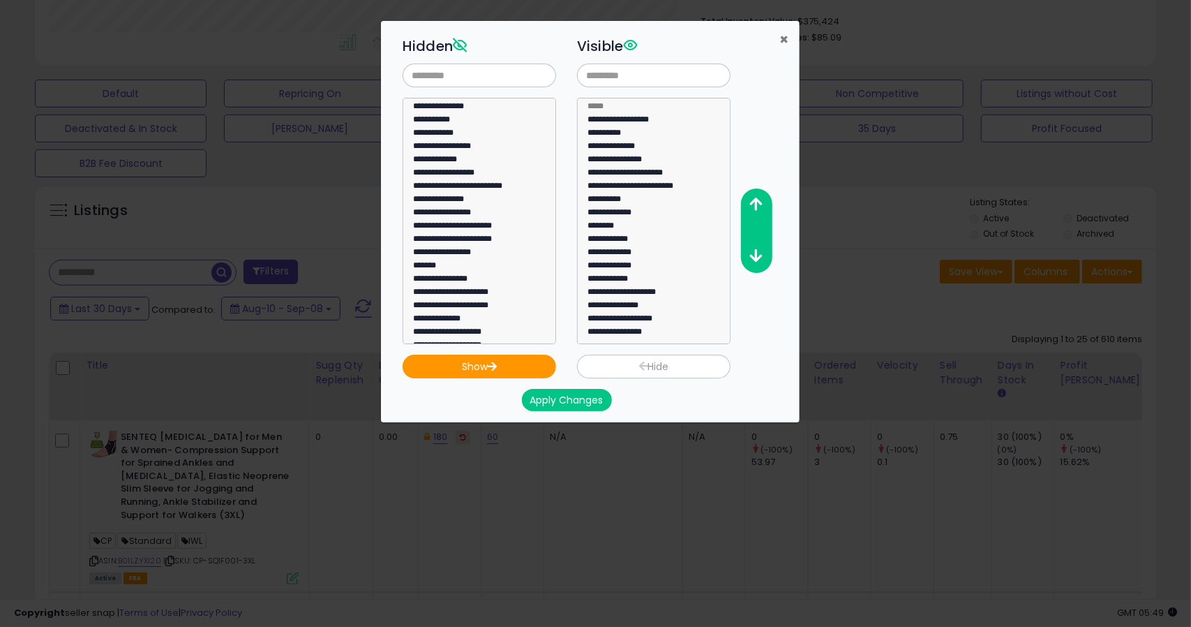
click at [786, 37] on span "×" at bounding box center [784, 39] width 9 height 20
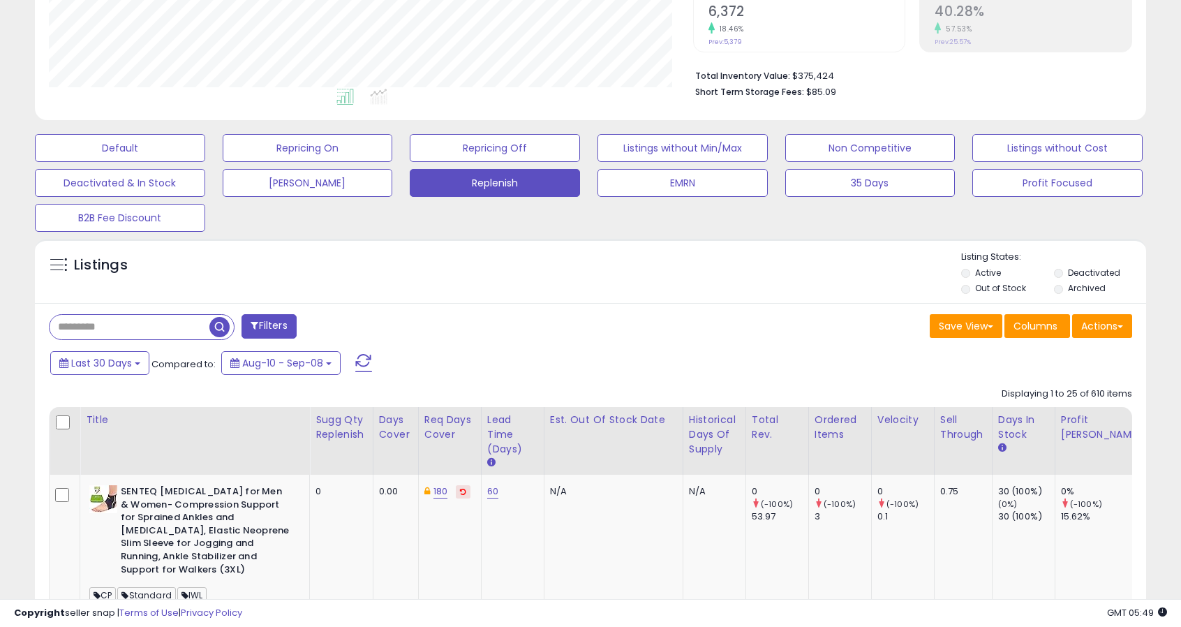
scroll to position [292, 0]
